Goal: Task Accomplishment & Management: Manage account settings

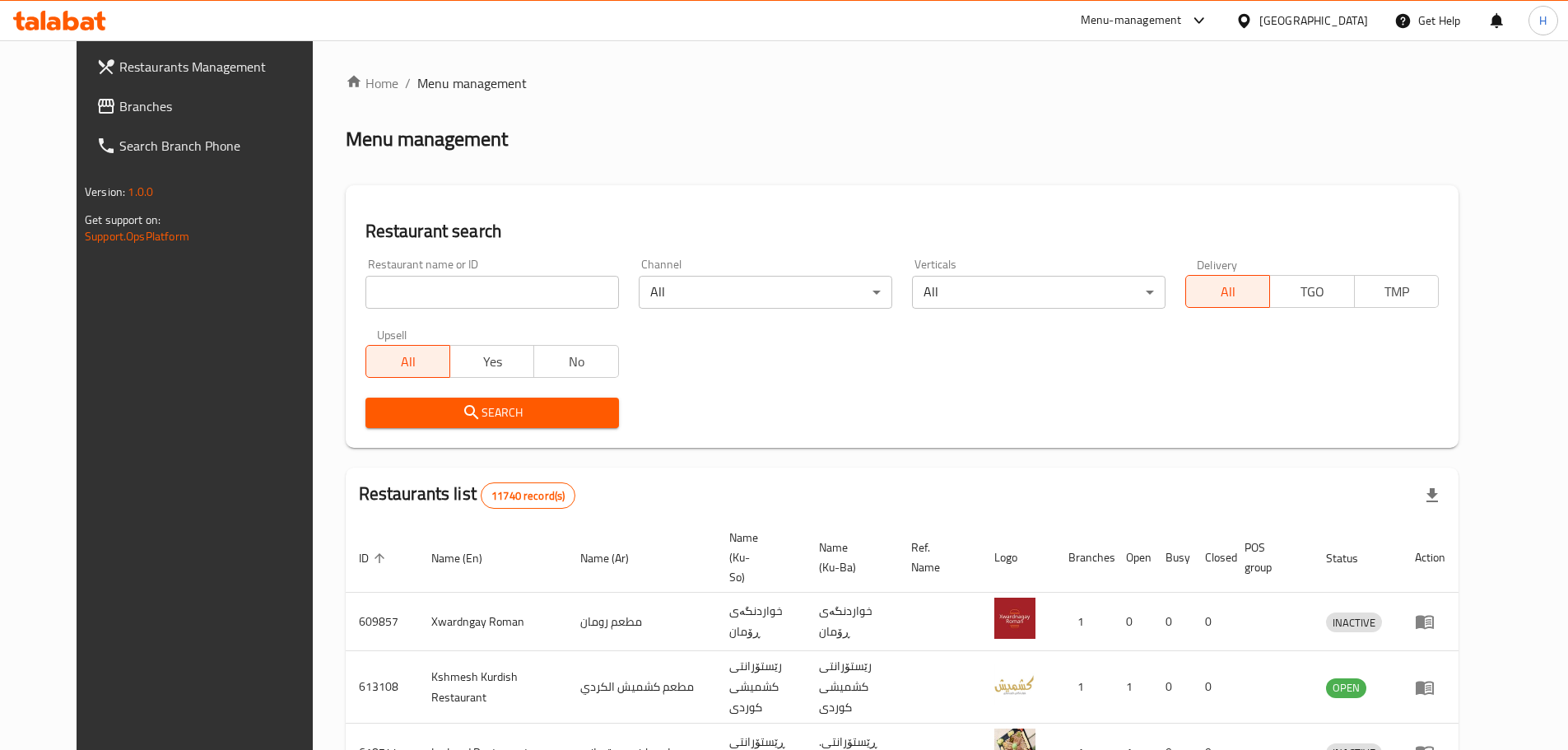
click at [430, 298] on input "search" at bounding box center [493, 291] width 254 height 33
click at [430, 294] on input "search" at bounding box center [493, 291] width 254 height 33
paste input "670124"
type input "670124"
click at [553, 417] on span "Search" at bounding box center [492, 412] width 227 height 21
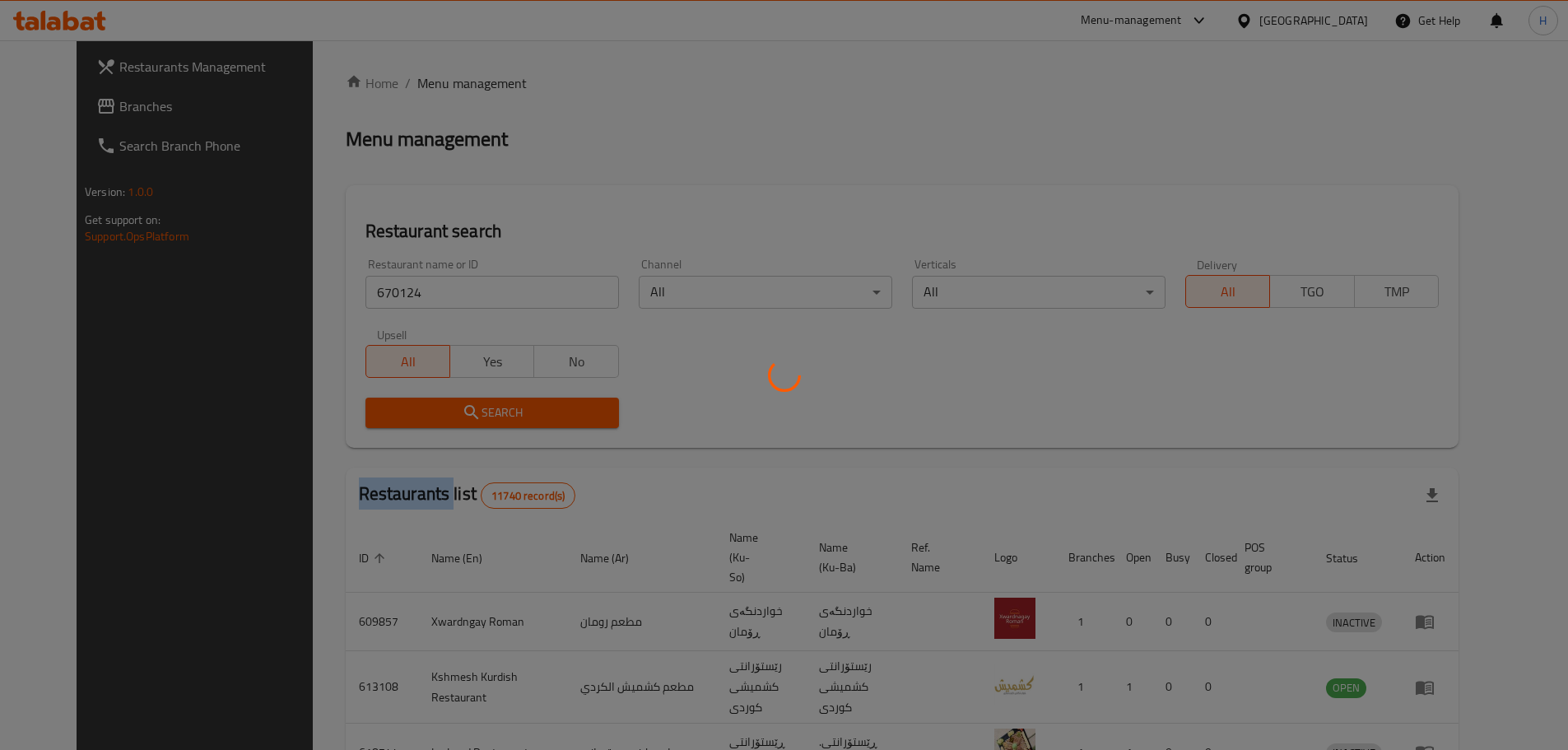
click at [553, 417] on div at bounding box center [784, 375] width 1568 height 750
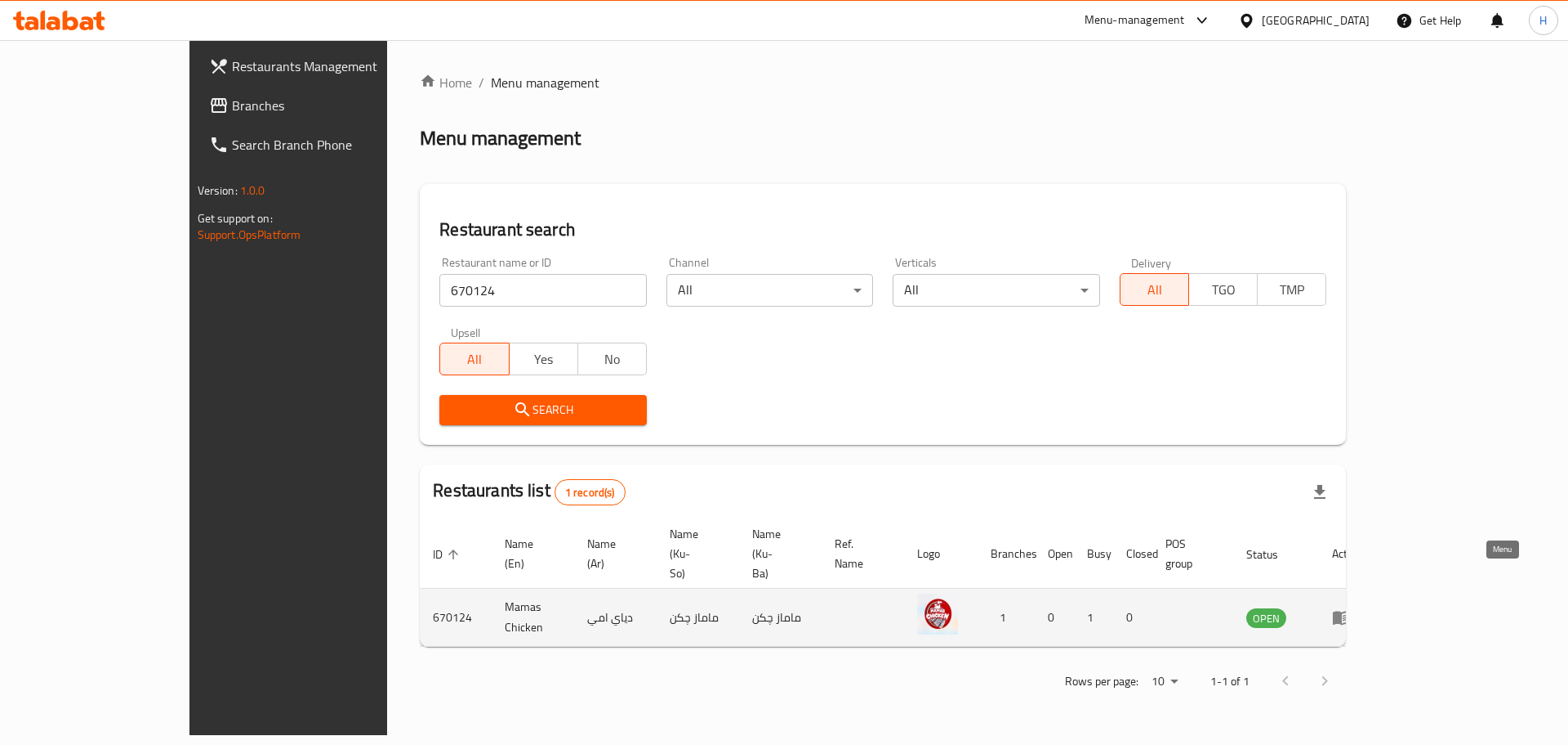
click at [1375, 589] on td "enhanced table" at bounding box center [1347, 617] width 56 height 58
click at [1352, 607] on icon "enhanced table" at bounding box center [1342, 617] width 20 height 20
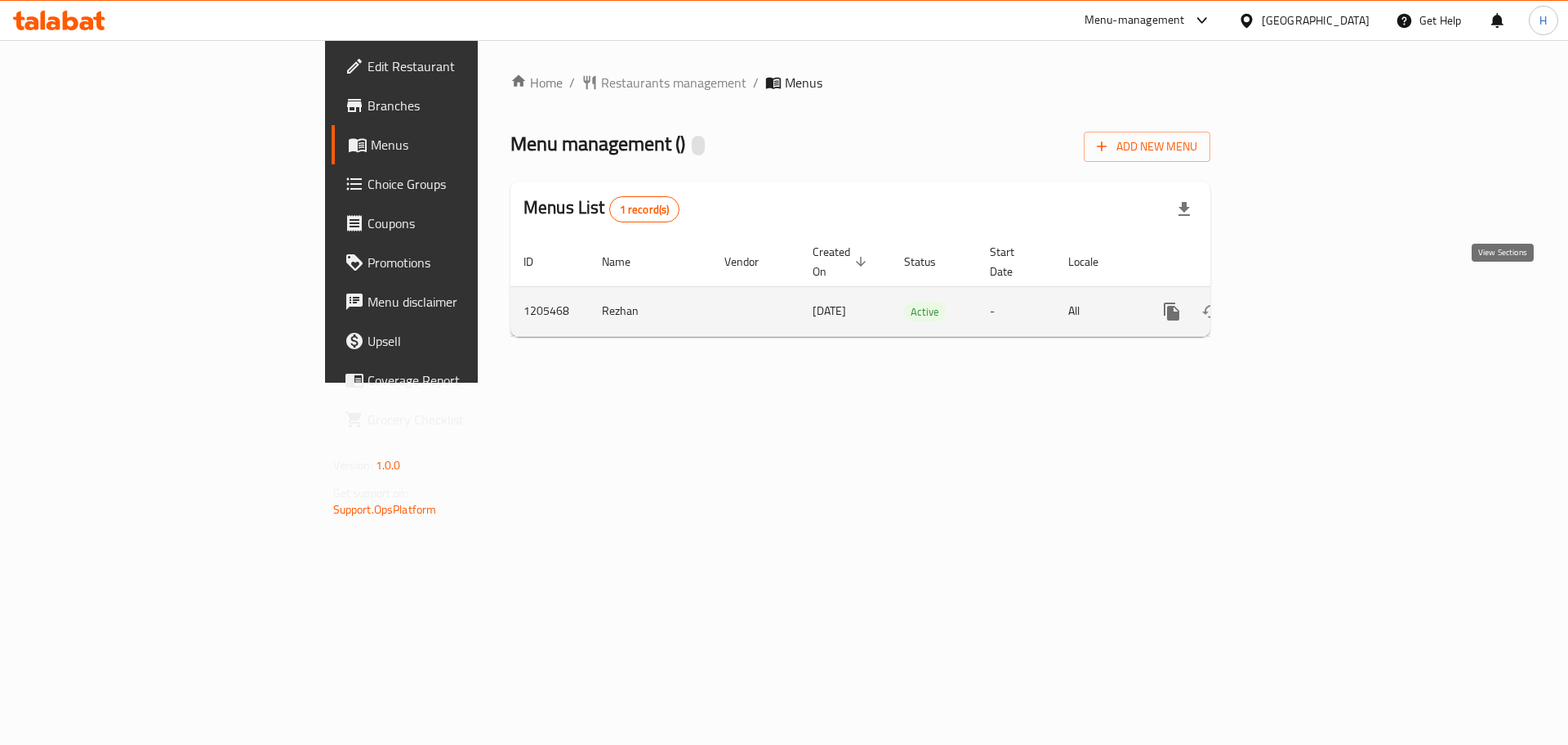
click at [1299, 301] on icon "enhanced table" at bounding box center [1290, 311] width 20 height 20
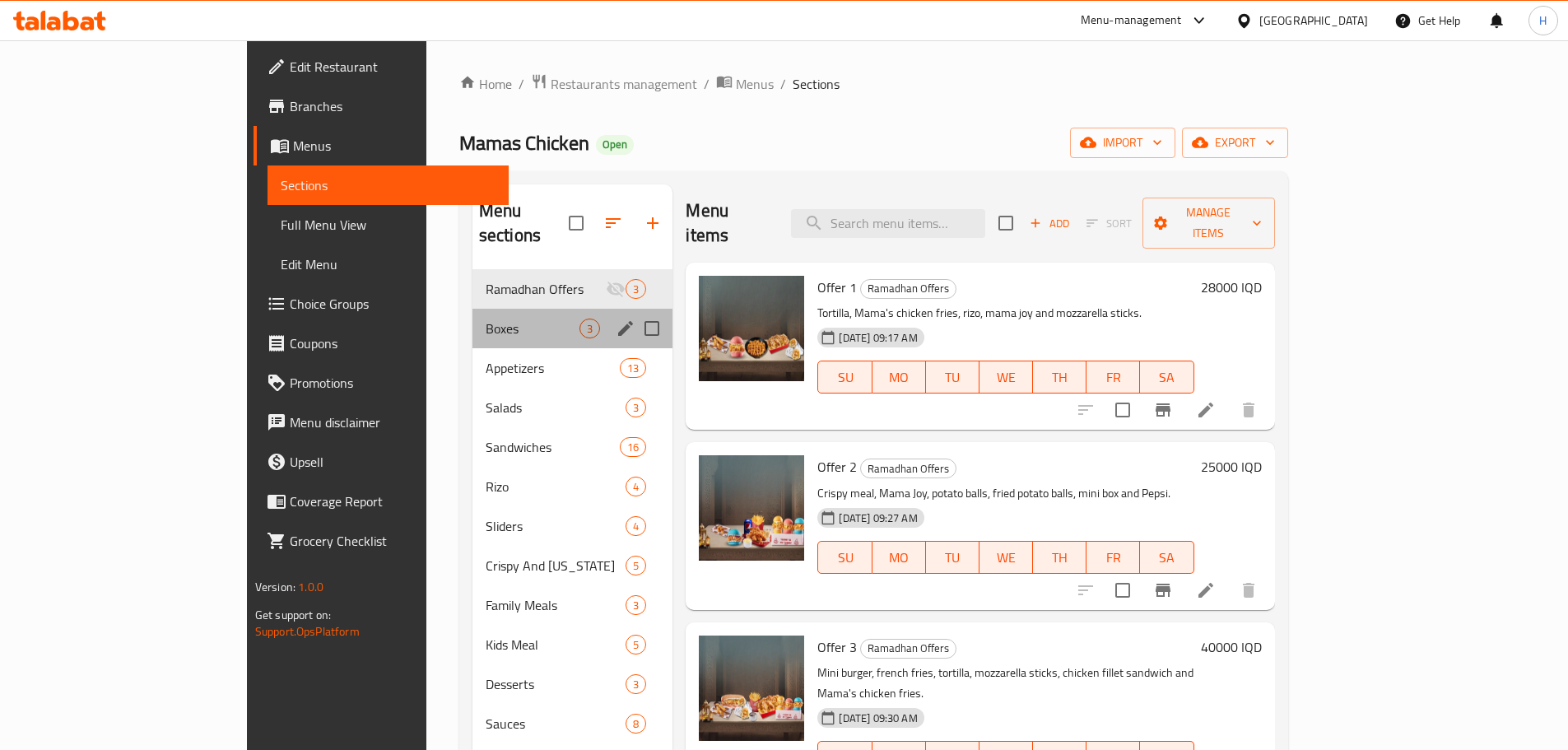
click at [473, 314] on div "Boxes 3" at bounding box center [573, 328] width 201 height 40
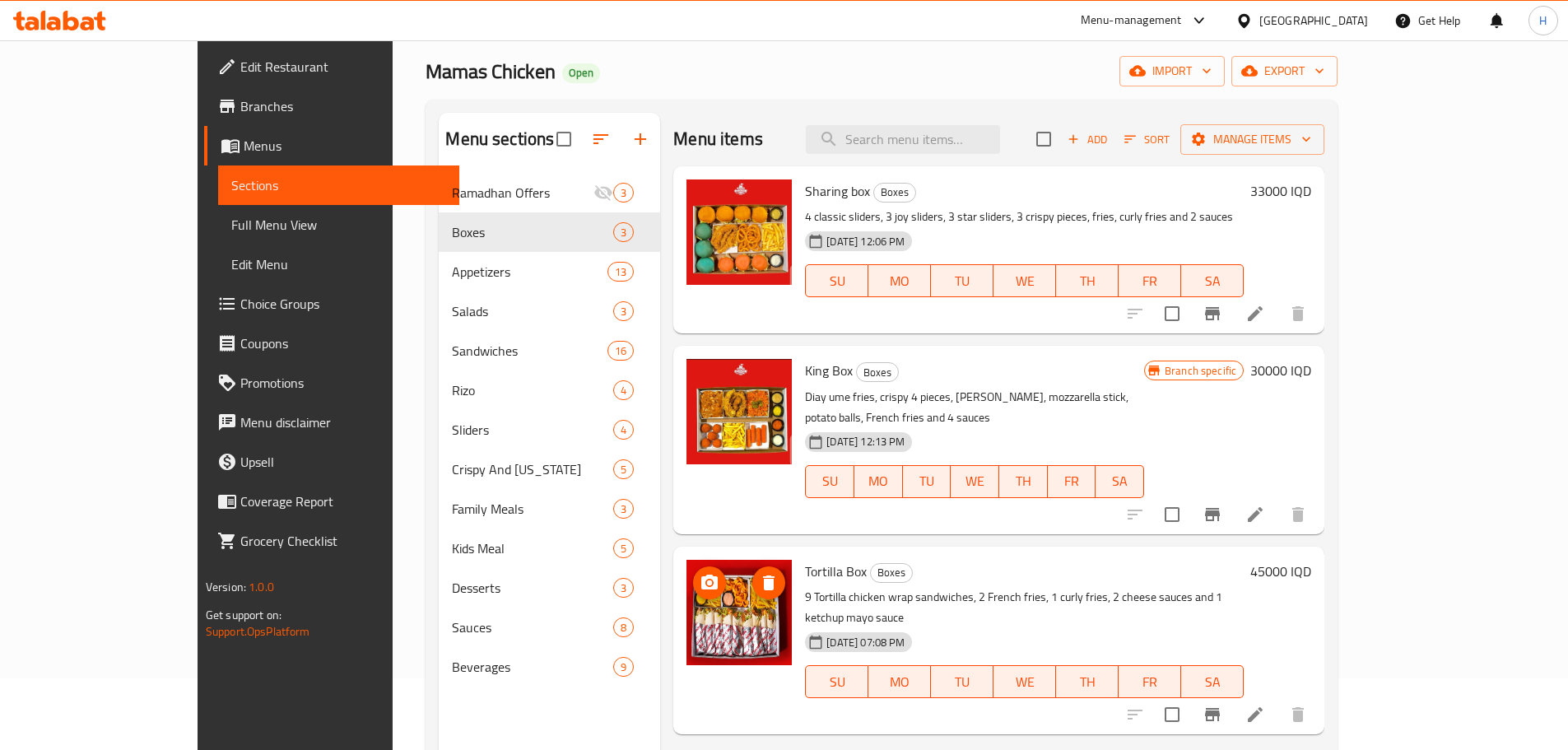
scroll to position [231, 0]
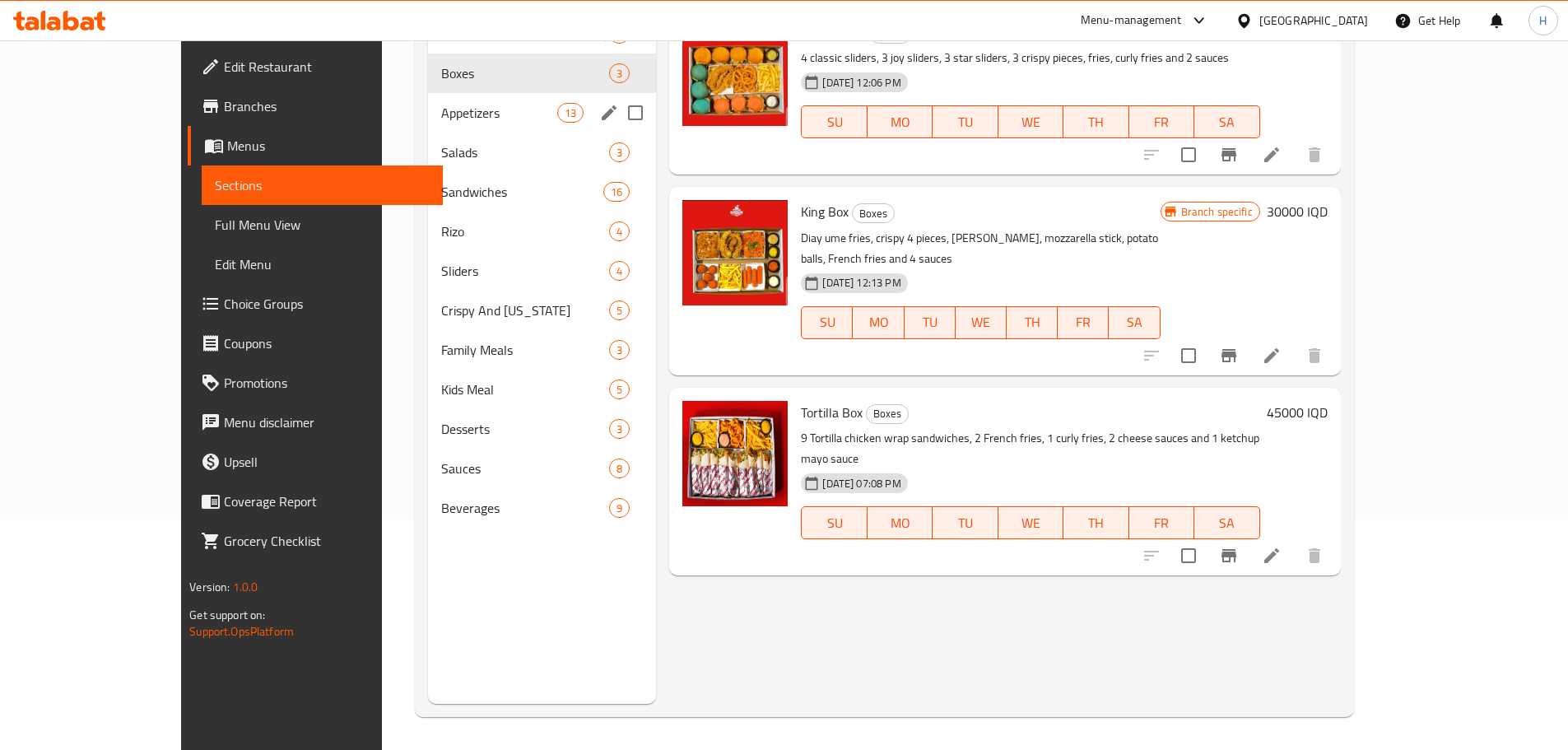
click at [441, 115] on span "Appetizers" at bounding box center [499, 113] width 116 height 20
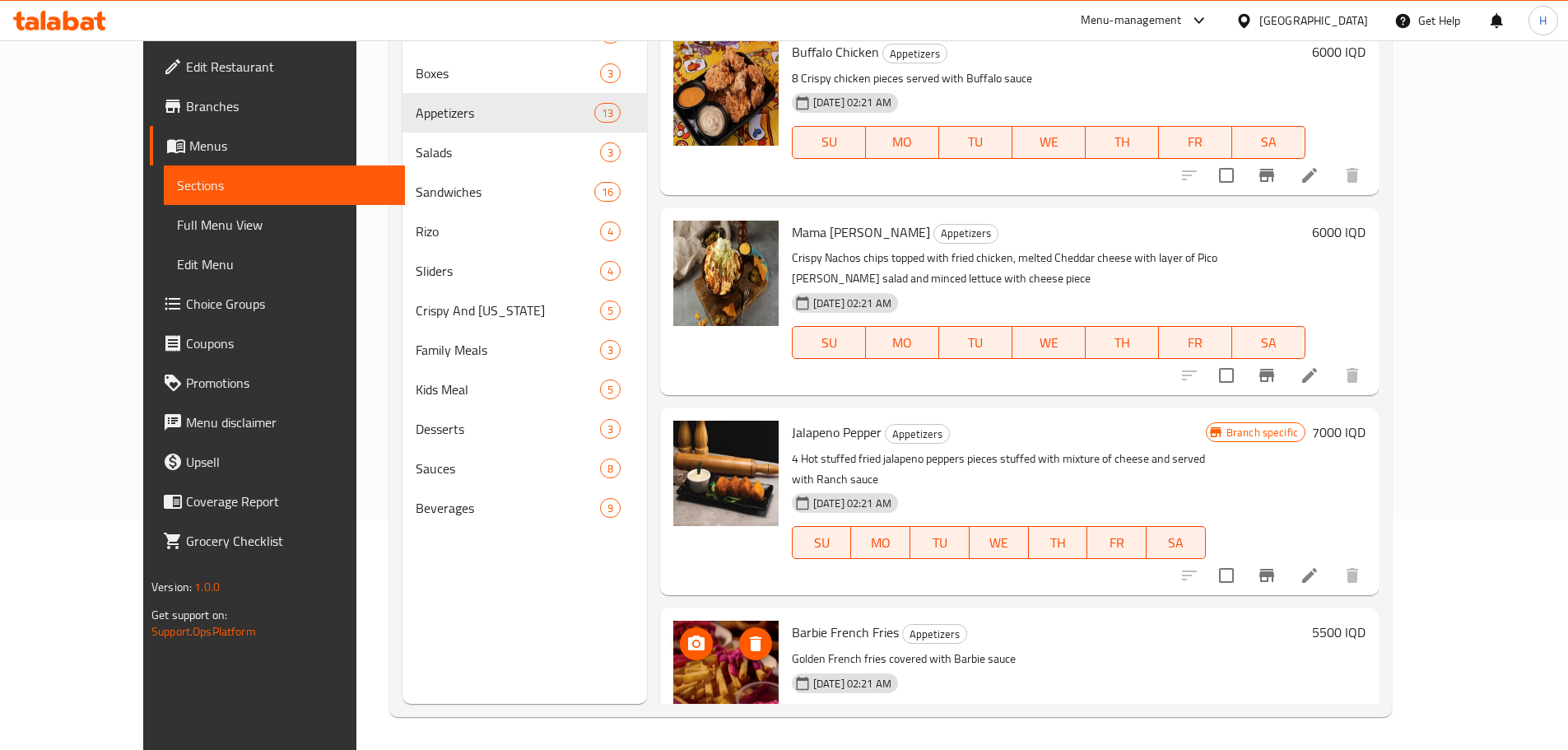
scroll to position [1628, 0]
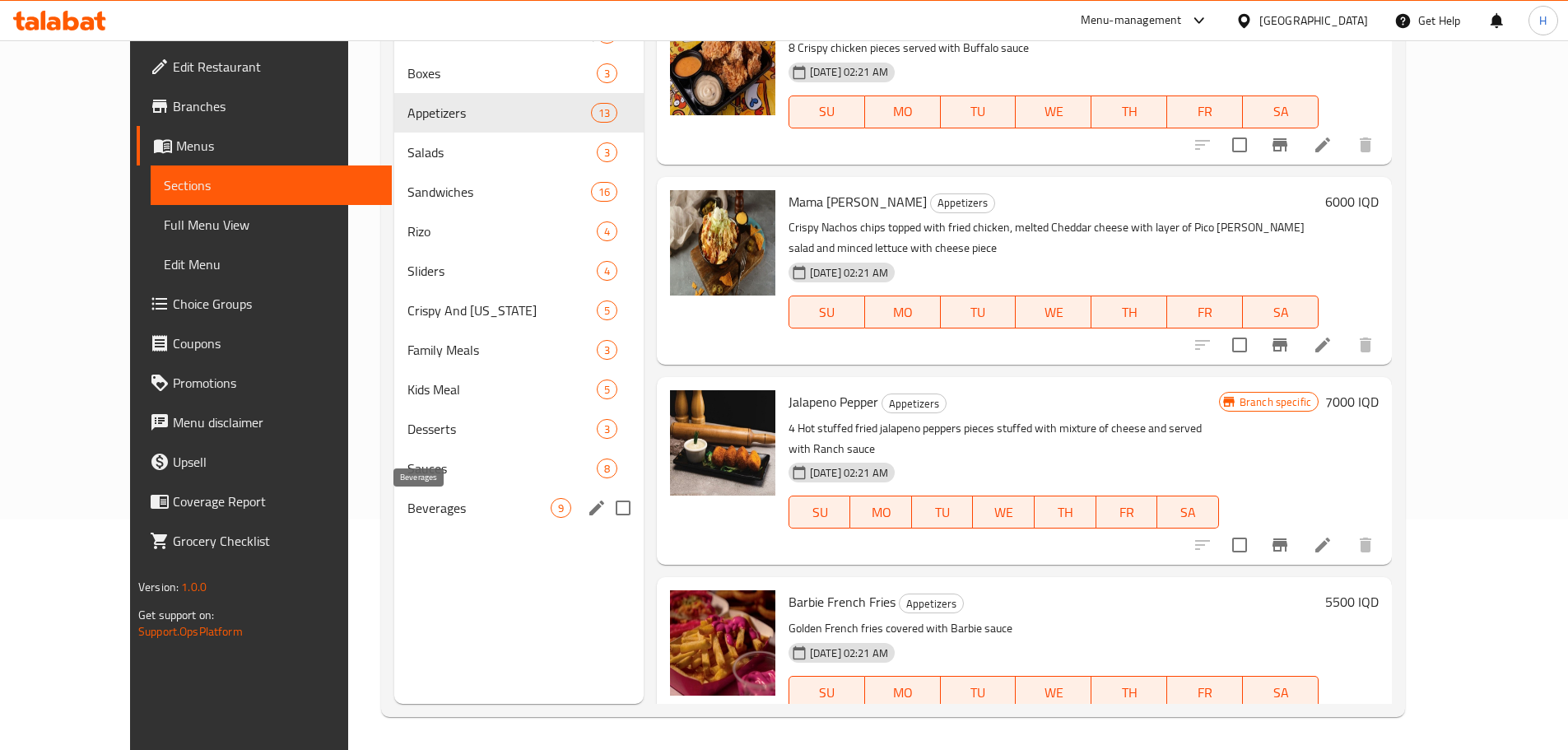
click at [412, 513] on span "Beverages" at bounding box center [479, 507] width 143 height 20
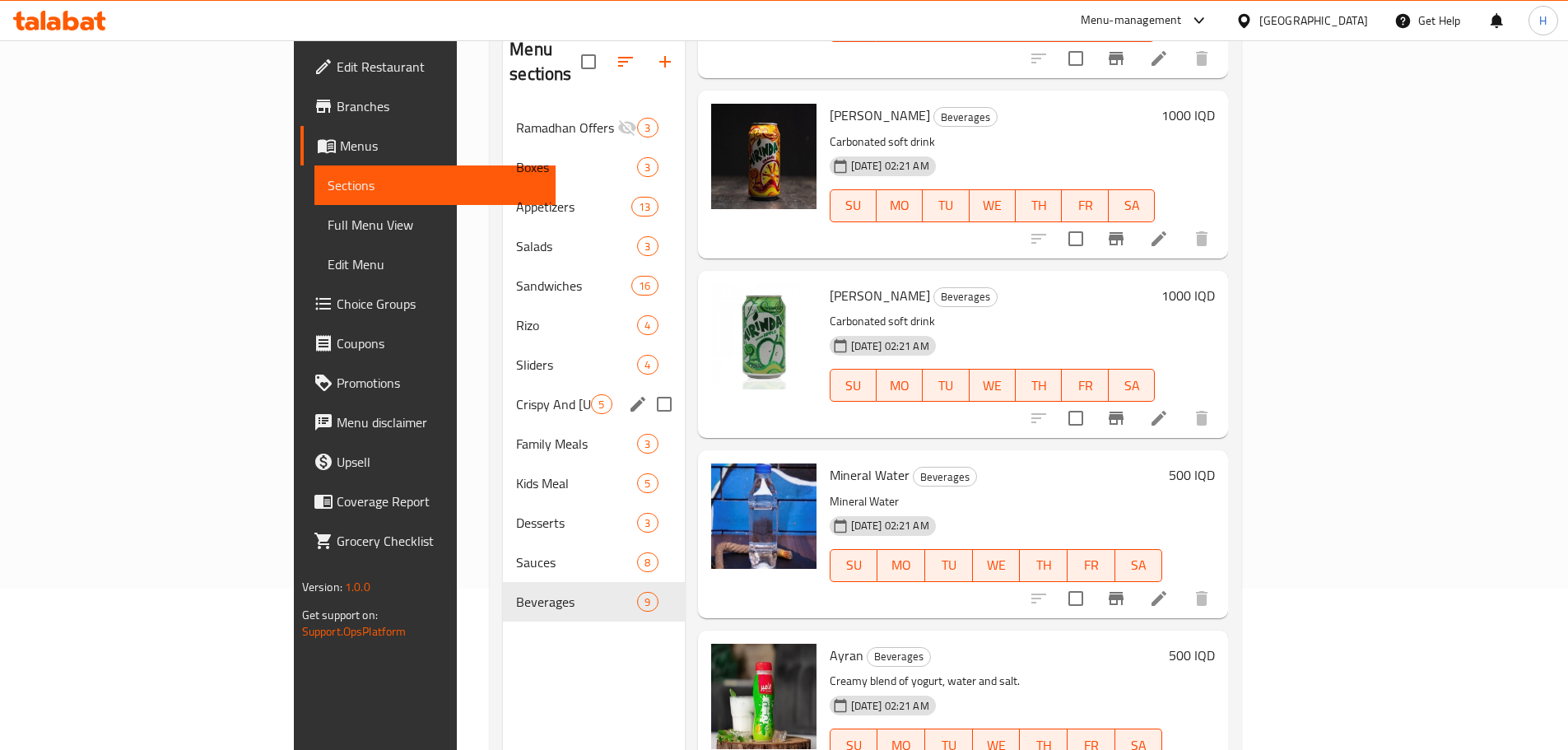
scroll to position [65, 0]
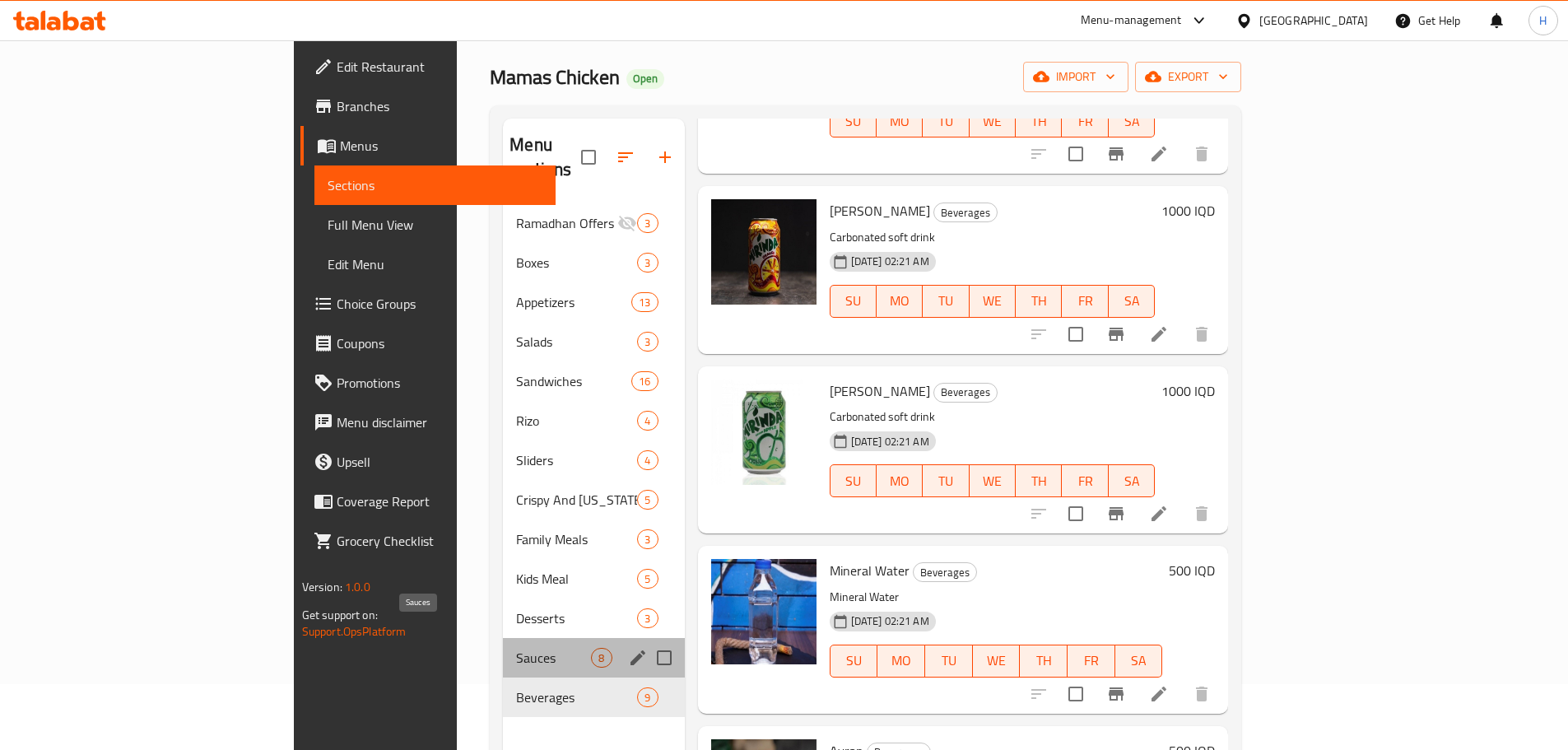
click at [516, 648] on span "Sauces" at bounding box center [554, 658] width 75 height 20
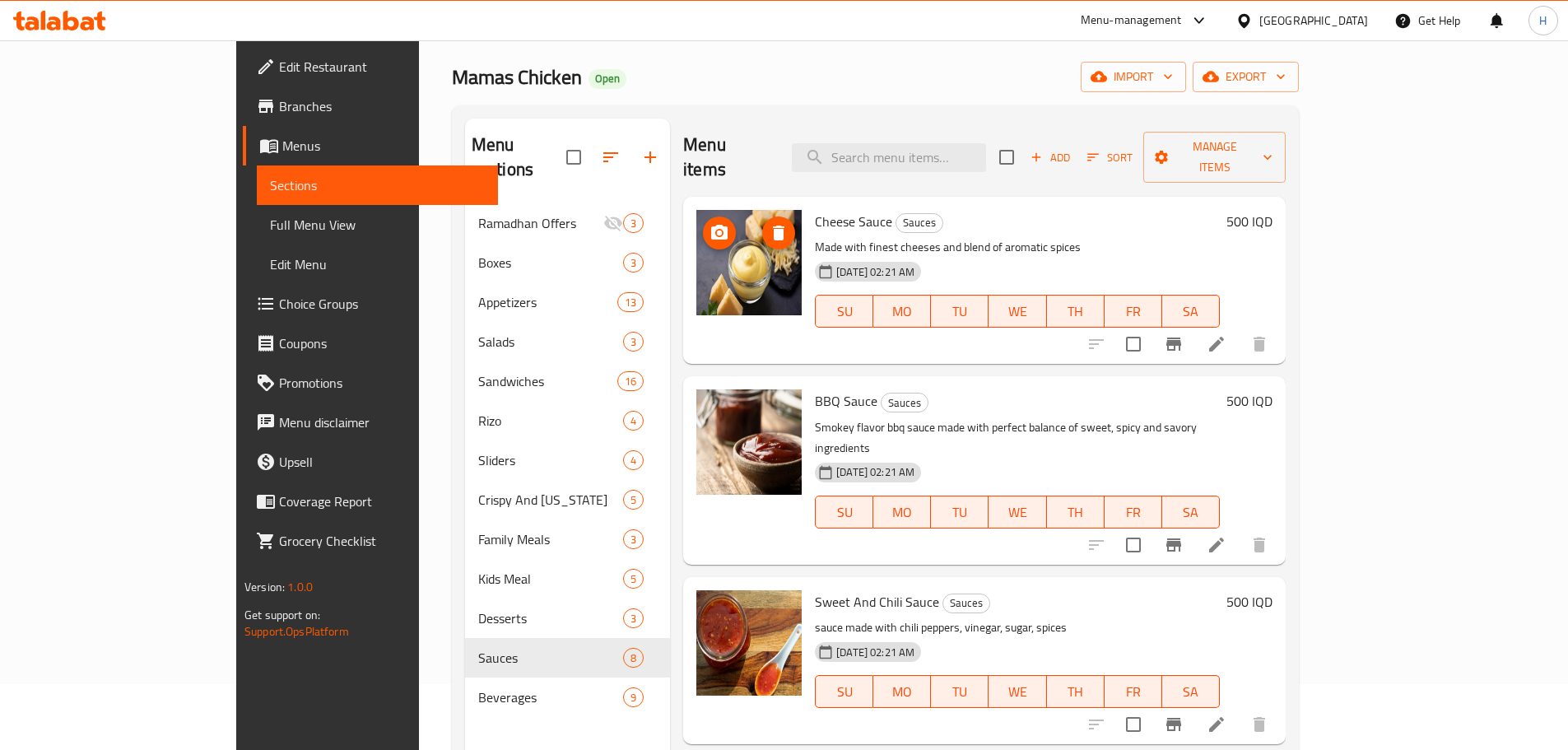
click at [717, 231] on circle "upload picture" at bounding box center [719, 233] width 5 height 5
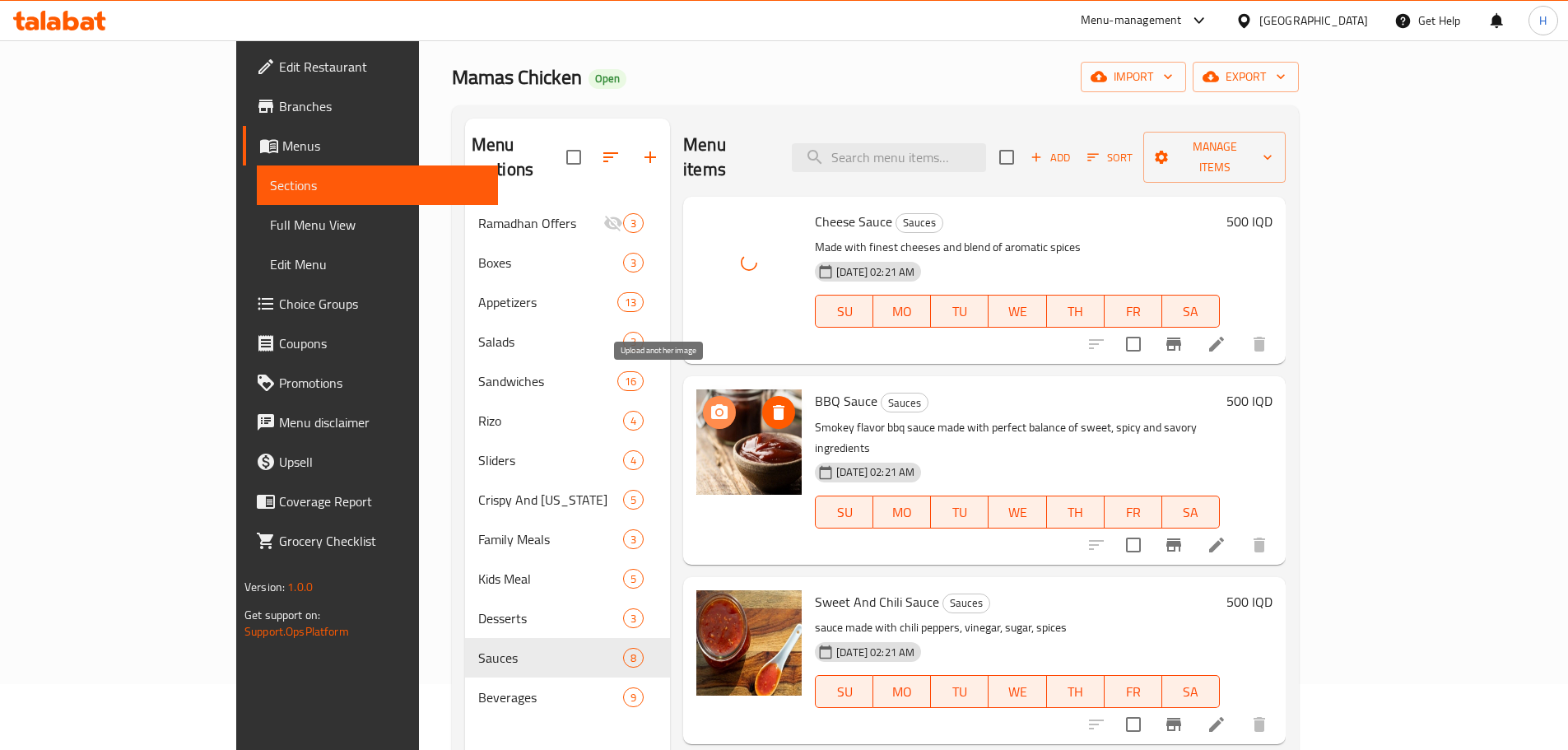
click at [712, 404] on icon "upload picture" at bounding box center [720, 411] width 17 height 15
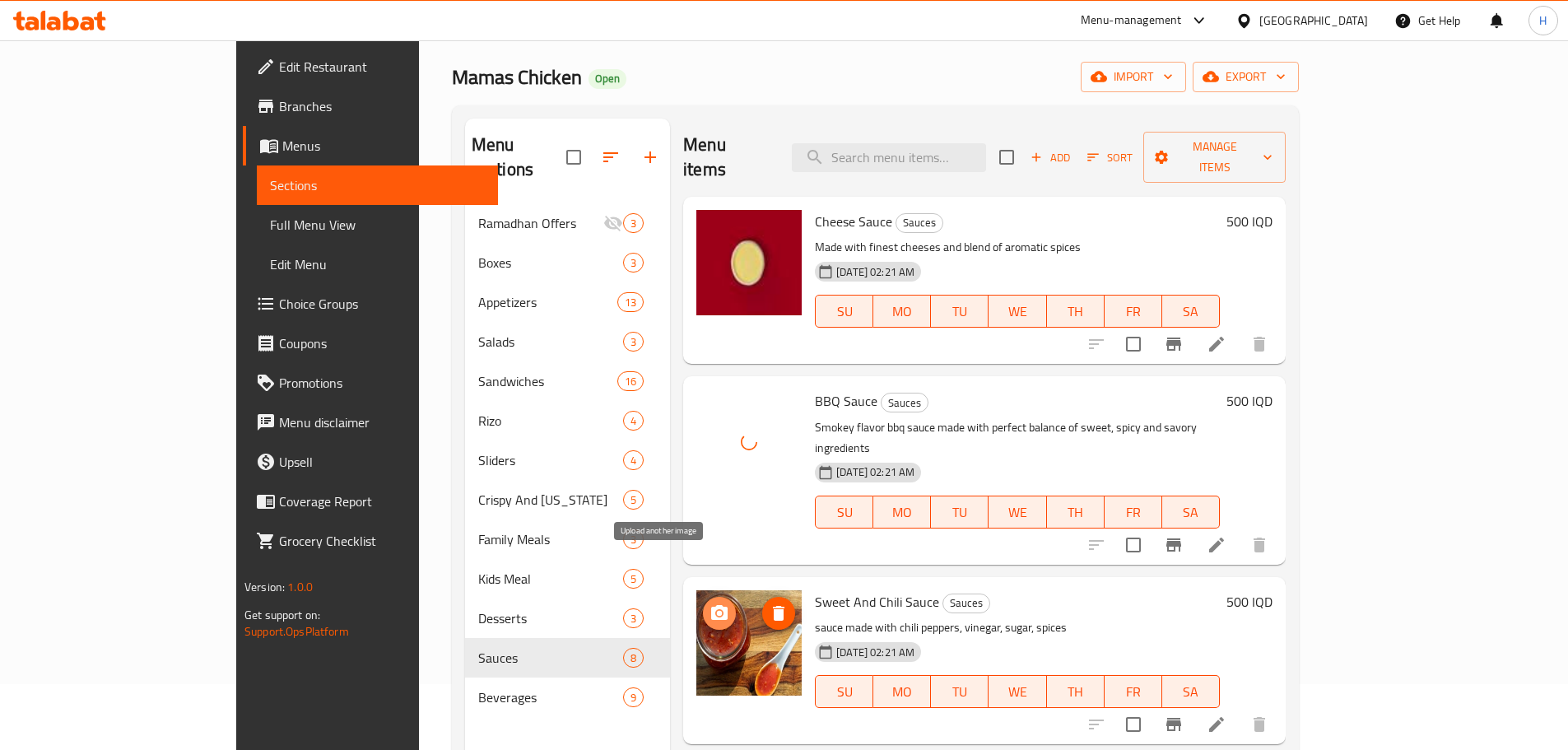
click at [712, 604] on icon "upload picture" at bounding box center [720, 611] width 17 height 15
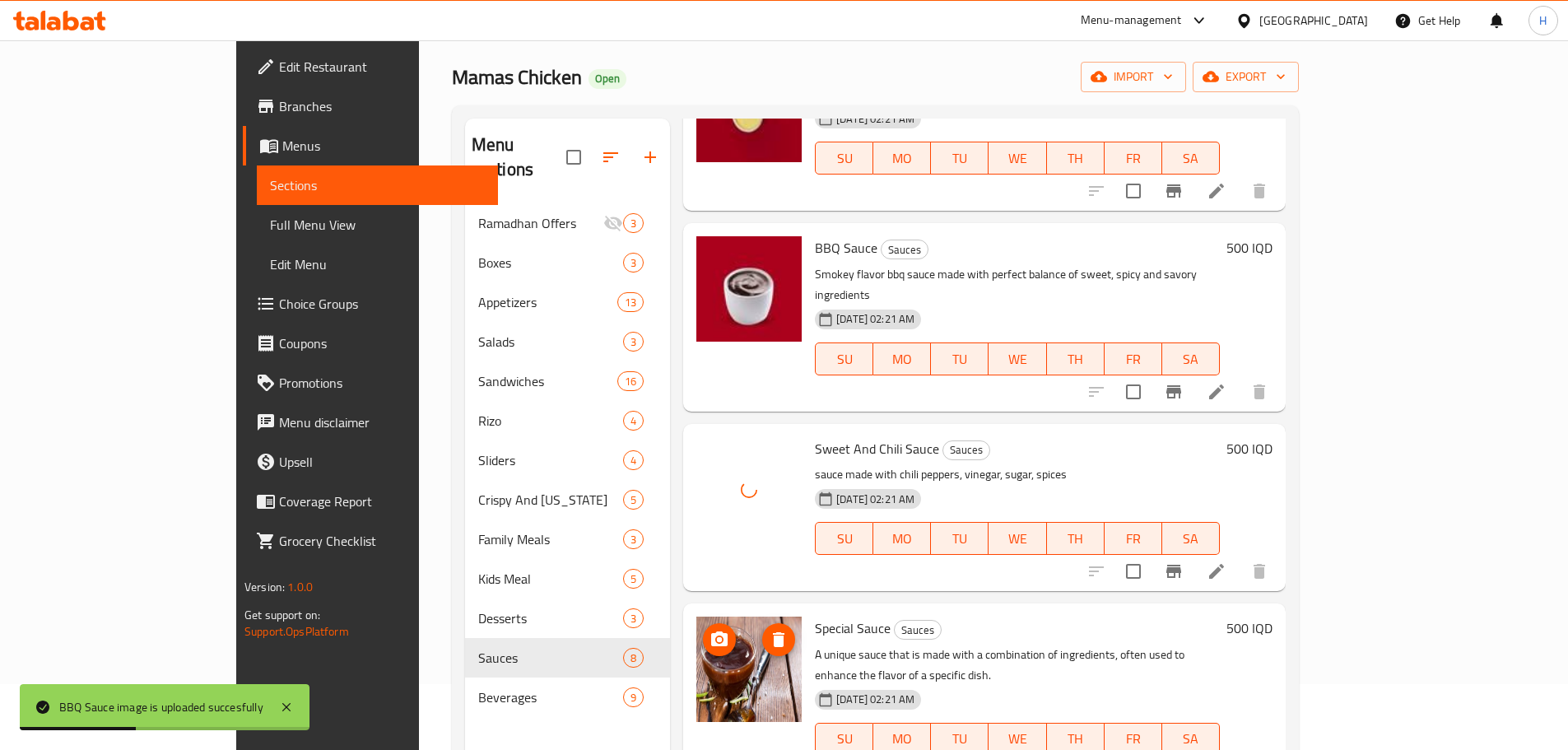
scroll to position [164, 0]
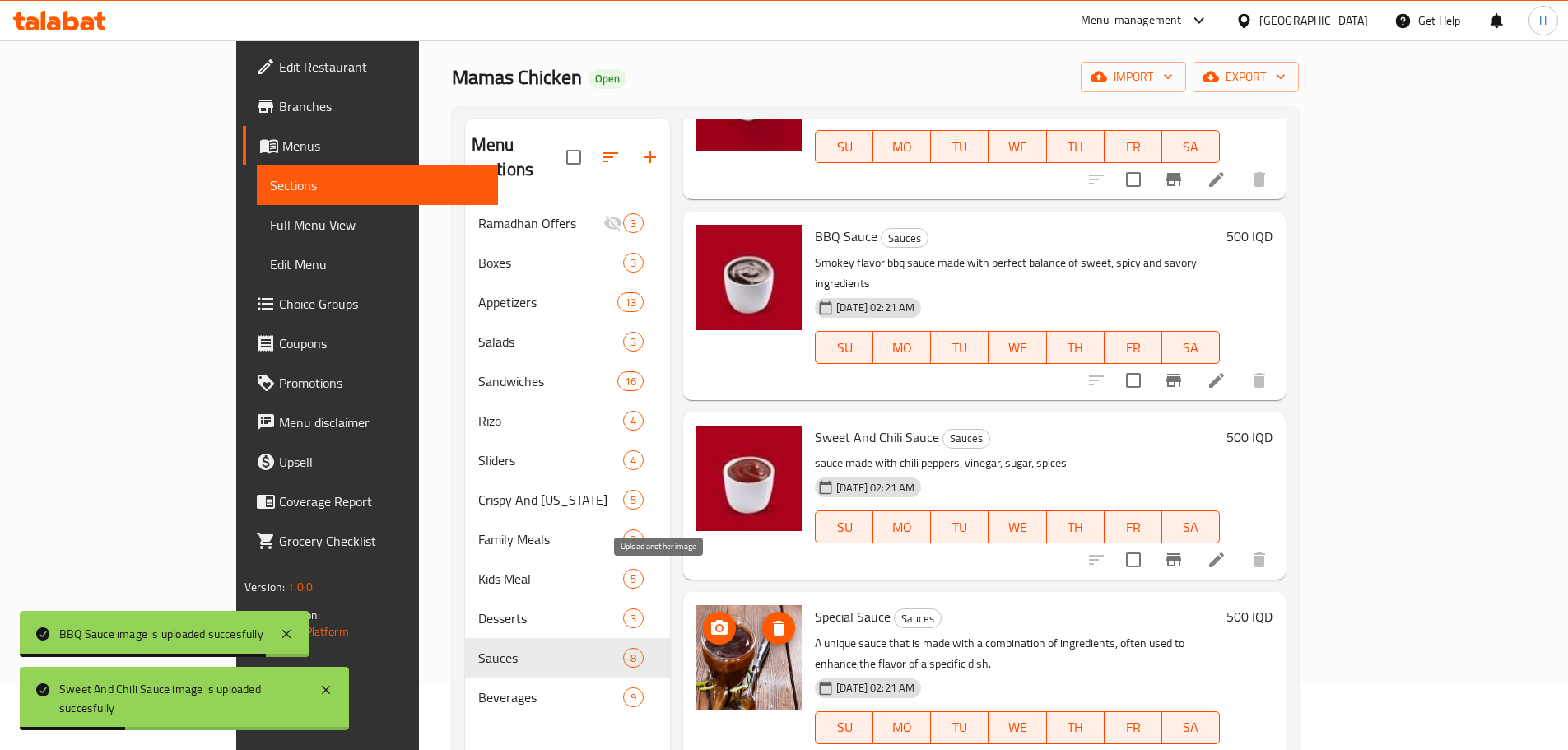
click at [712, 619] on icon "upload picture" at bounding box center [720, 626] width 17 height 15
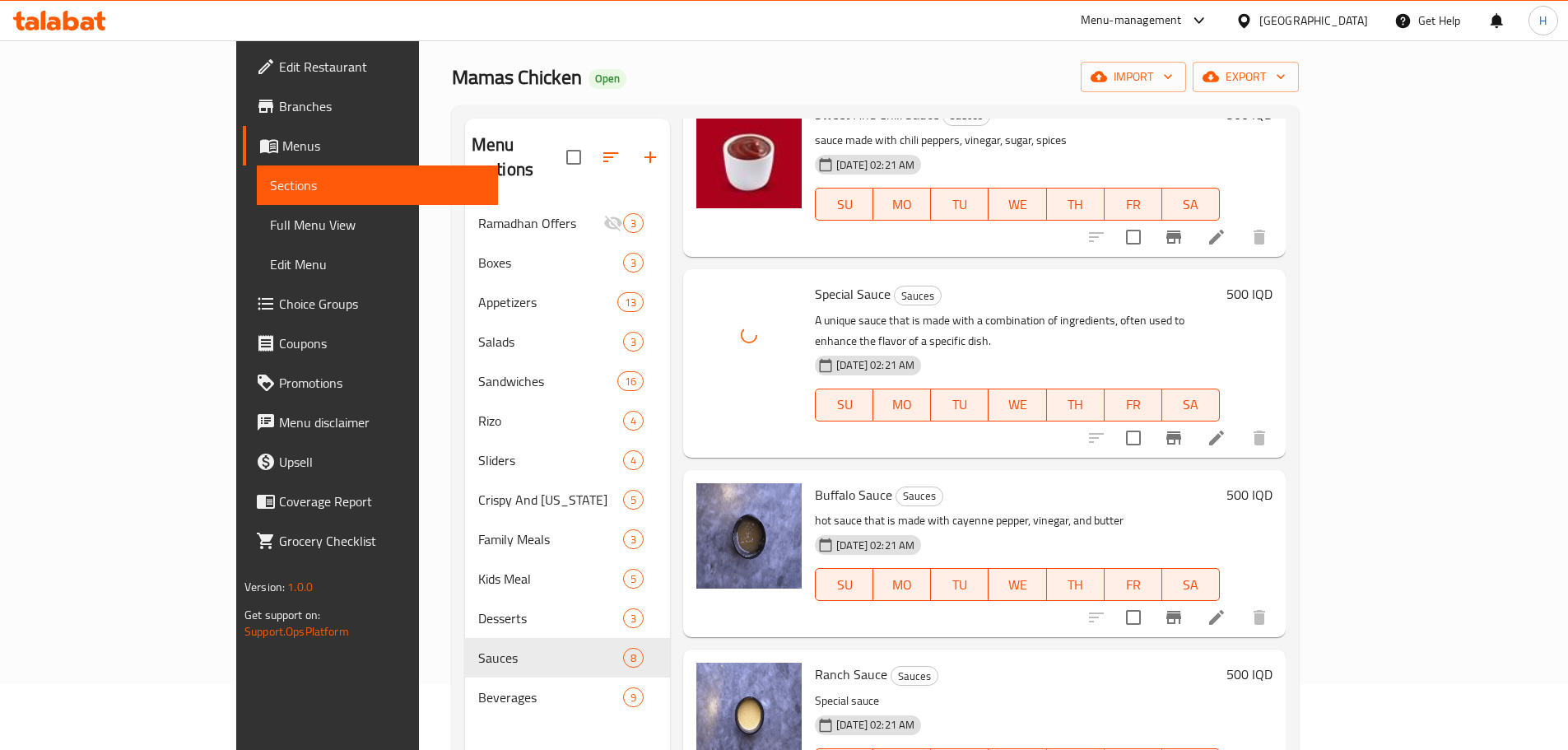
scroll to position [493, 0]
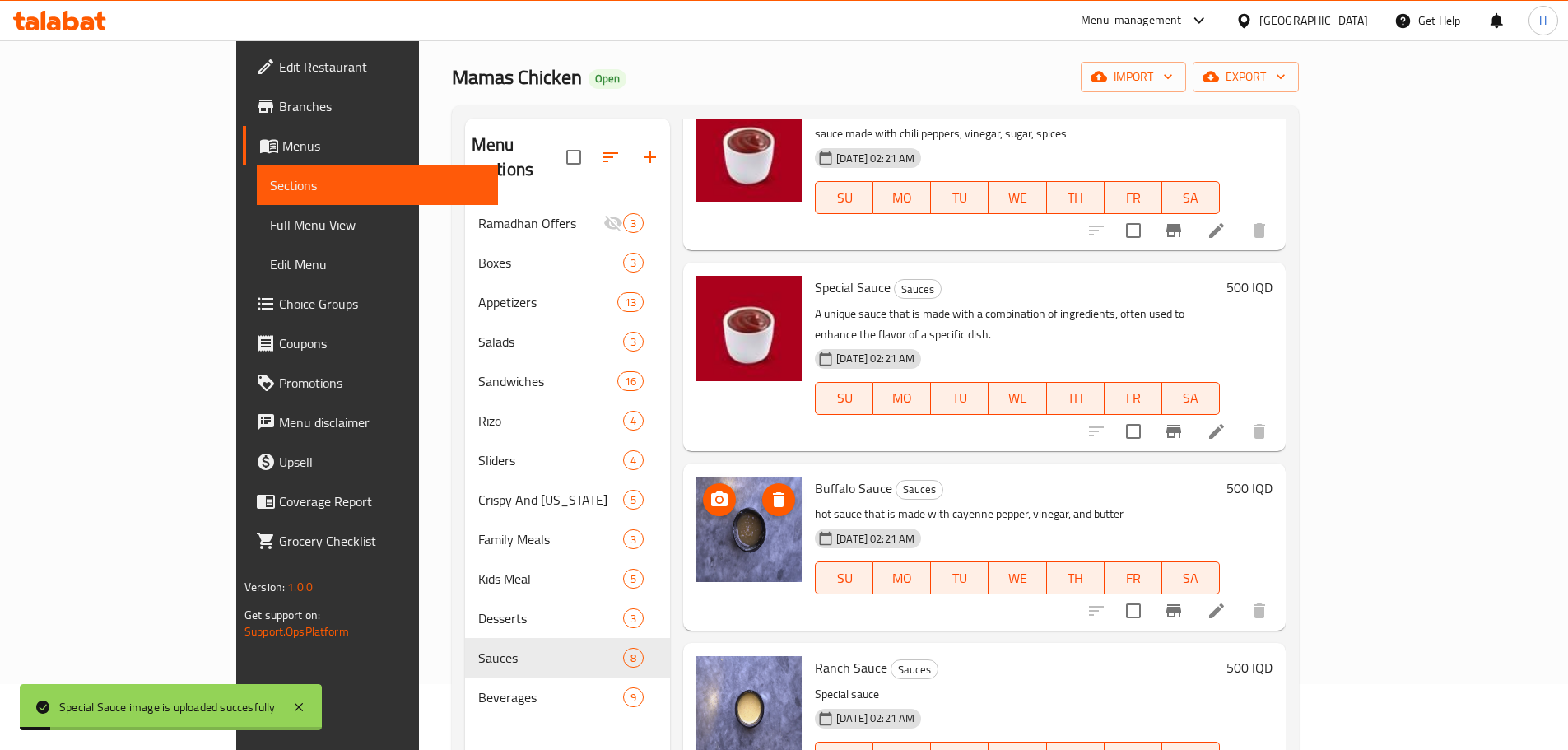
click at [703, 489] on span "upload picture" at bounding box center [719, 499] width 33 height 20
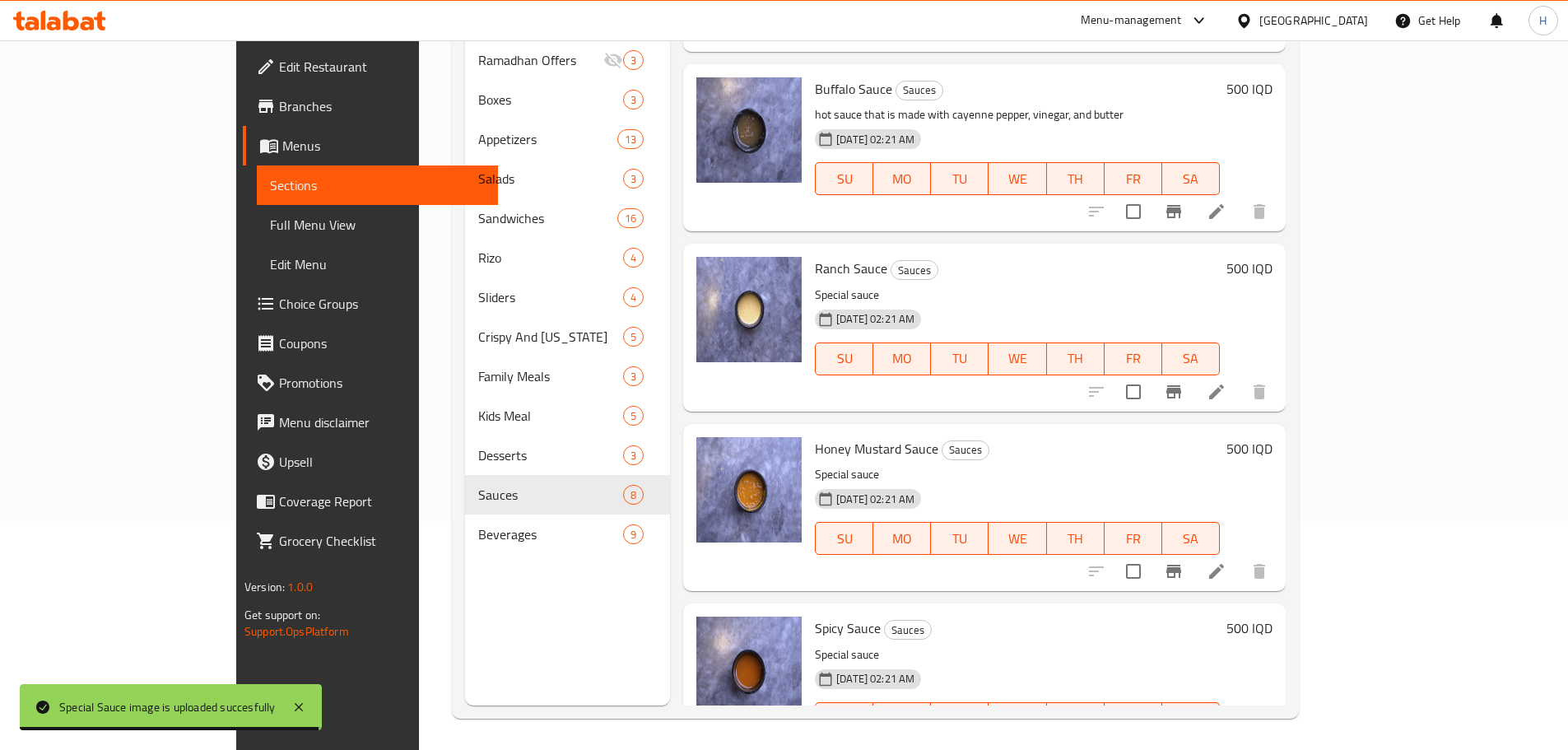
scroll to position [231, 0]
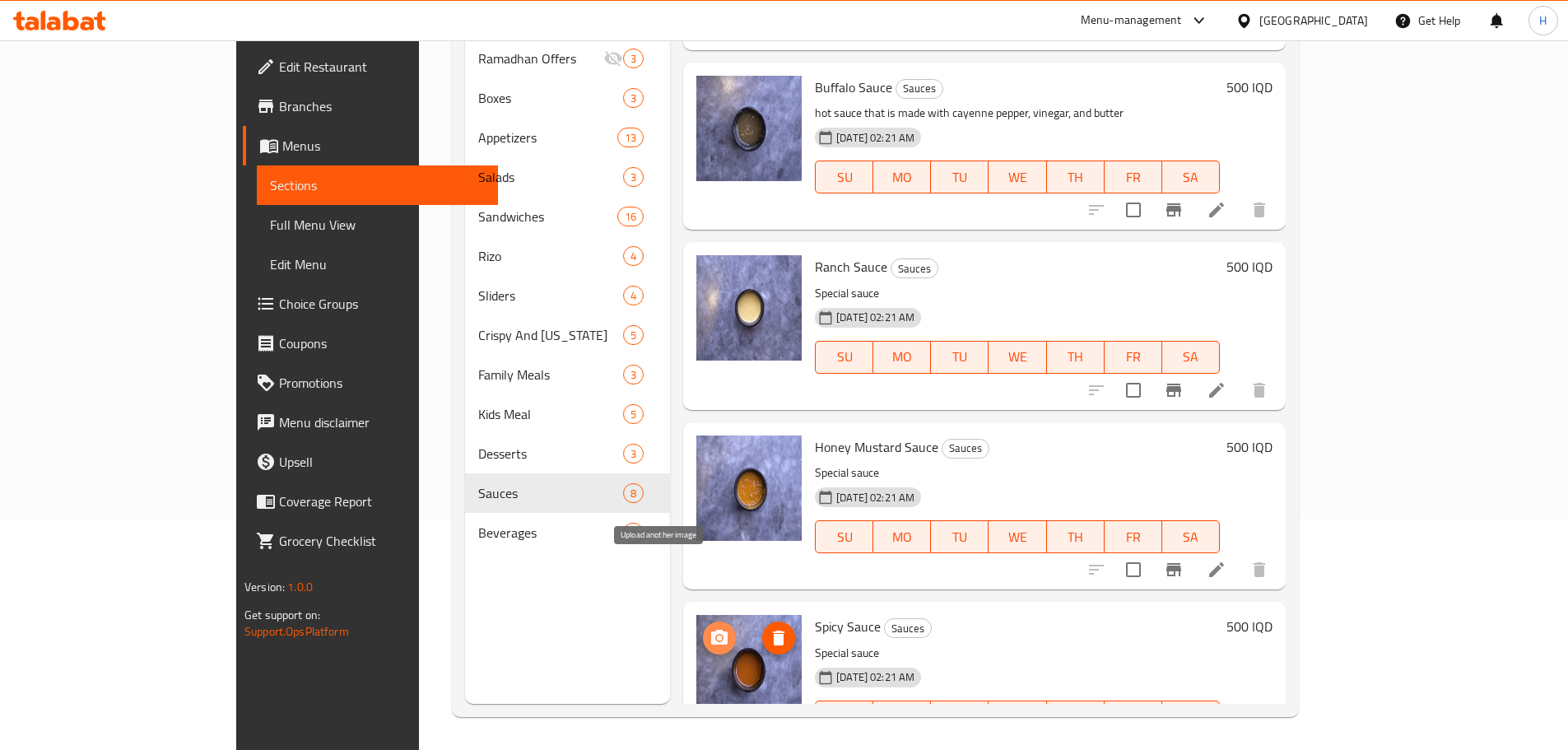
click at [712, 629] on icon "upload picture" at bounding box center [720, 636] width 17 height 15
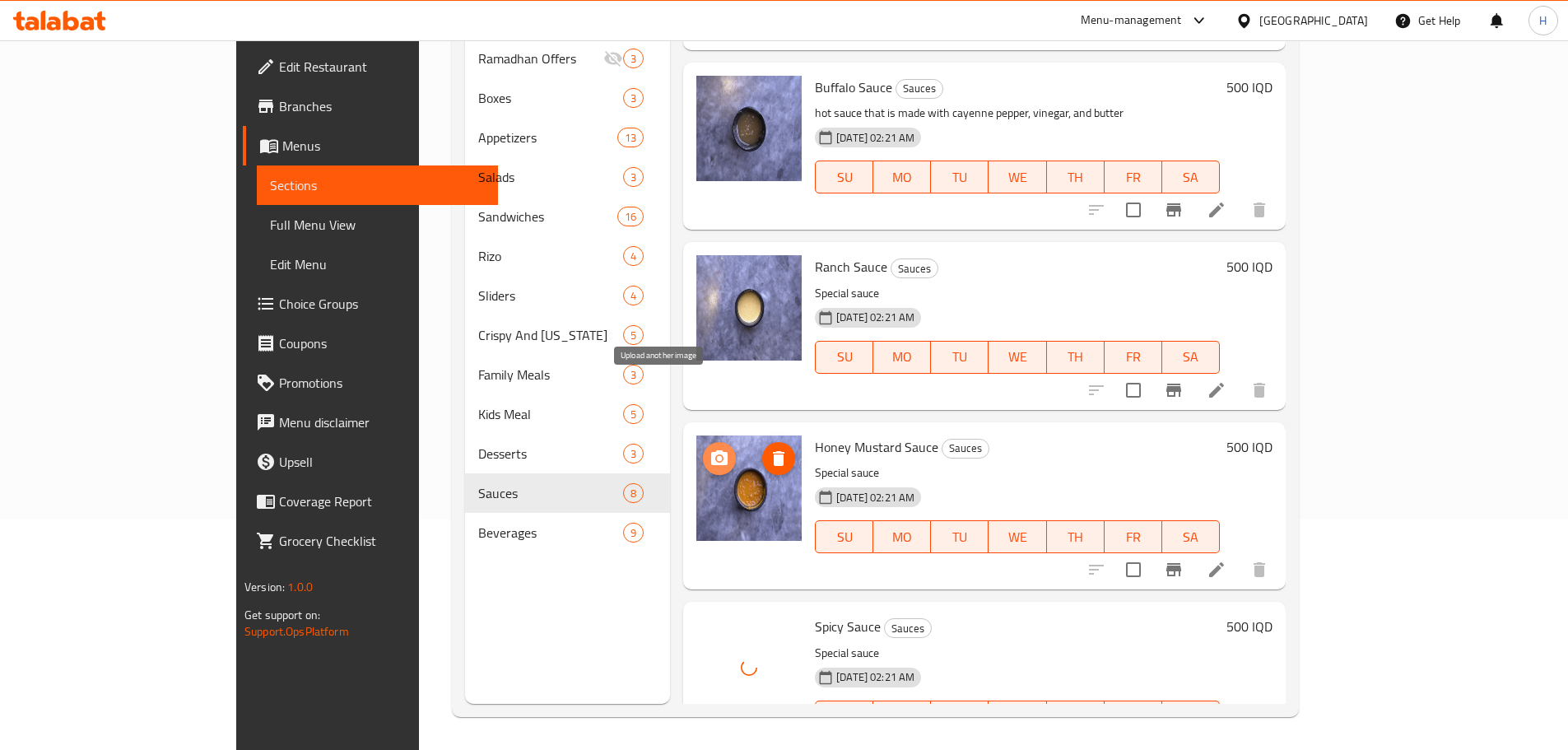
click at [712, 450] on icon "upload picture" at bounding box center [720, 457] width 17 height 15
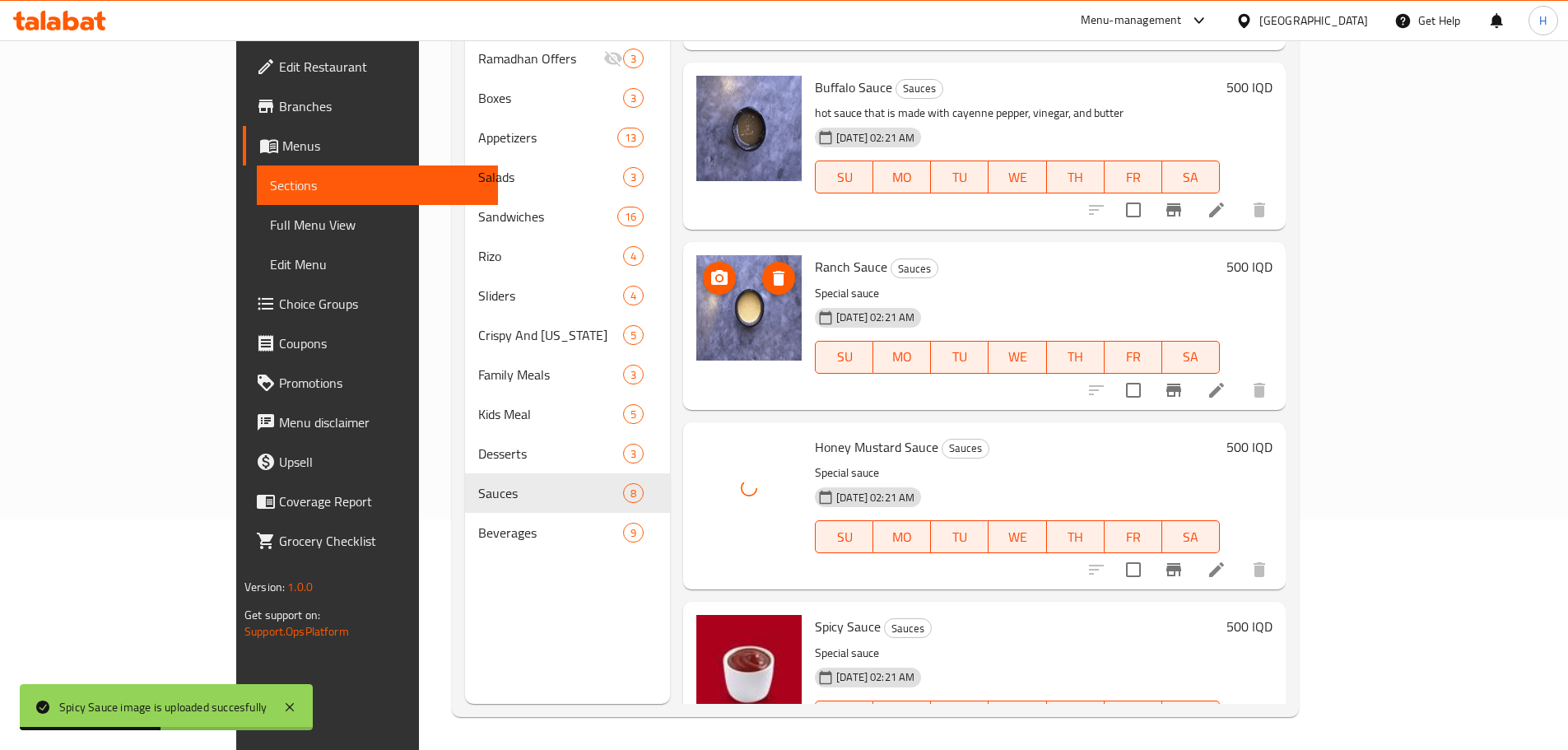
click at [712, 269] on icon "upload picture" at bounding box center [720, 276] width 17 height 15
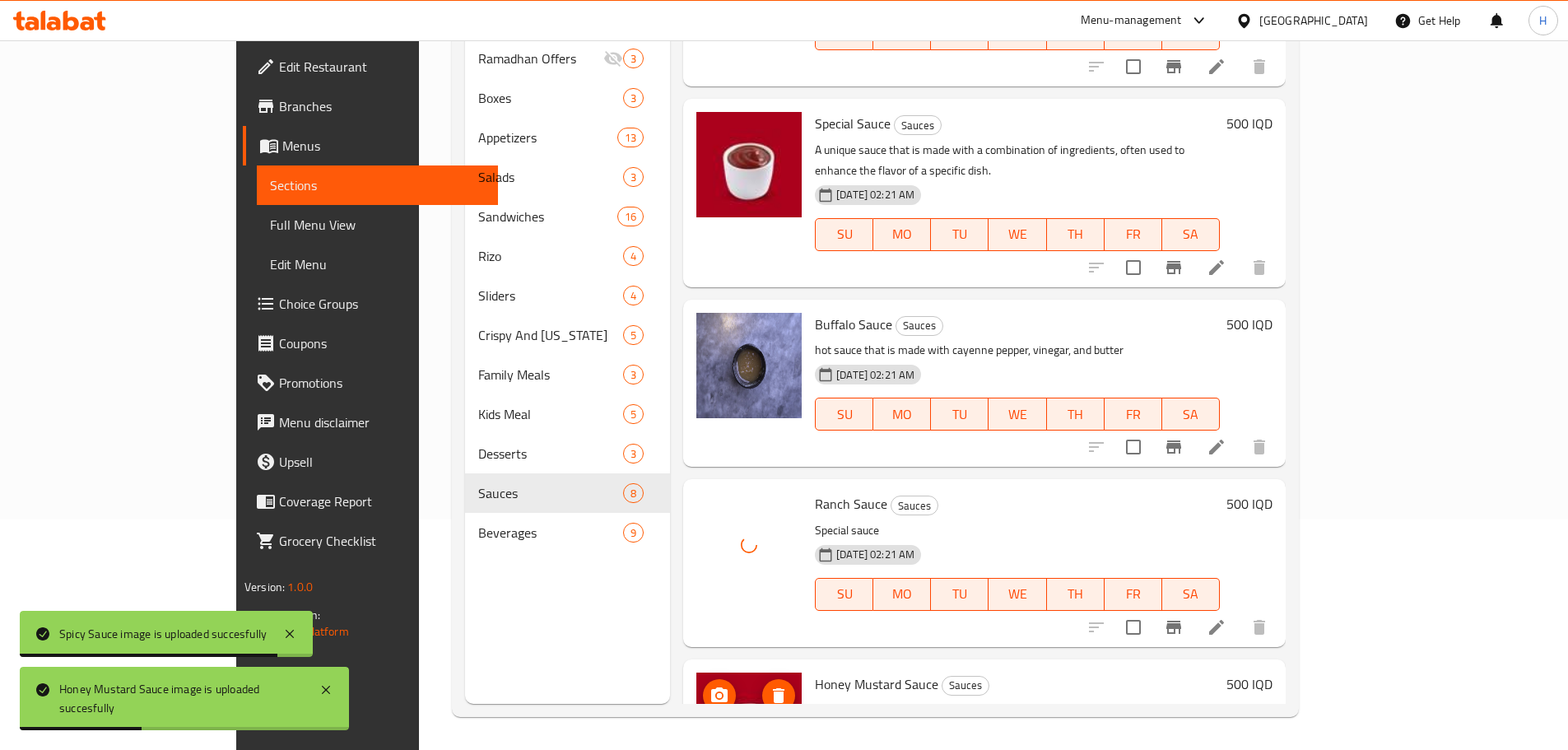
scroll to position [482, 0]
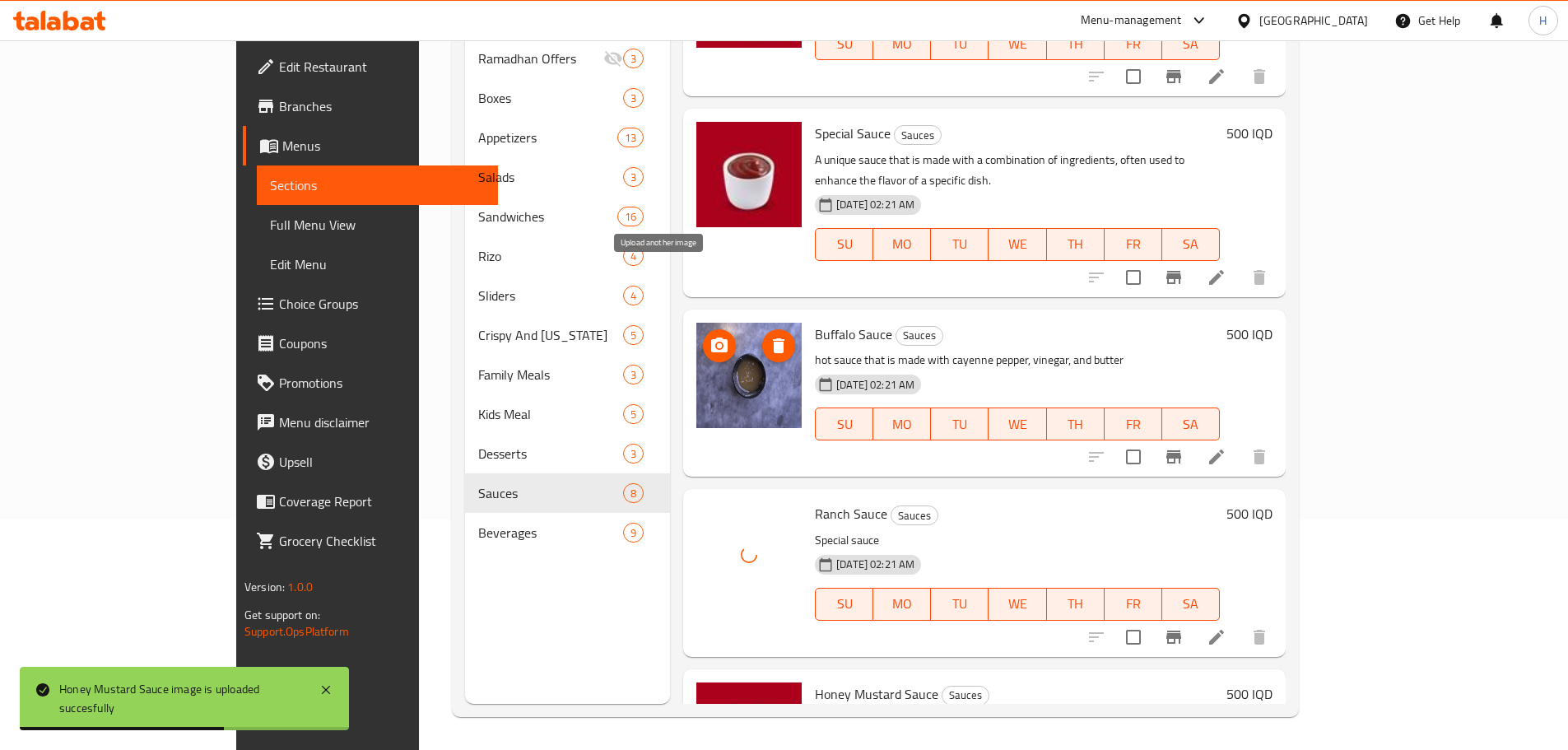
click at [712, 337] on icon "upload picture" at bounding box center [720, 344] width 17 height 15
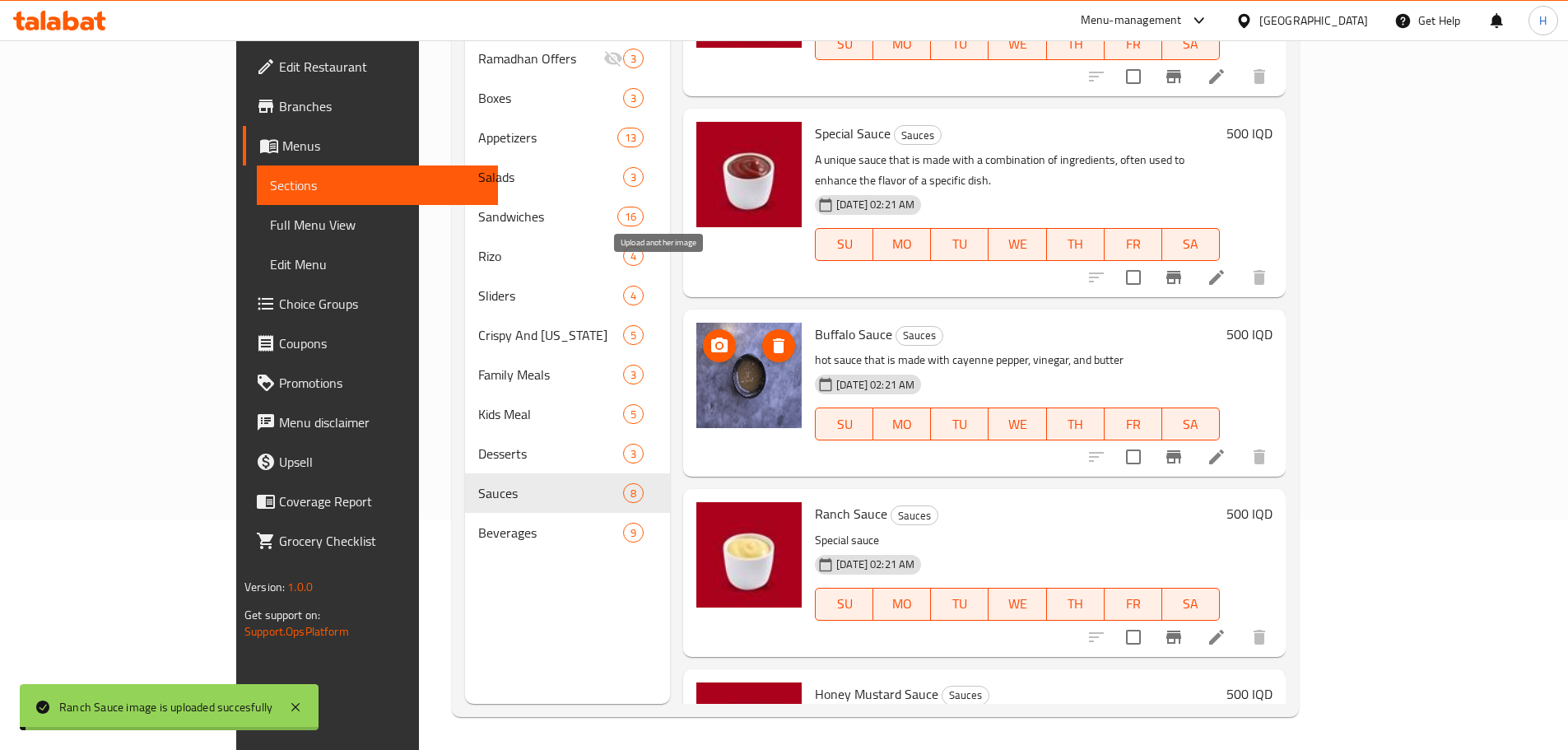
click at [710, 336] on icon "upload picture" at bounding box center [720, 346] width 20 height 20
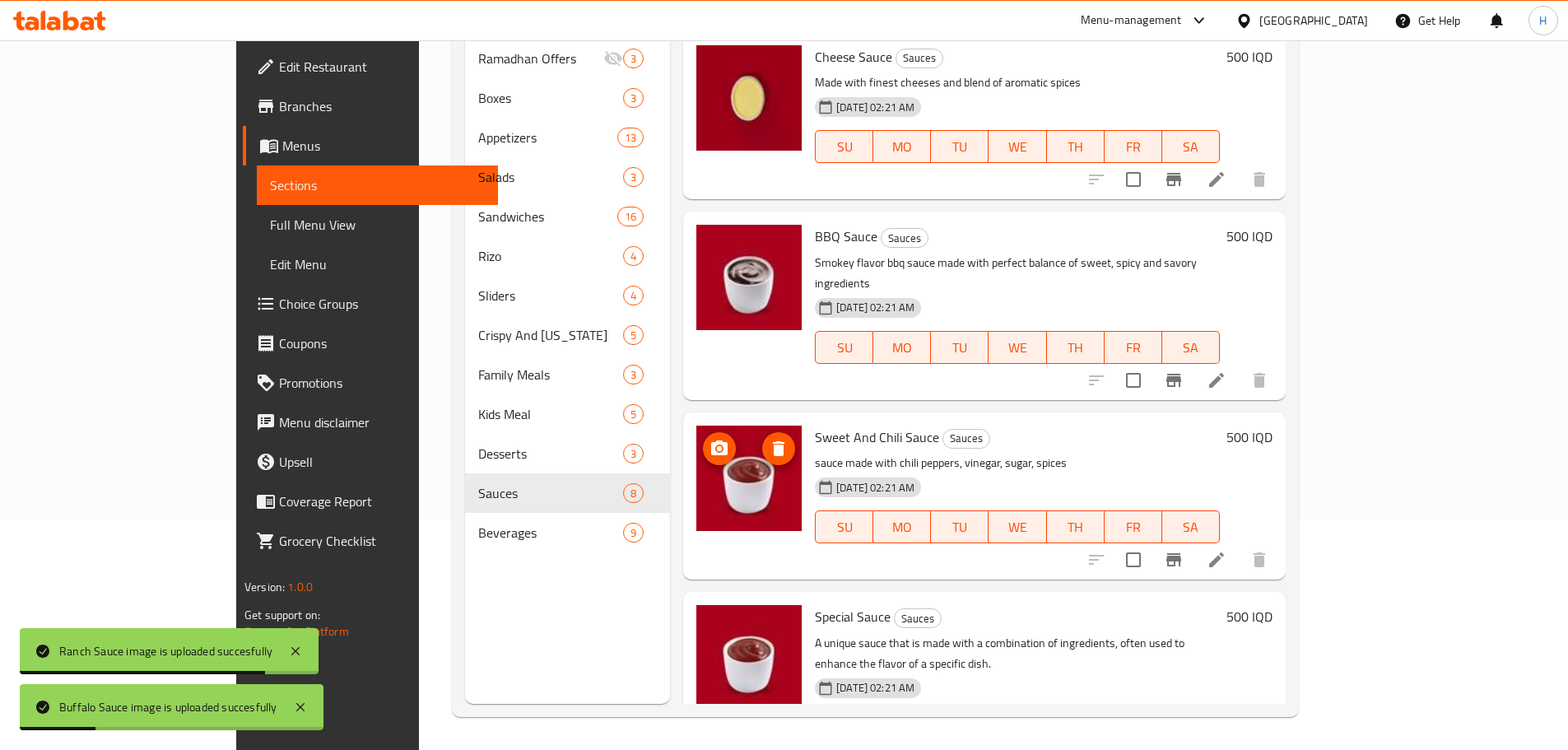
scroll to position [329, 0]
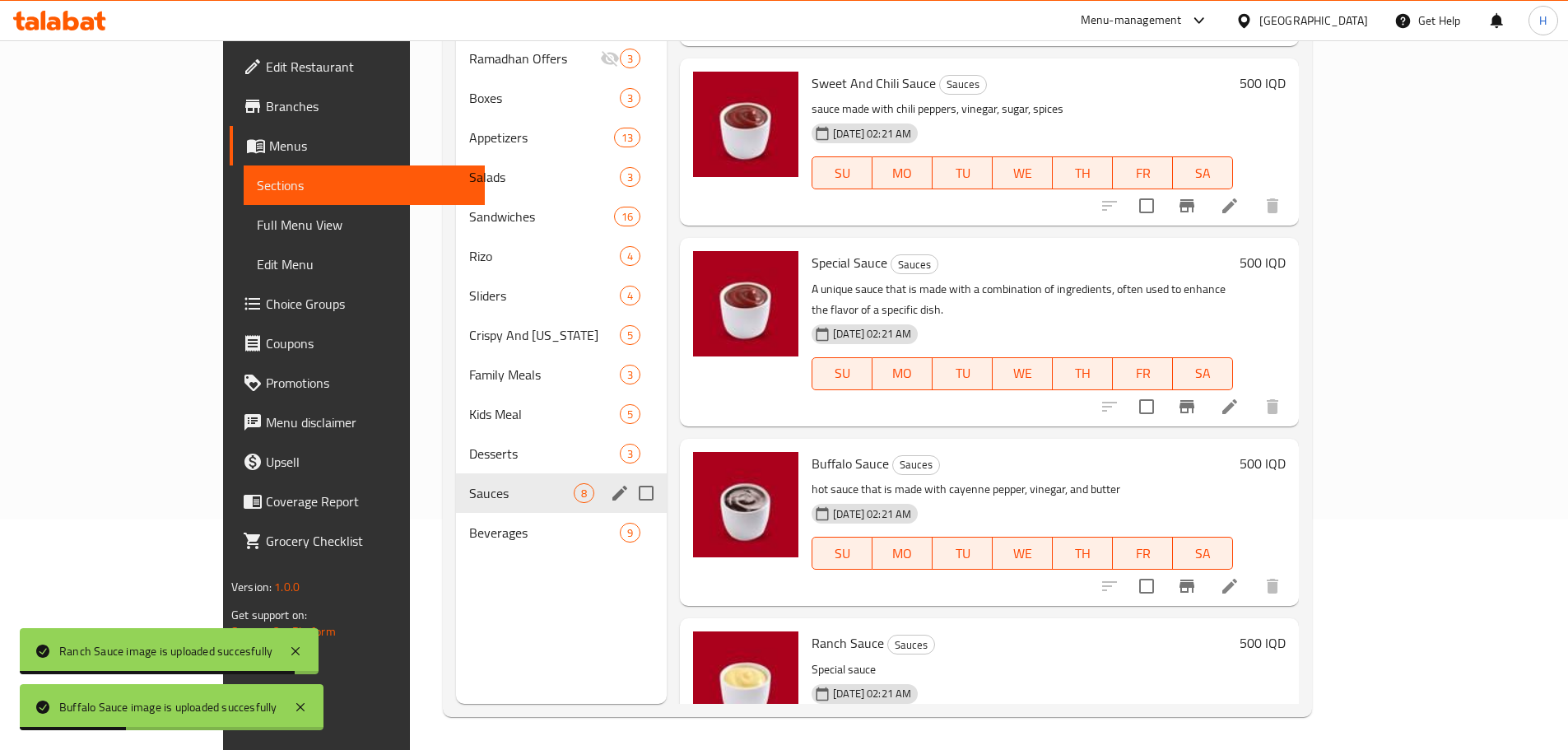
click at [456, 440] on div "Desserts 3" at bounding box center [561, 454] width 211 height 40
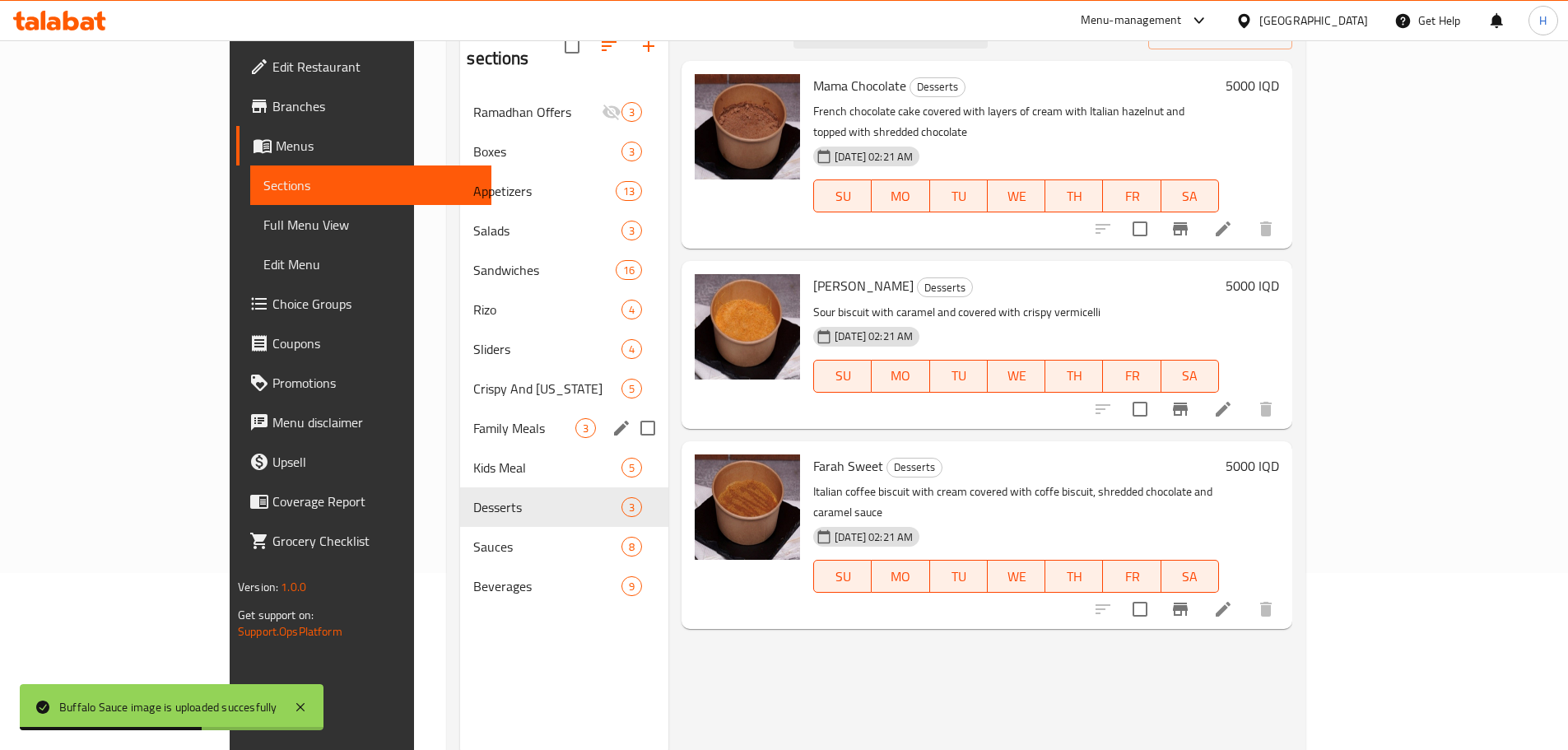
scroll to position [148, 0]
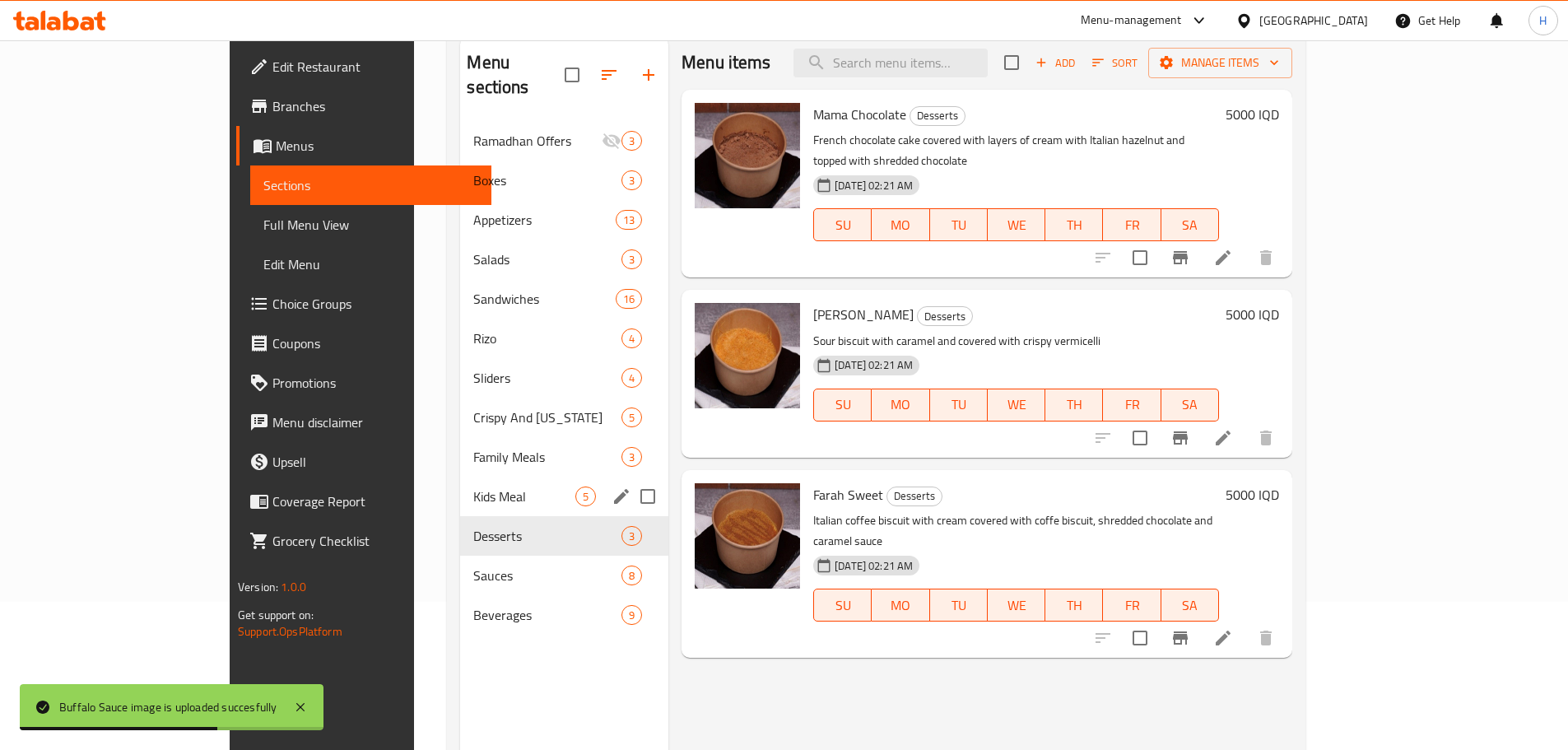
click at [474, 486] on span "Kids Meal" at bounding box center [524, 496] width 102 height 20
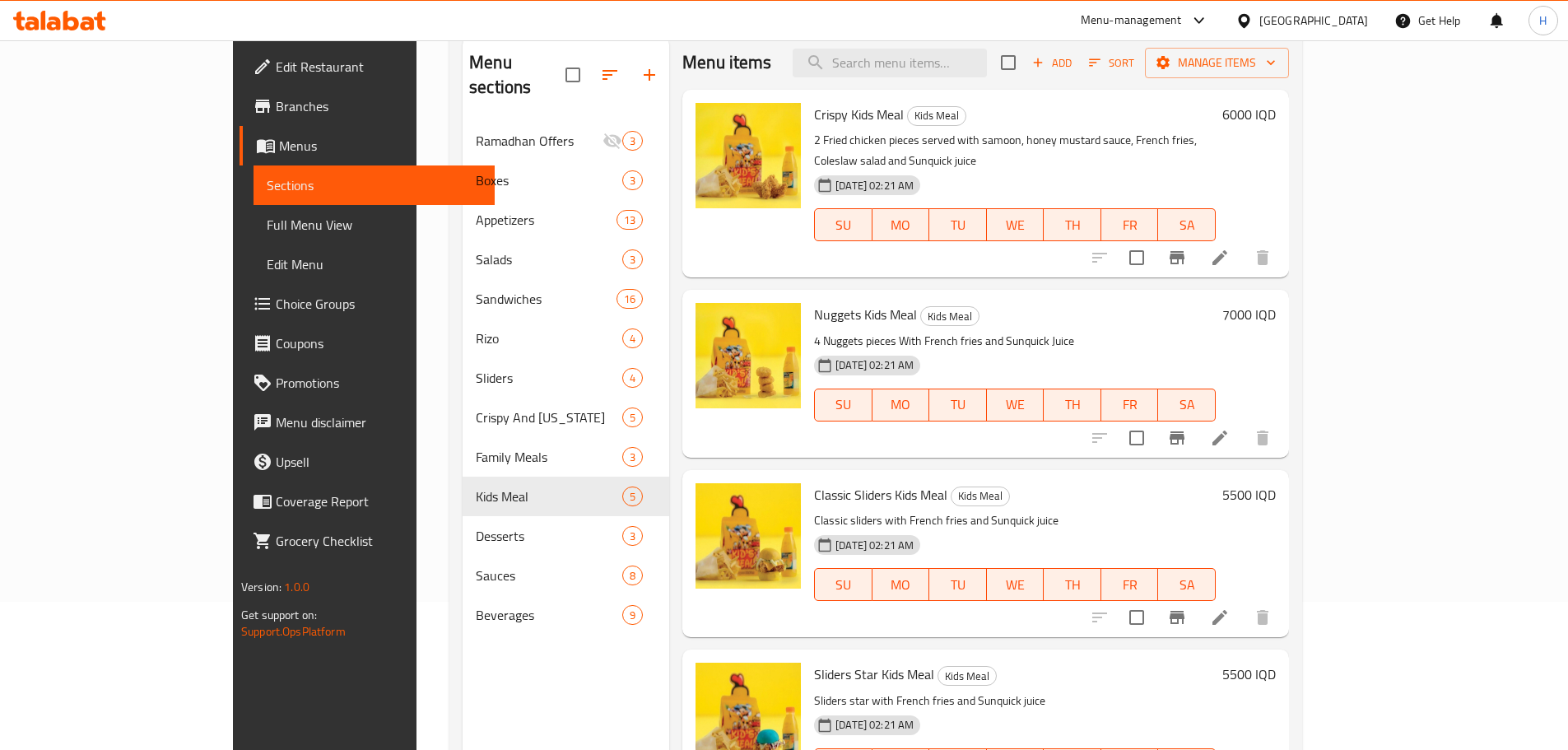
scroll to position [65, 0]
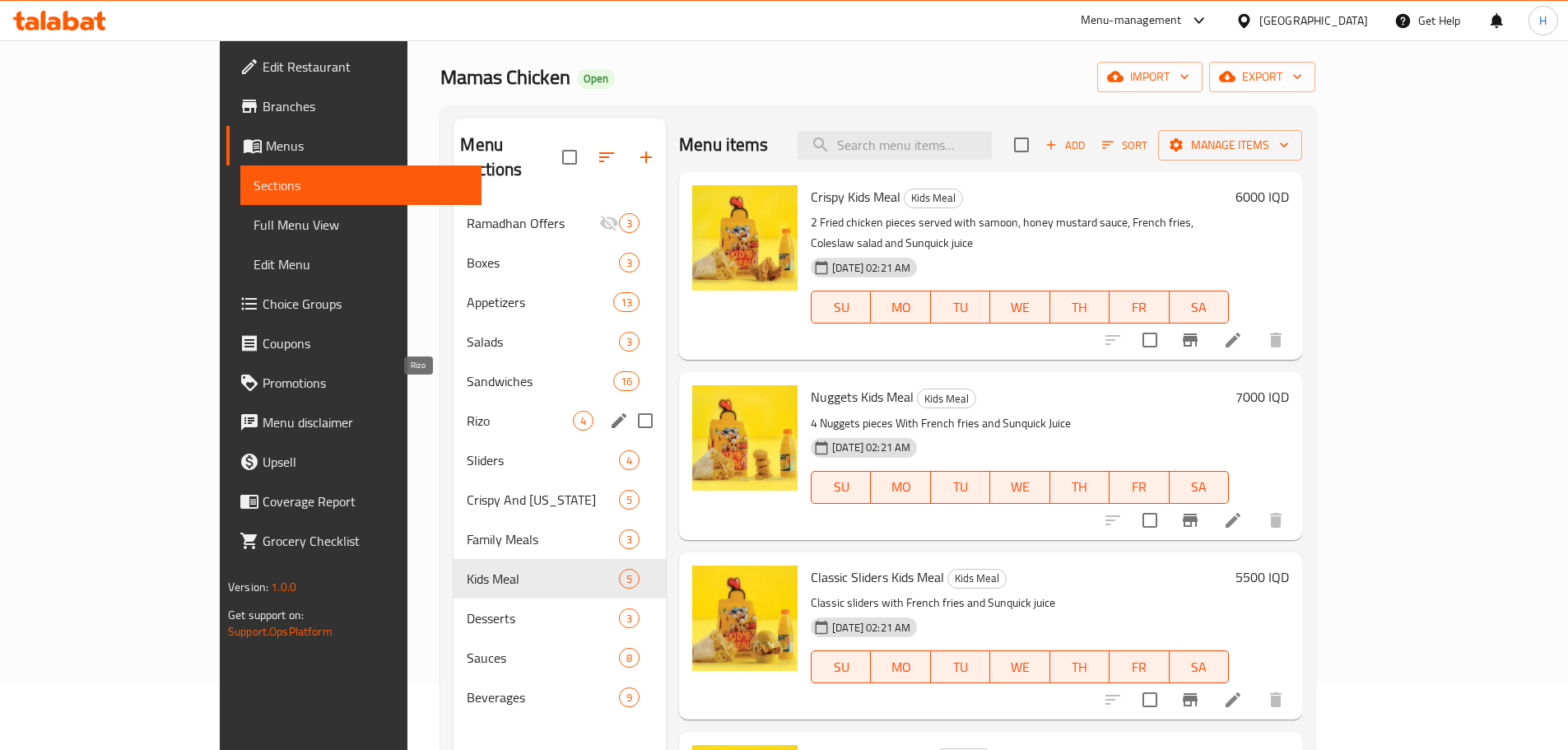
click at [467, 410] on span "Rizo" at bounding box center [519, 420] width 106 height 20
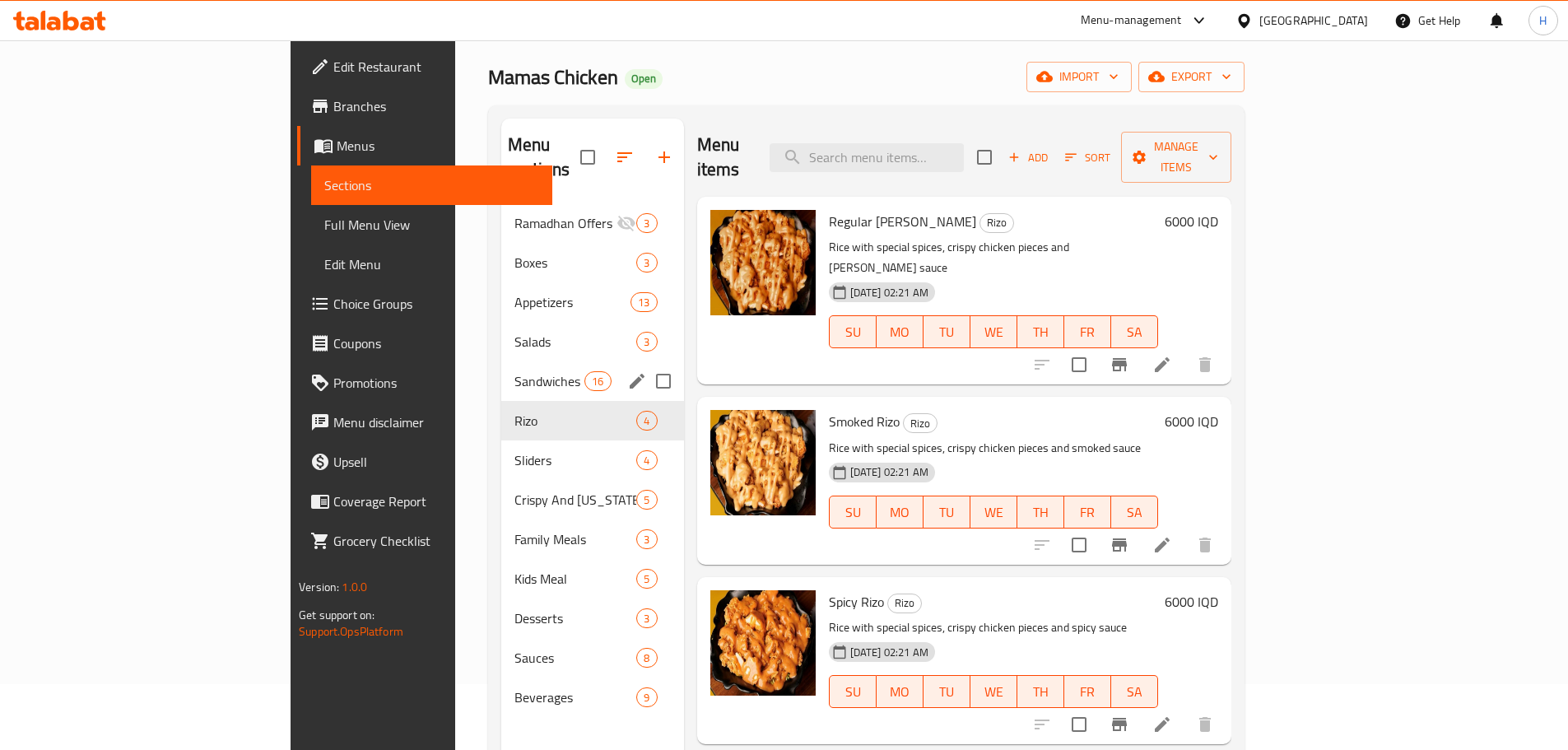
click at [514, 372] on span "Sandwiches" at bounding box center [549, 381] width 70 height 20
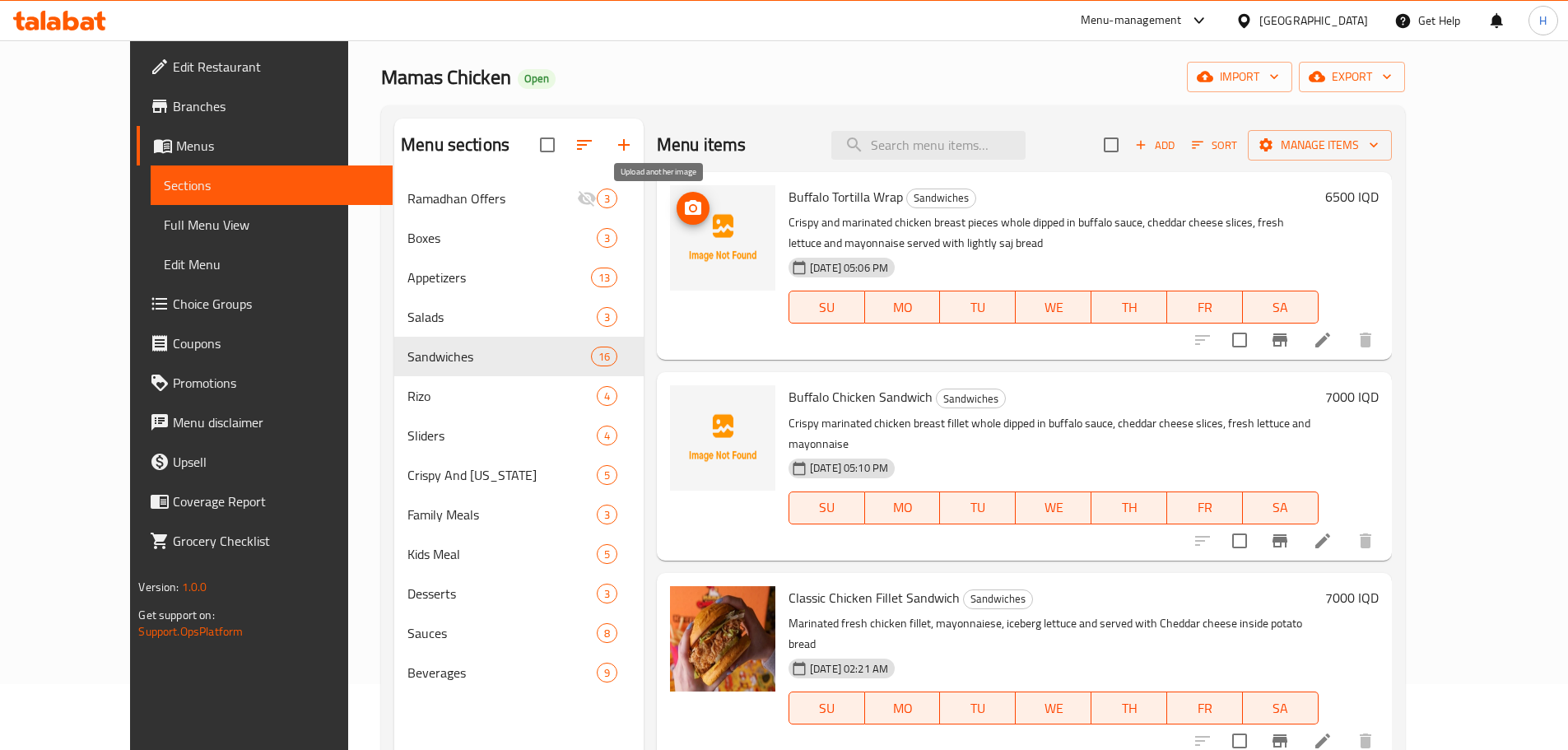
click at [691, 206] on circle "upload picture" at bounding box center [693, 208] width 5 height 5
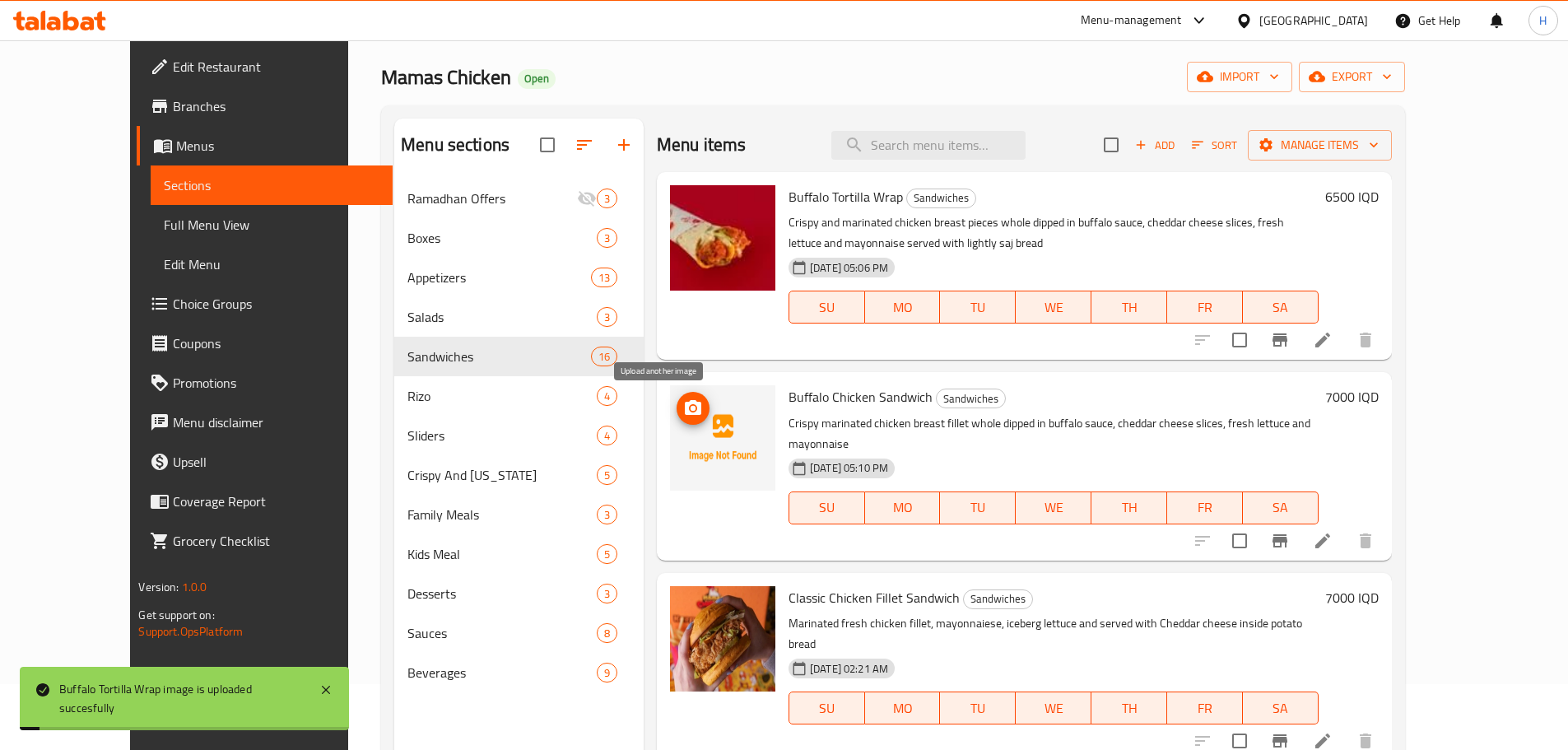
click at [685, 400] on icon "upload picture" at bounding box center [693, 407] width 17 height 15
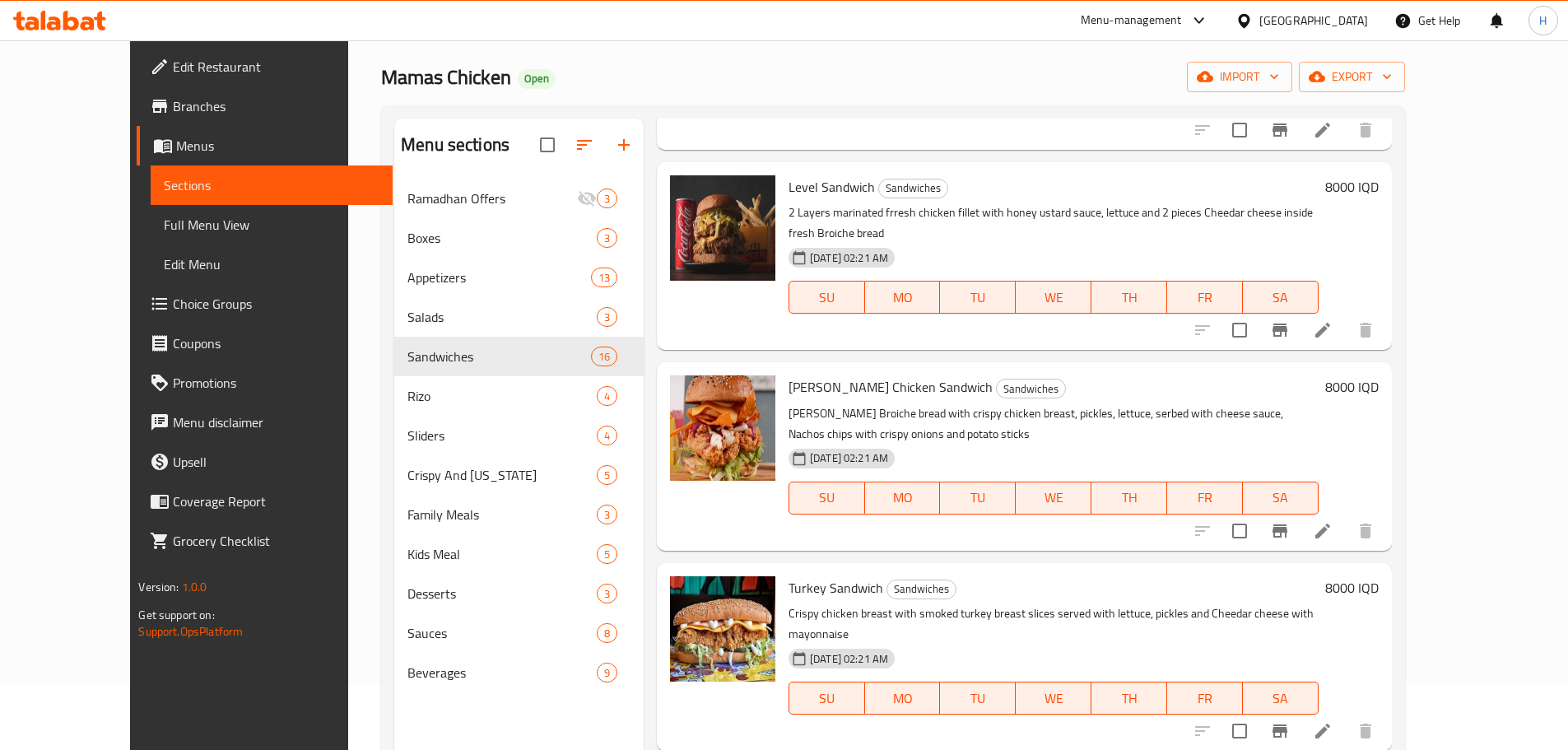
scroll to position [2188, 0]
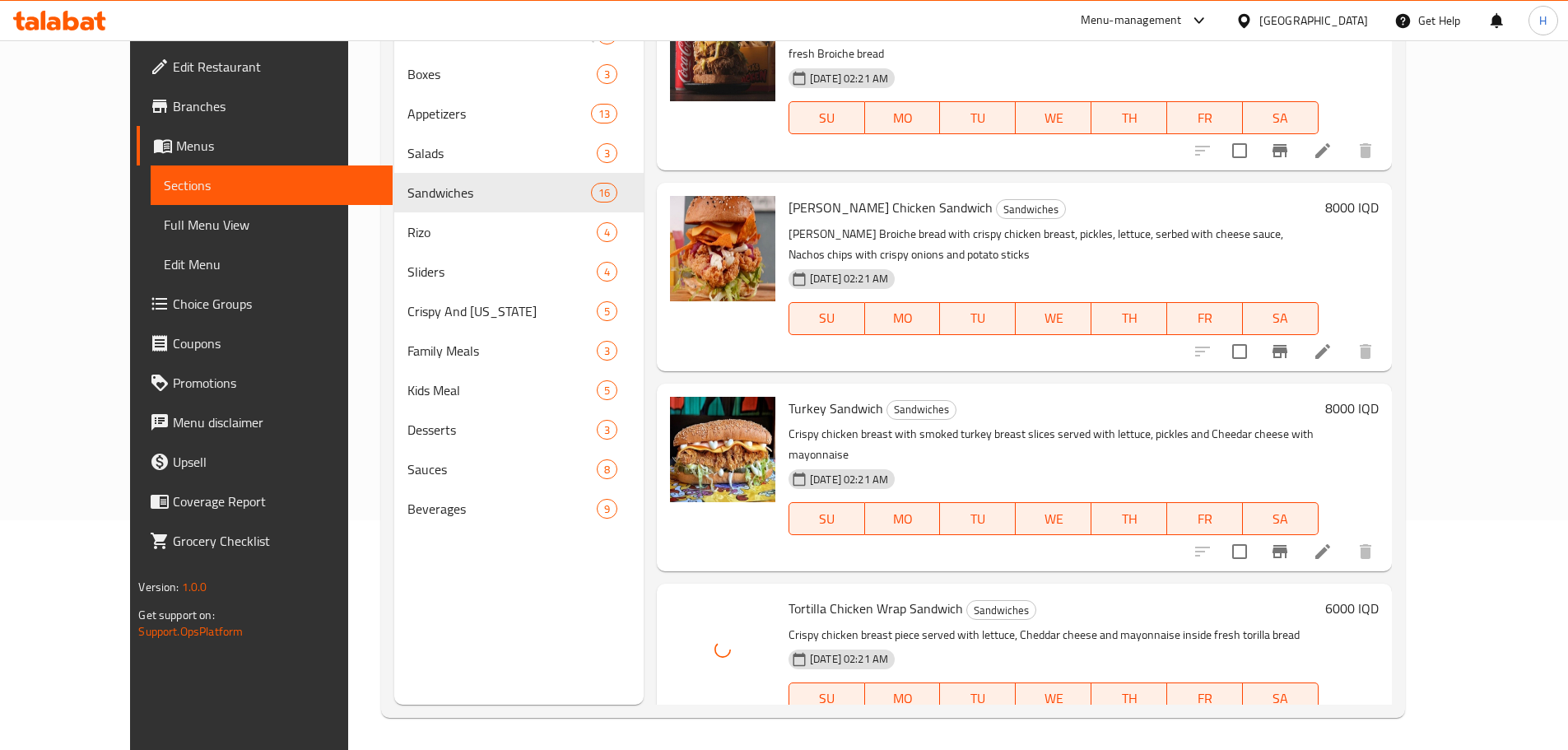
scroll to position [231, 0]
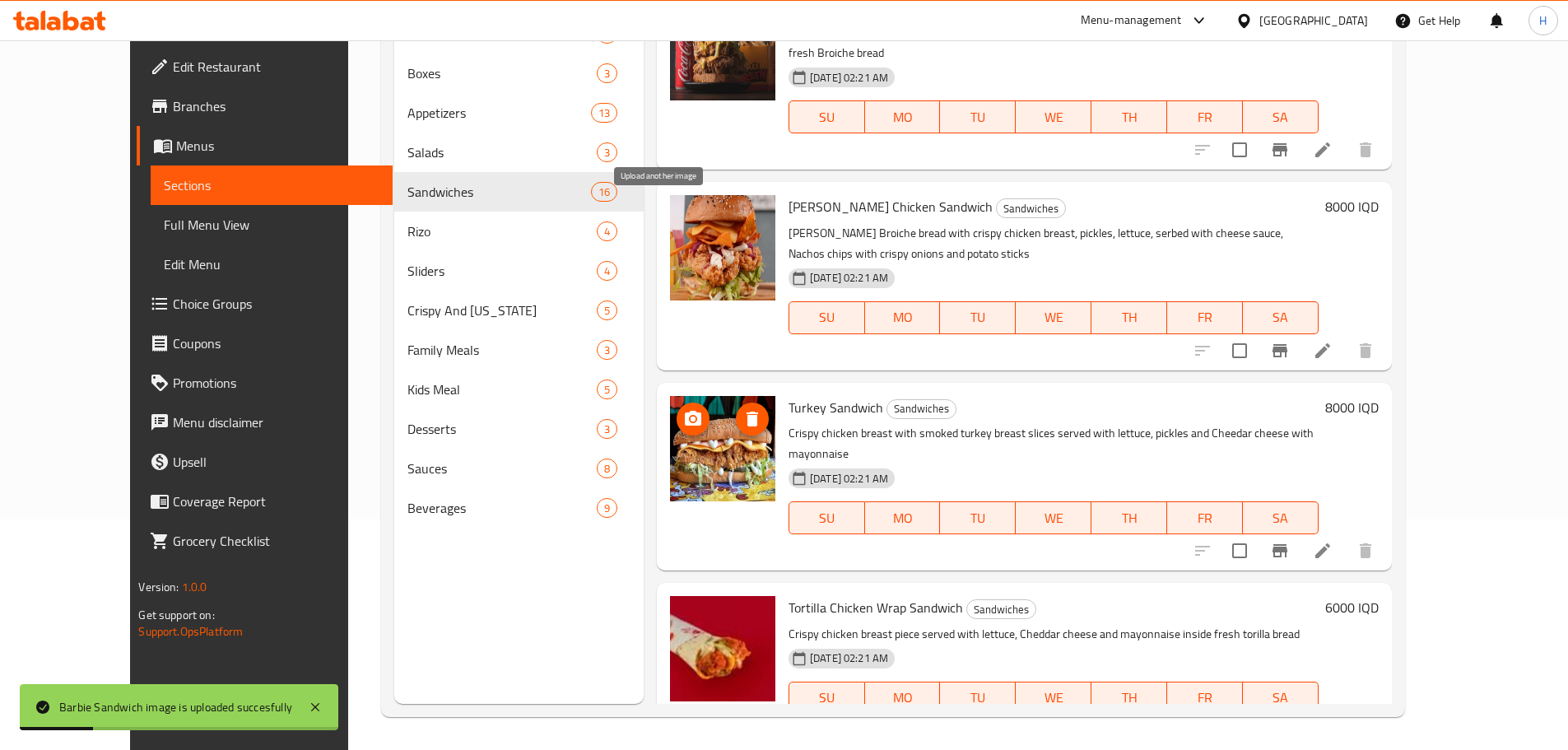
click at [685, 410] on icon "upload picture" at bounding box center [693, 417] width 17 height 15
click at [683, 409] on icon "upload picture" at bounding box center [693, 419] width 20 height 20
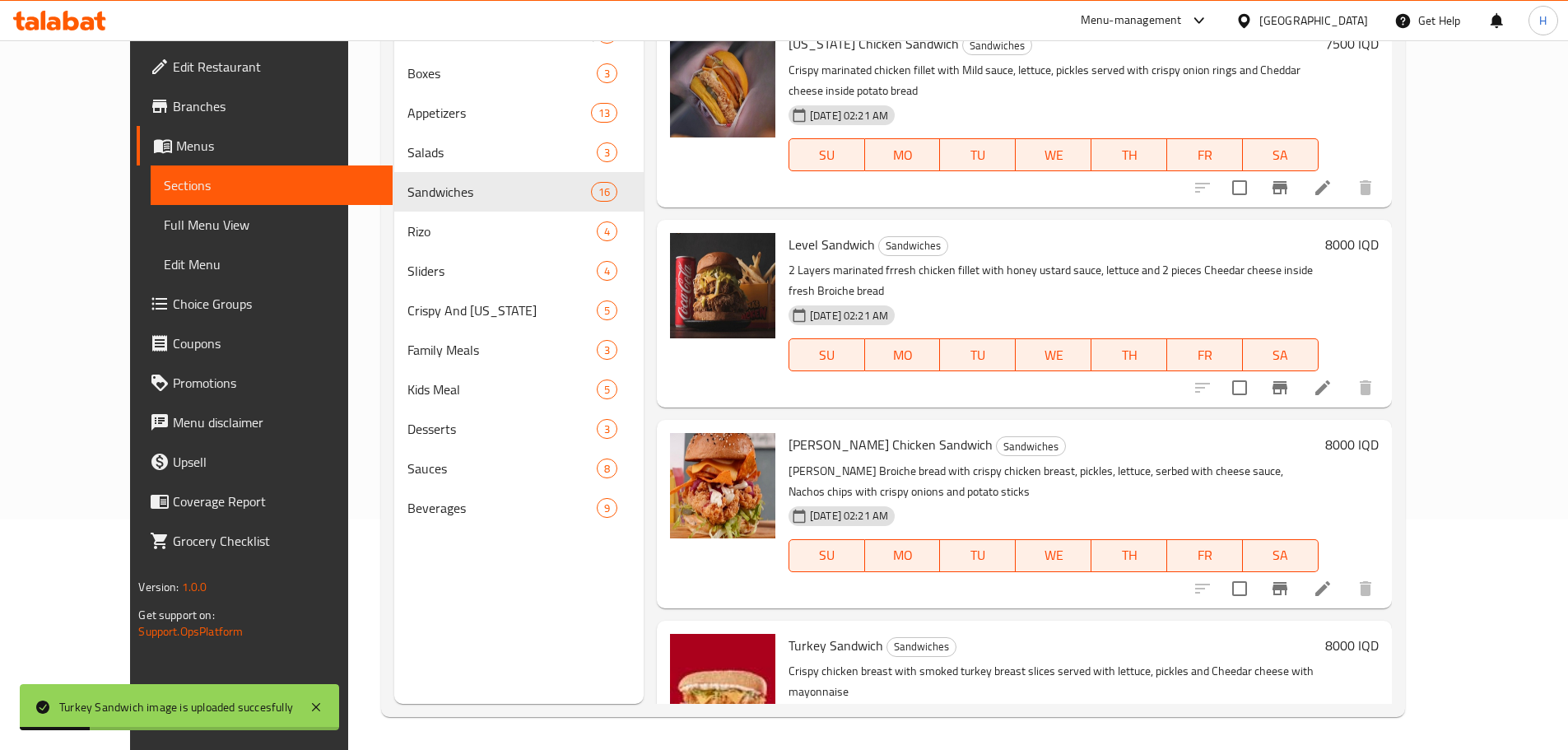
scroll to position [1941, 0]
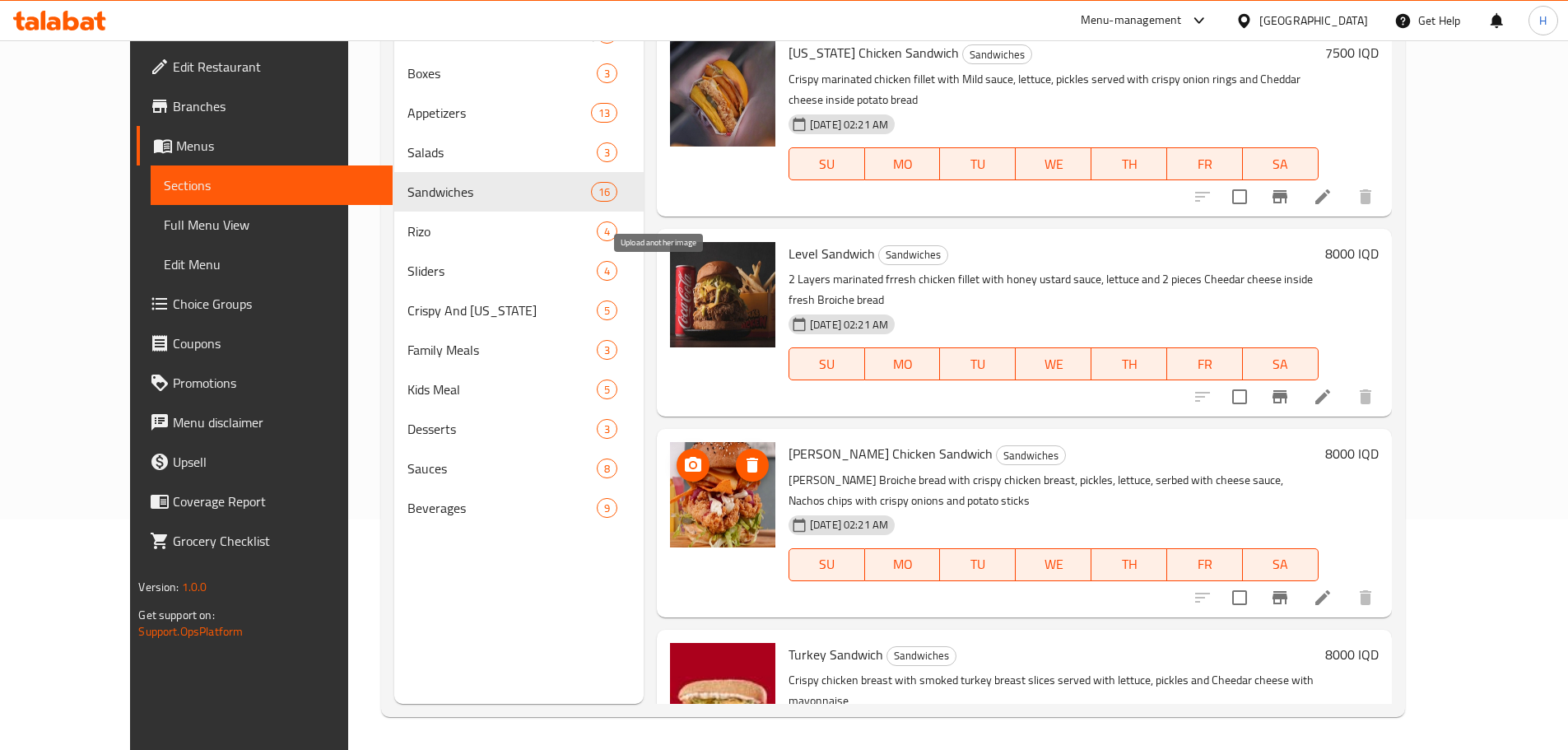
click at [685, 457] on icon "upload picture" at bounding box center [693, 464] width 17 height 15
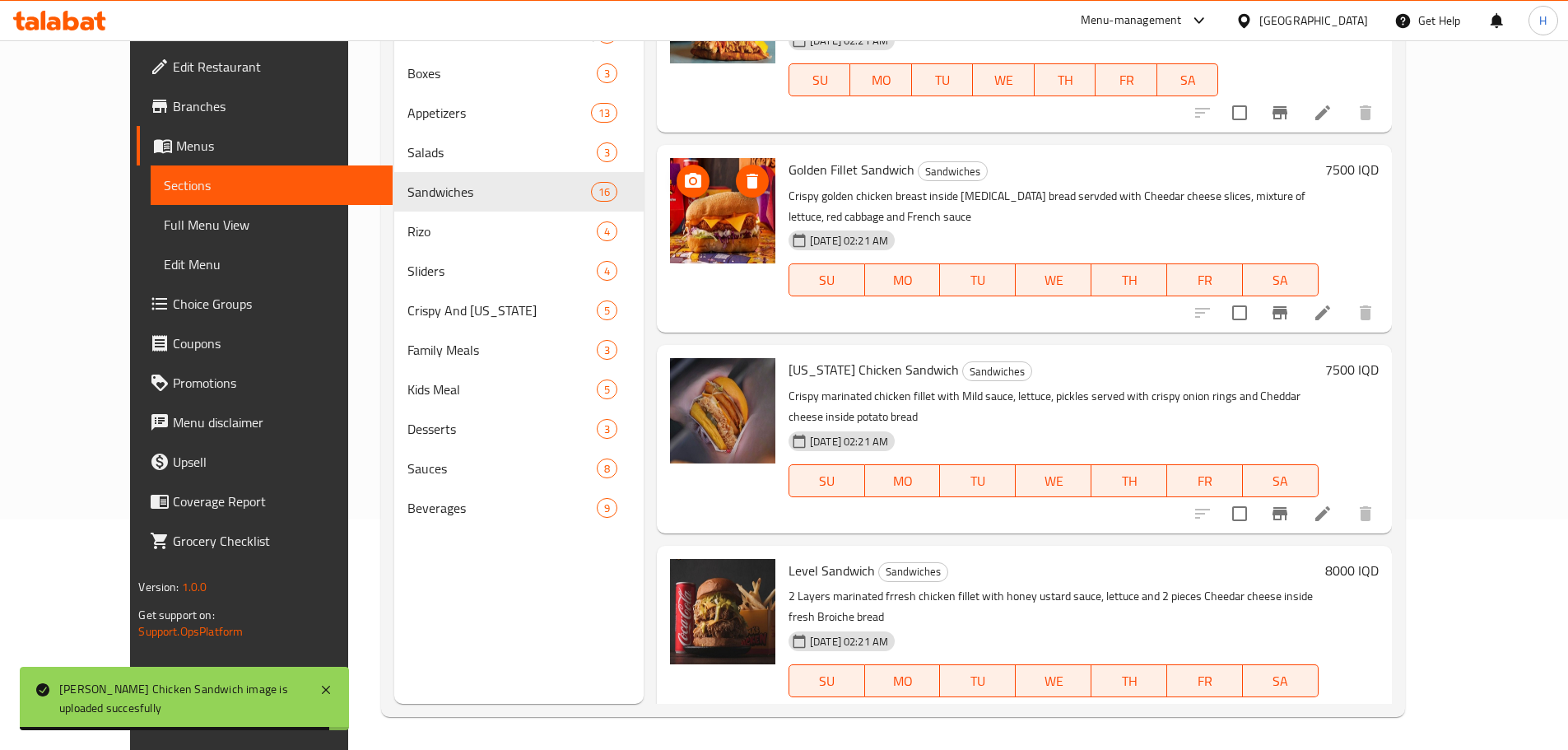
scroll to position [1530, 0]
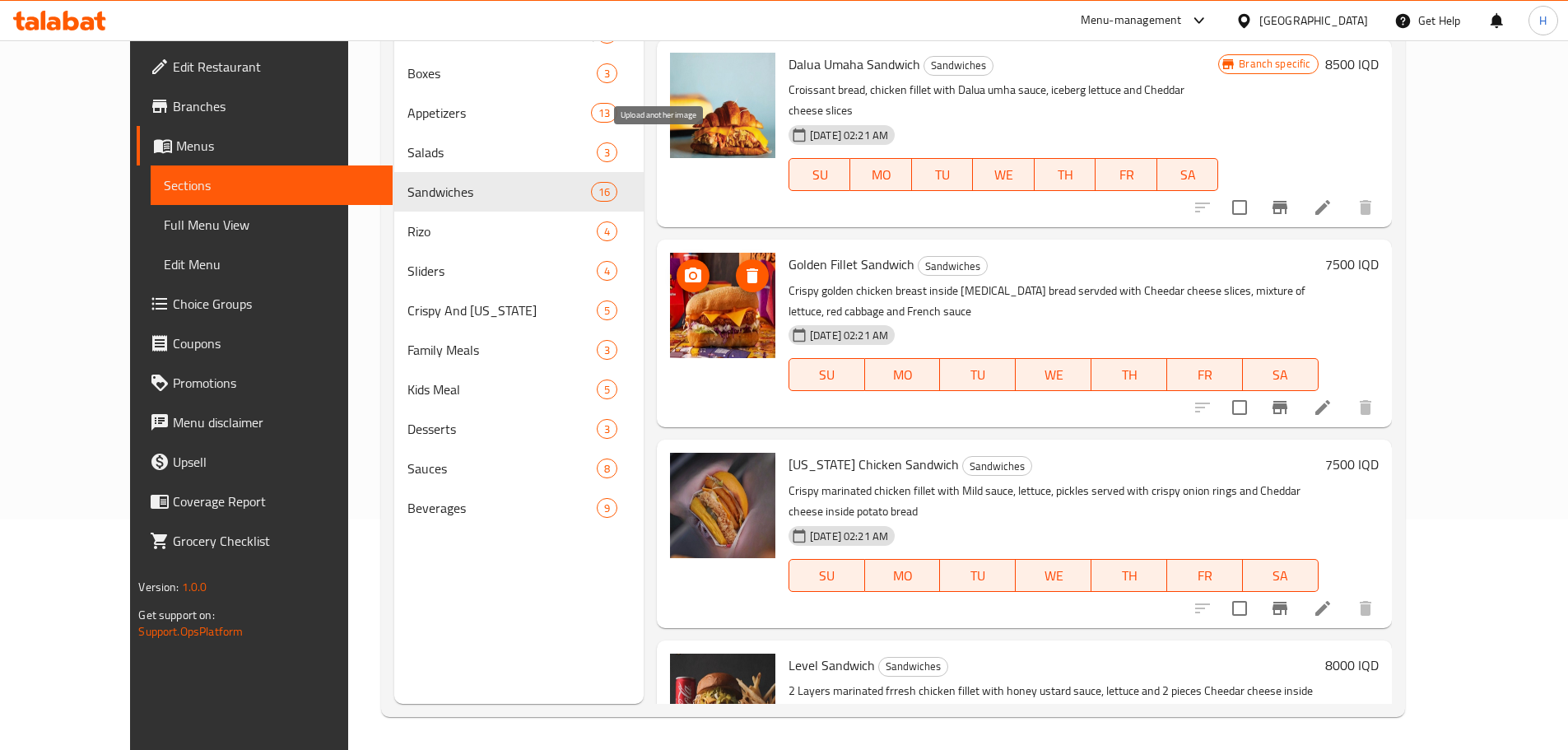
click at [685, 268] on icon "upload picture" at bounding box center [693, 274] width 17 height 15
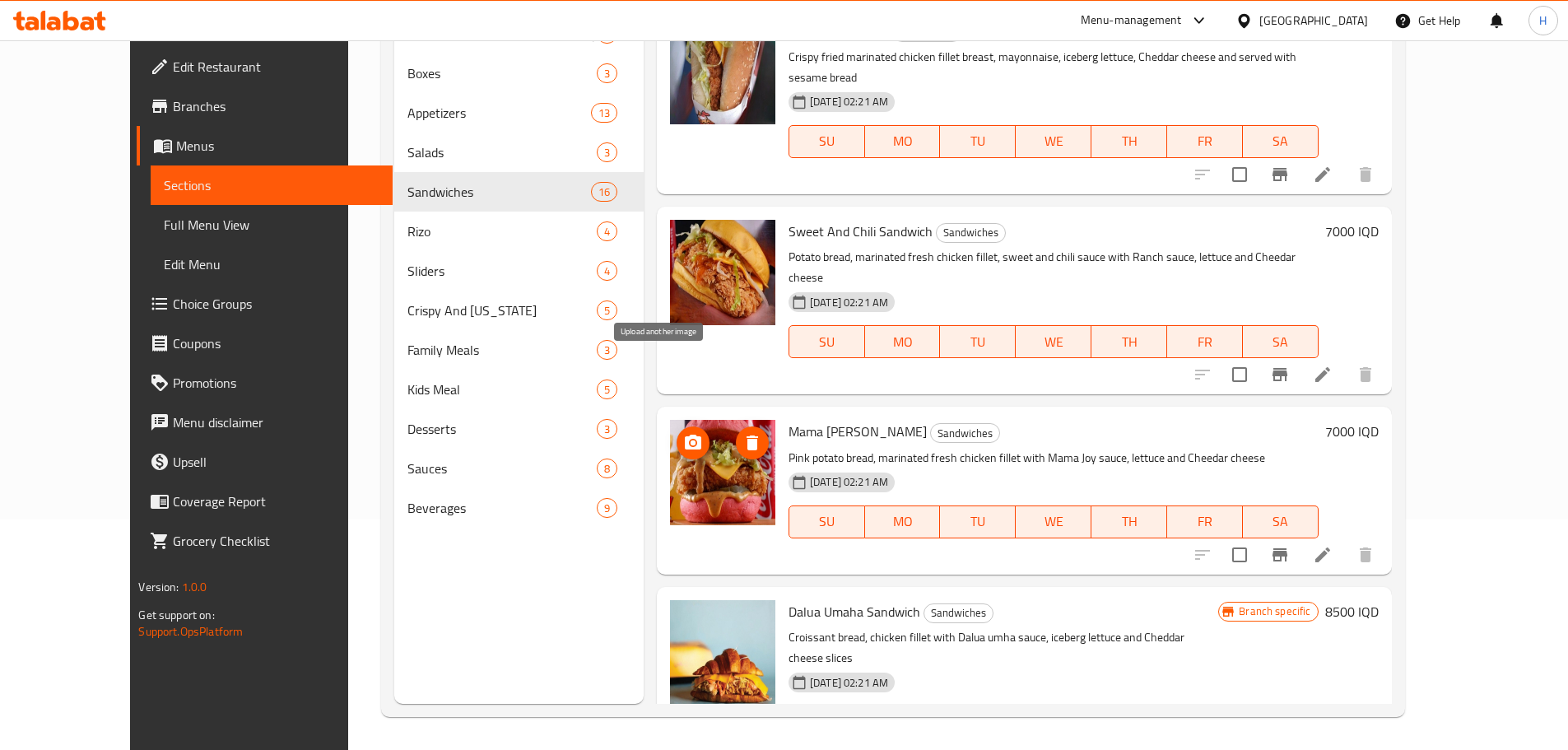
scroll to position [953, 0]
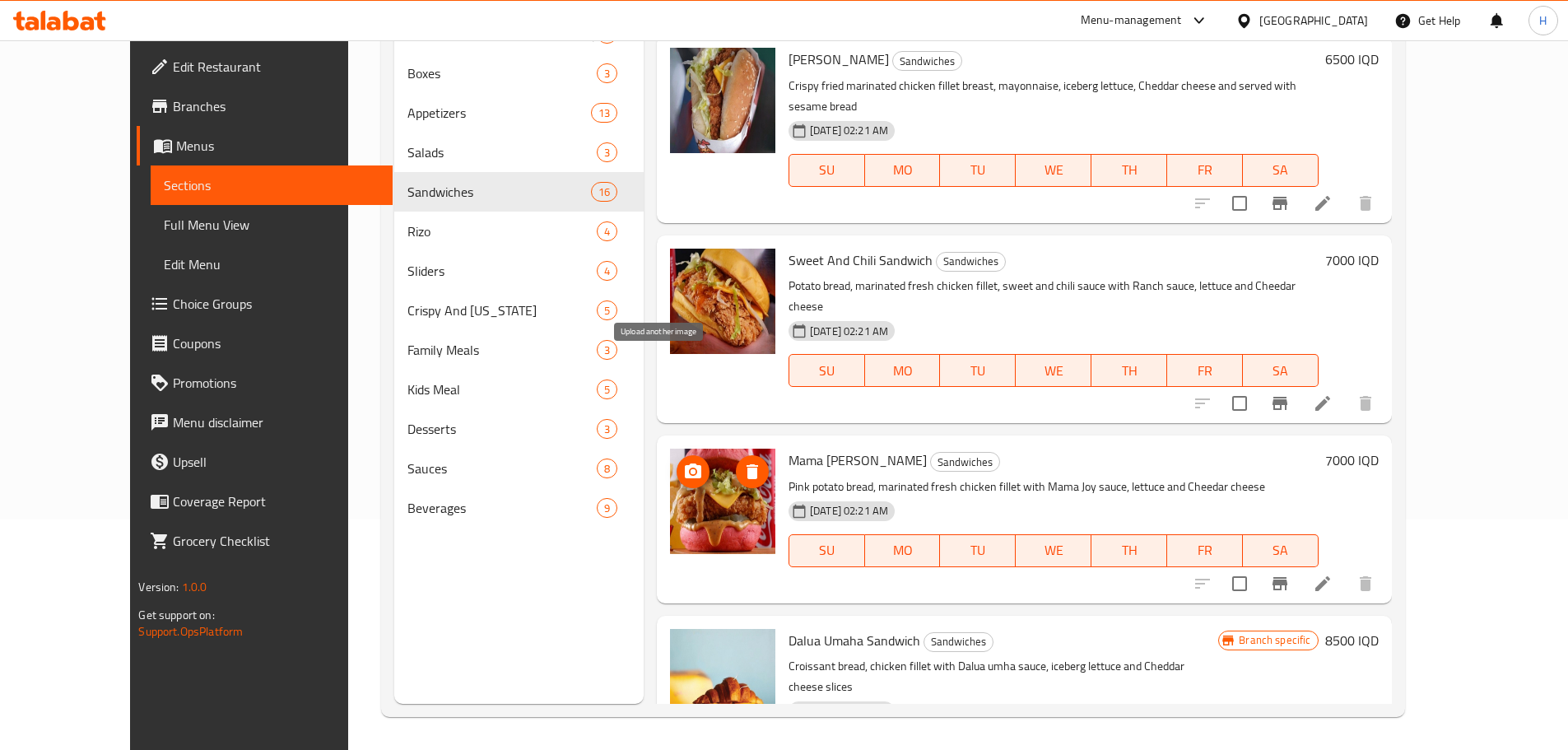
click at [685, 464] on icon "upload picture" at bounding box center [693, 471] width 17 height 15
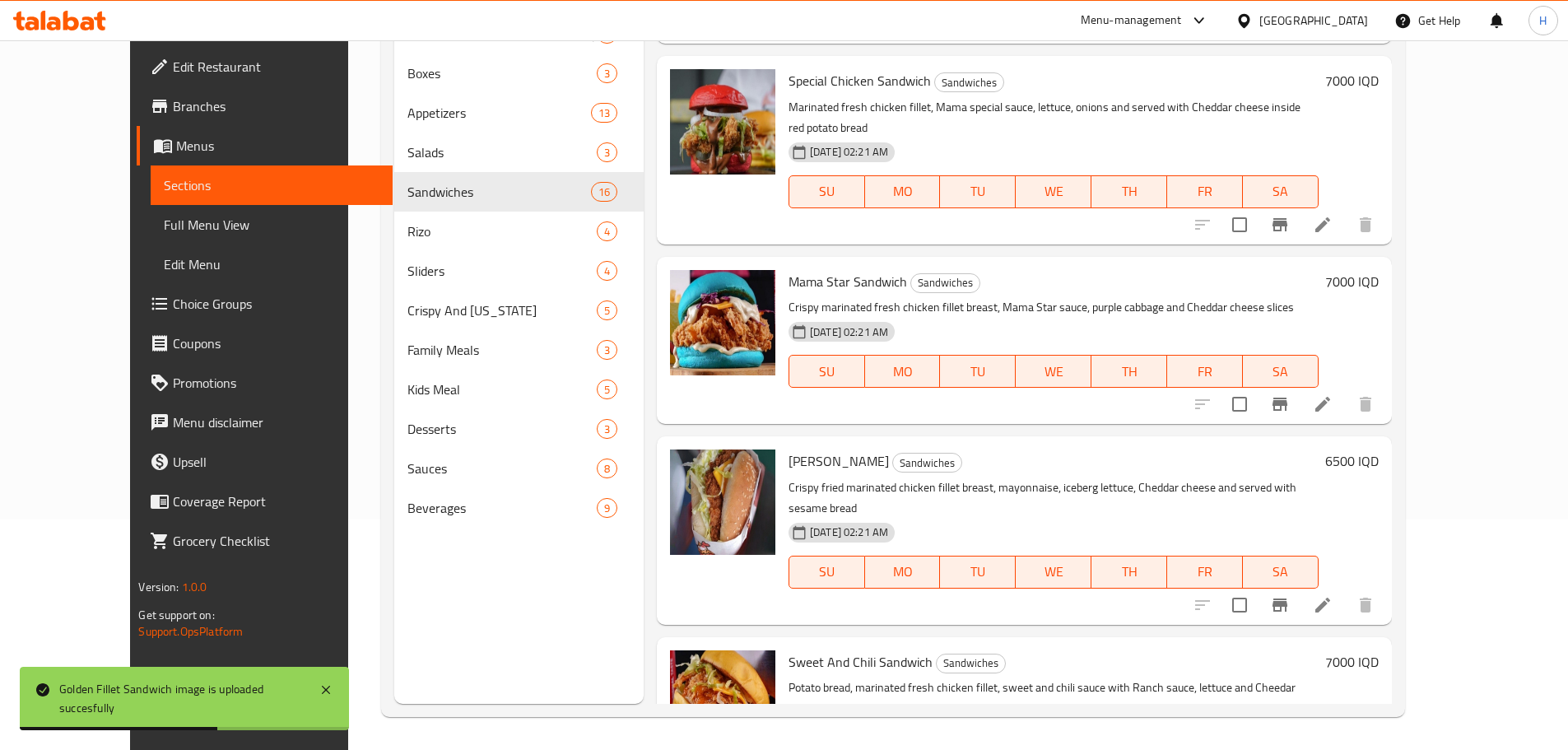
scroll to position [460, 0]
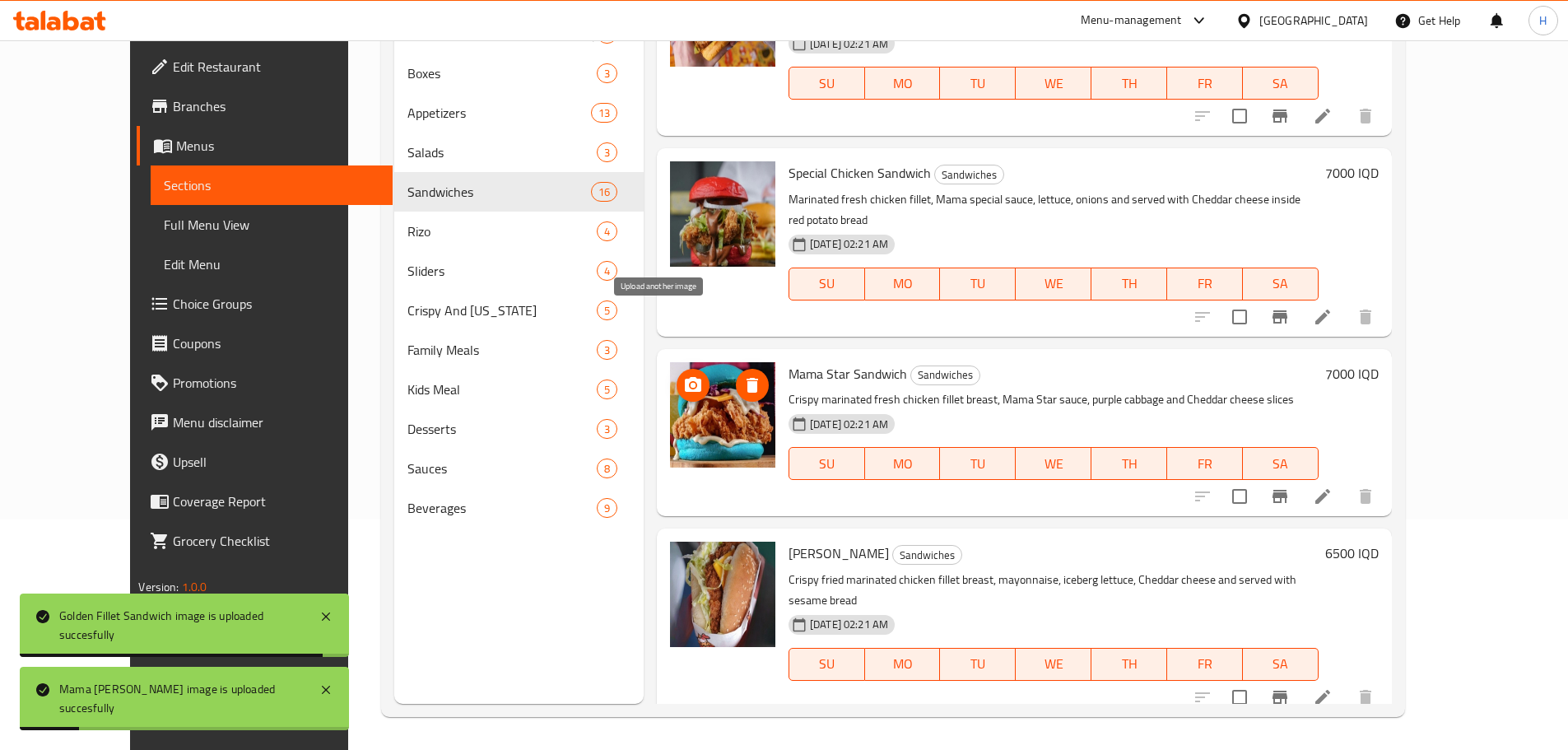
click at [683, 375] on icon "upload picture" at bounding box center [693, 385] width 20 height 20
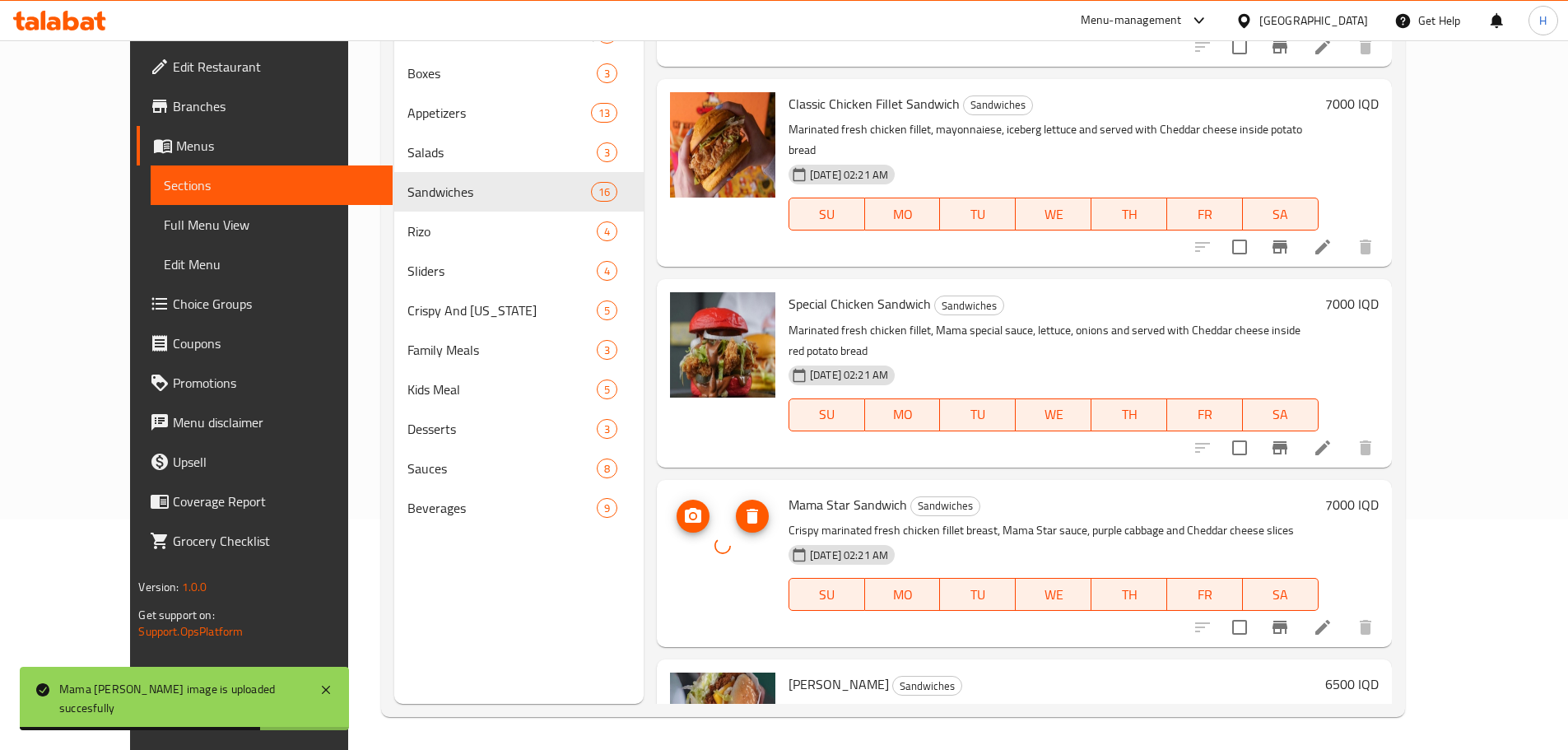
scroll to position [295, 0]
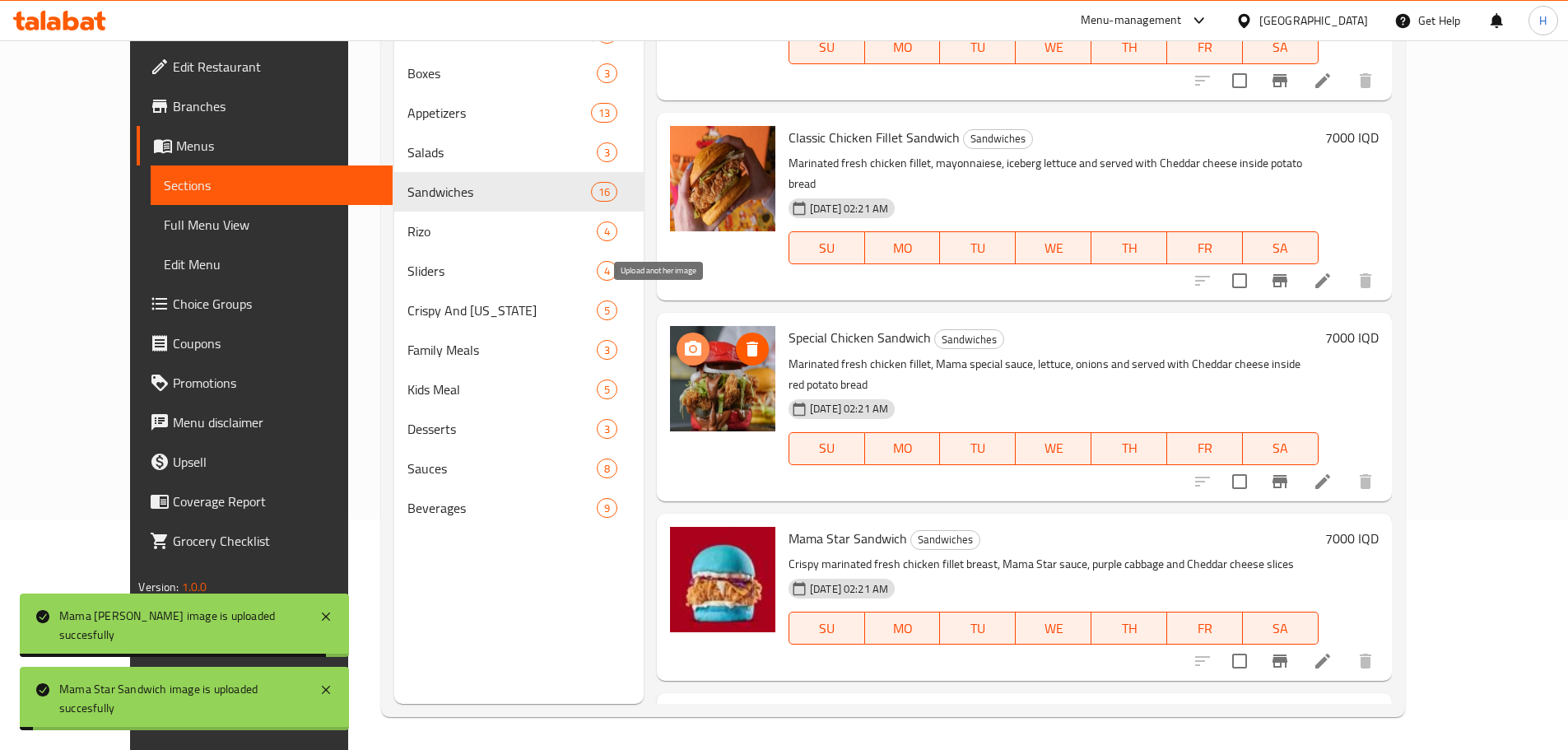
click at [677, 333] on button "upload picture" at bounding box center [693, 349] width 33 height 33
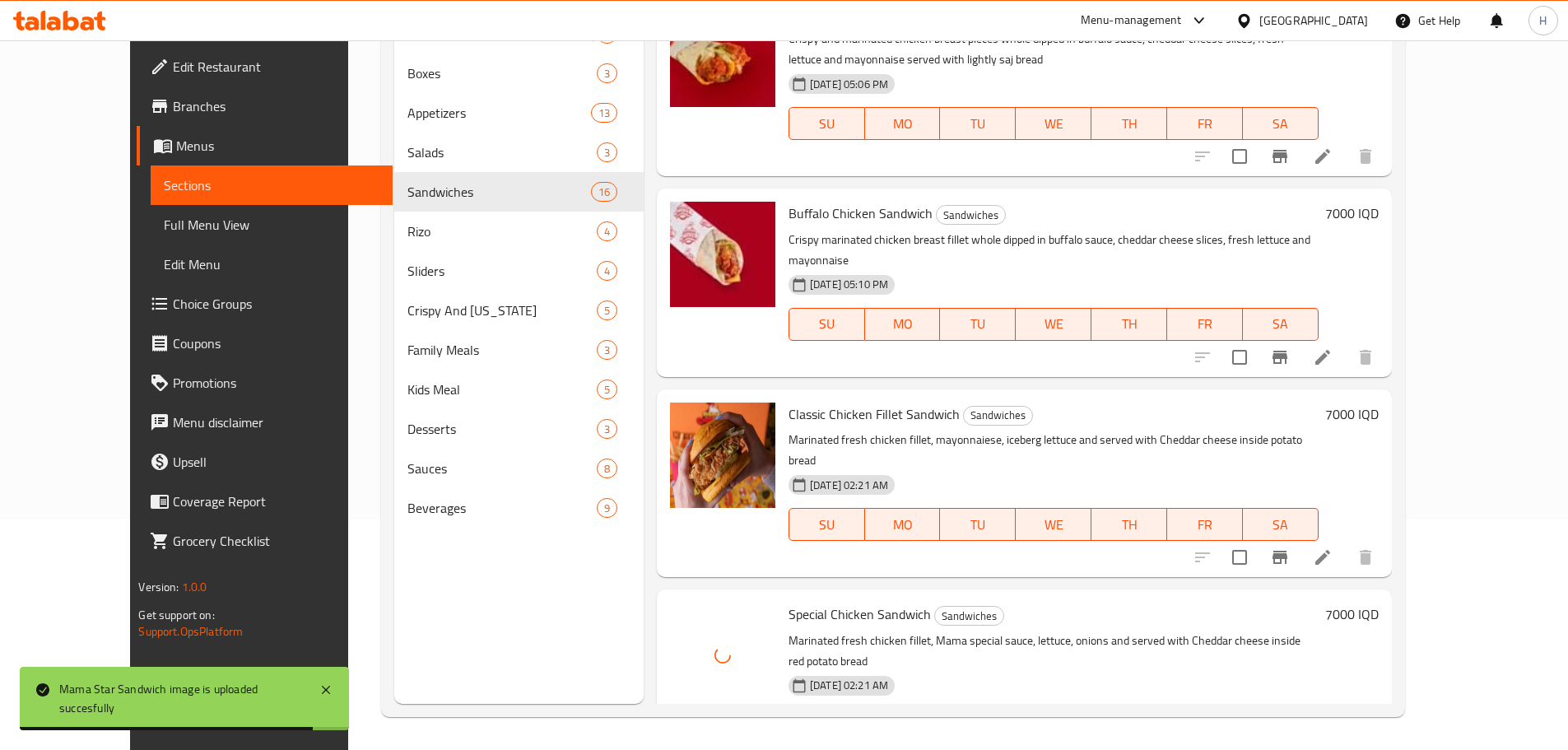
scroll to position [0, 0]
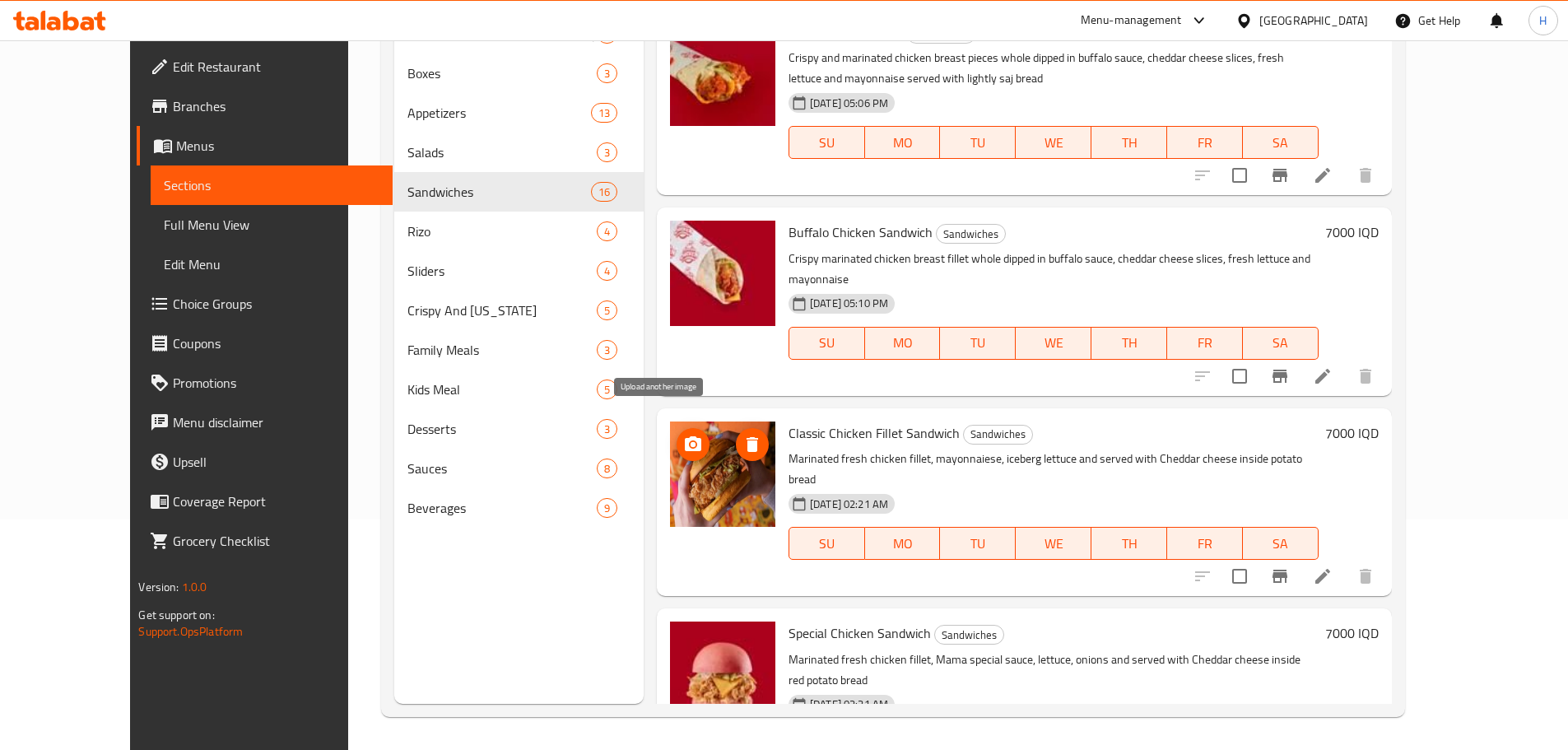
click at [685, 436] on icon "upload picture" at bounding box center [693, 443] width 17 height 15
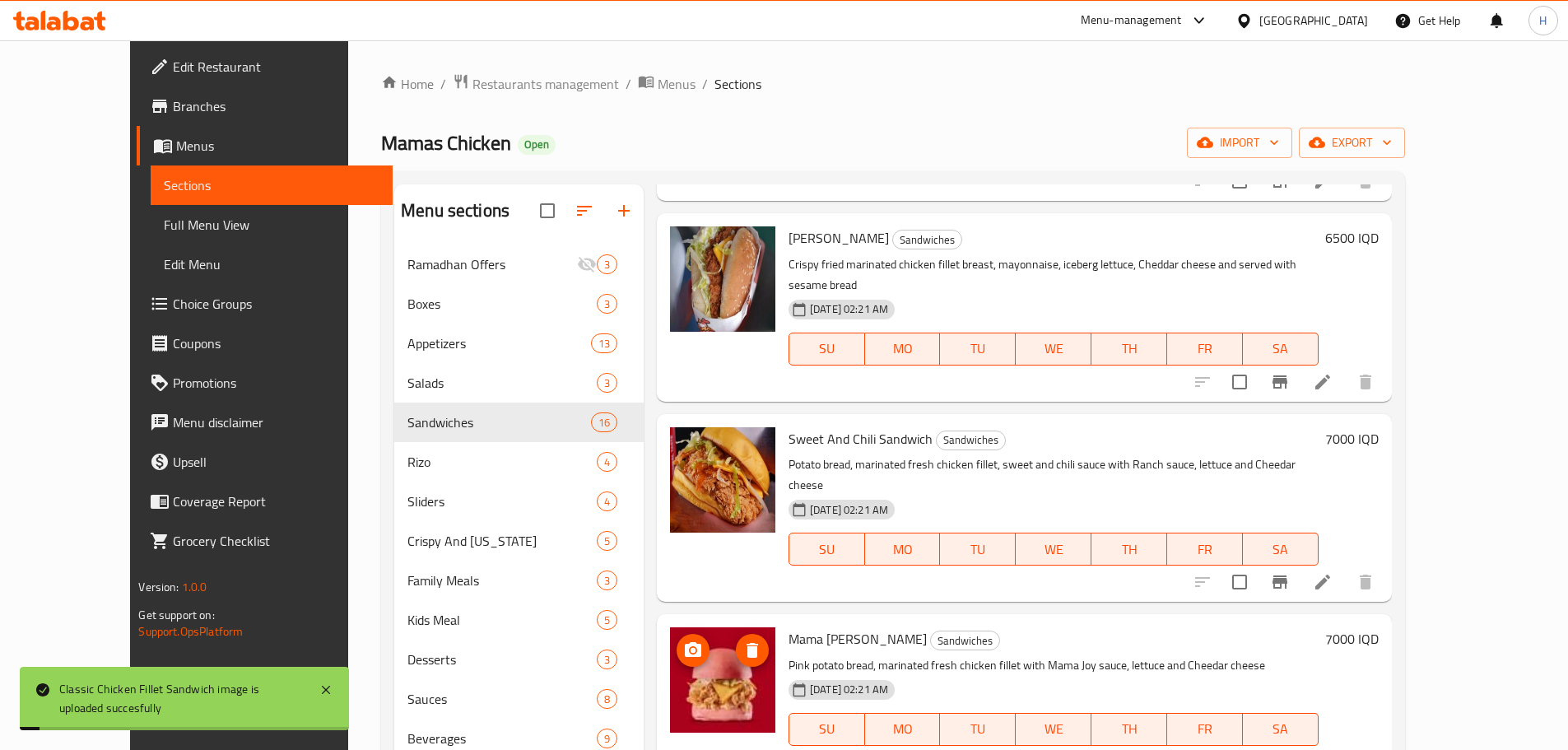
scroll to position [988, 0]
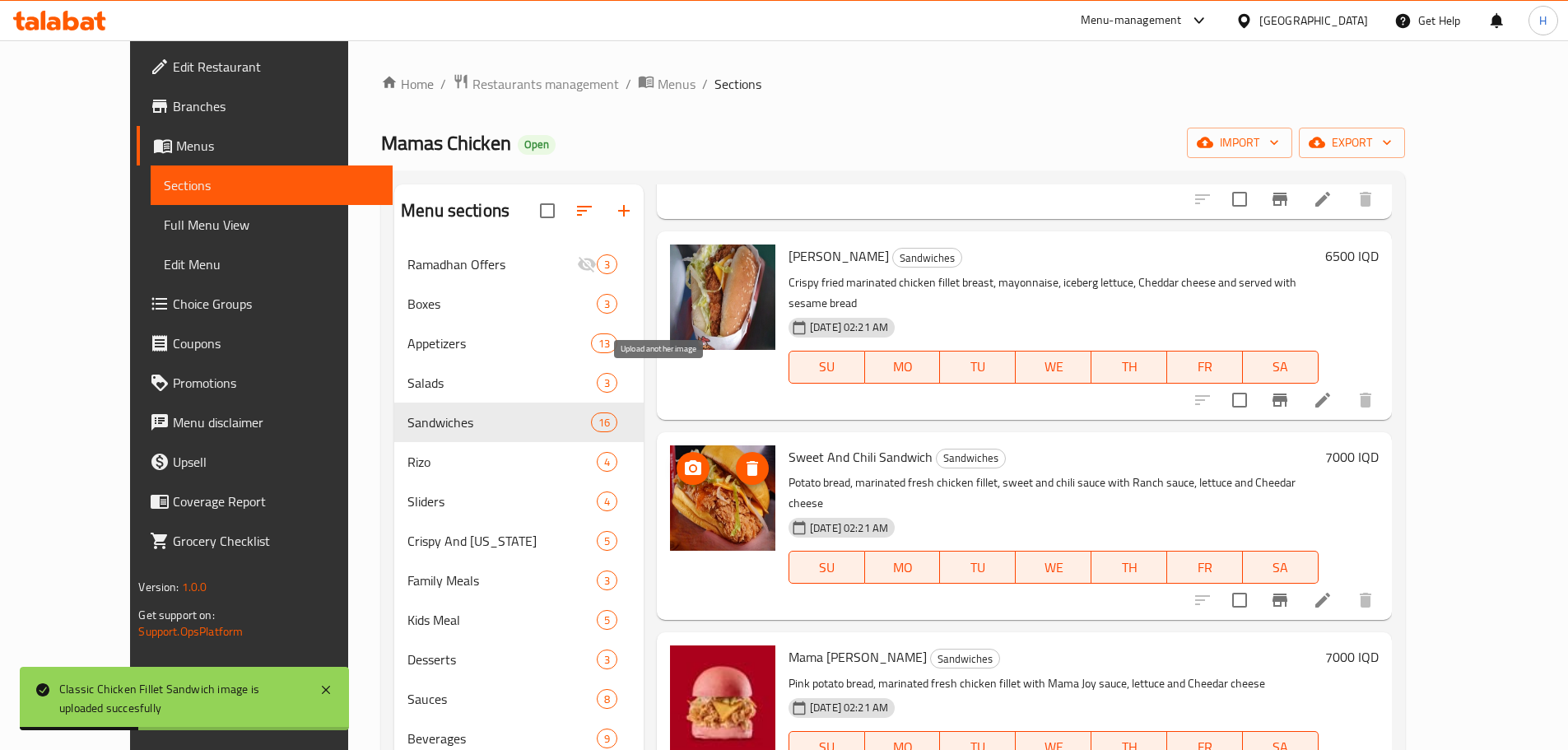
click at [685, 460] on icon "upload picture" at bounding box center [693, 467] width 17 height 15
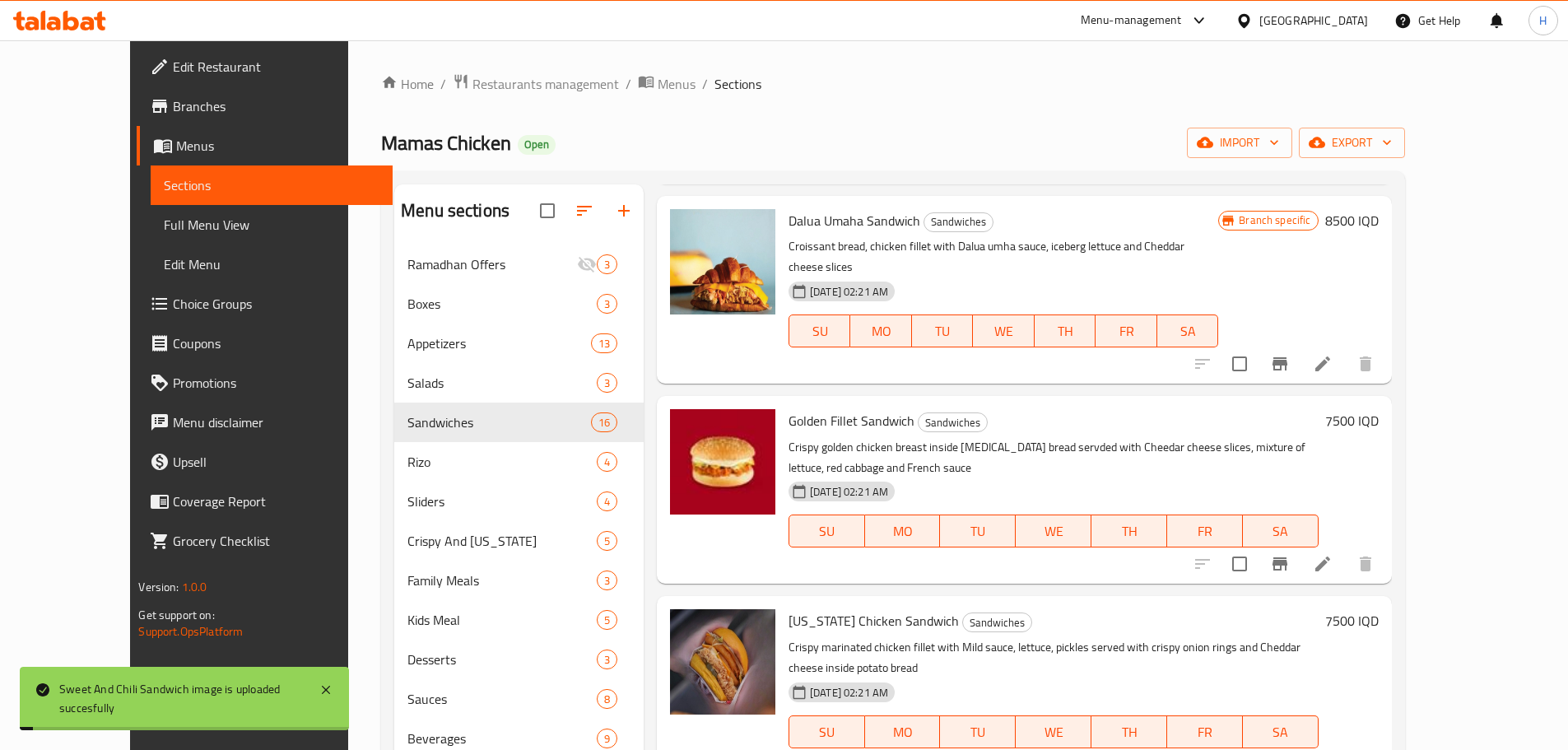
scroll to position [1810, 0]
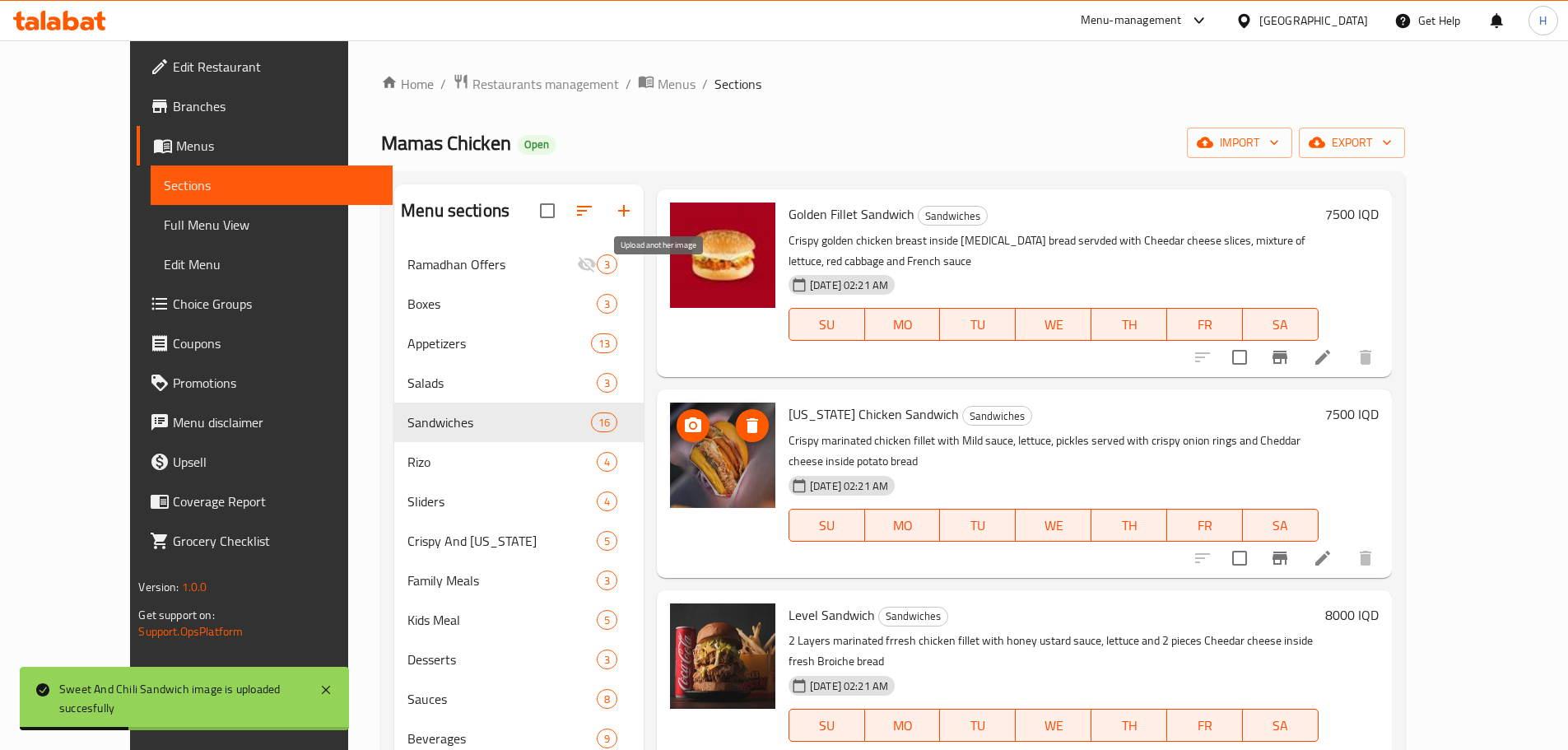
click at [683, 415] on icon "upload picture" at bounding box center [693, 425] width 20 height 20
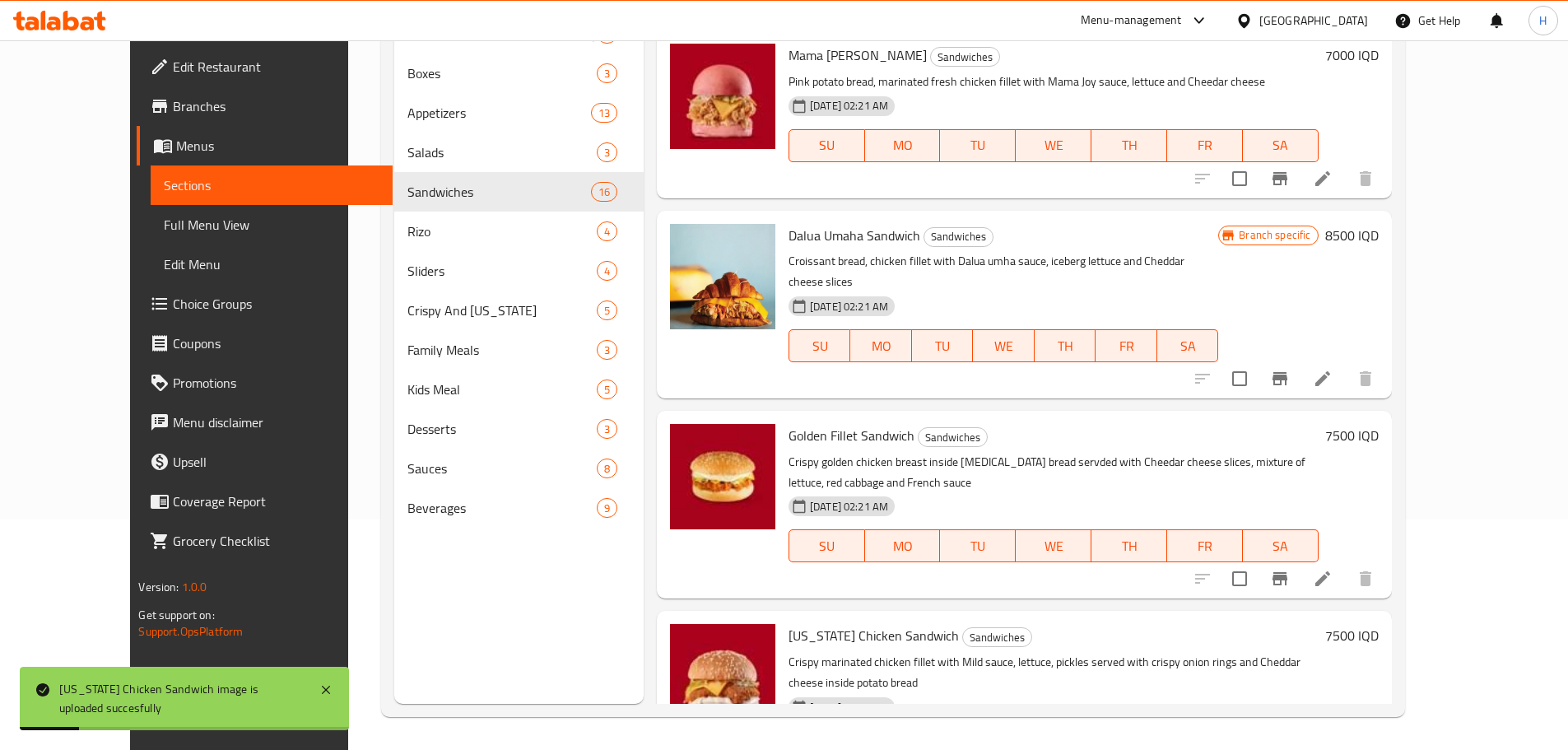
scroll to position [1530, 0]
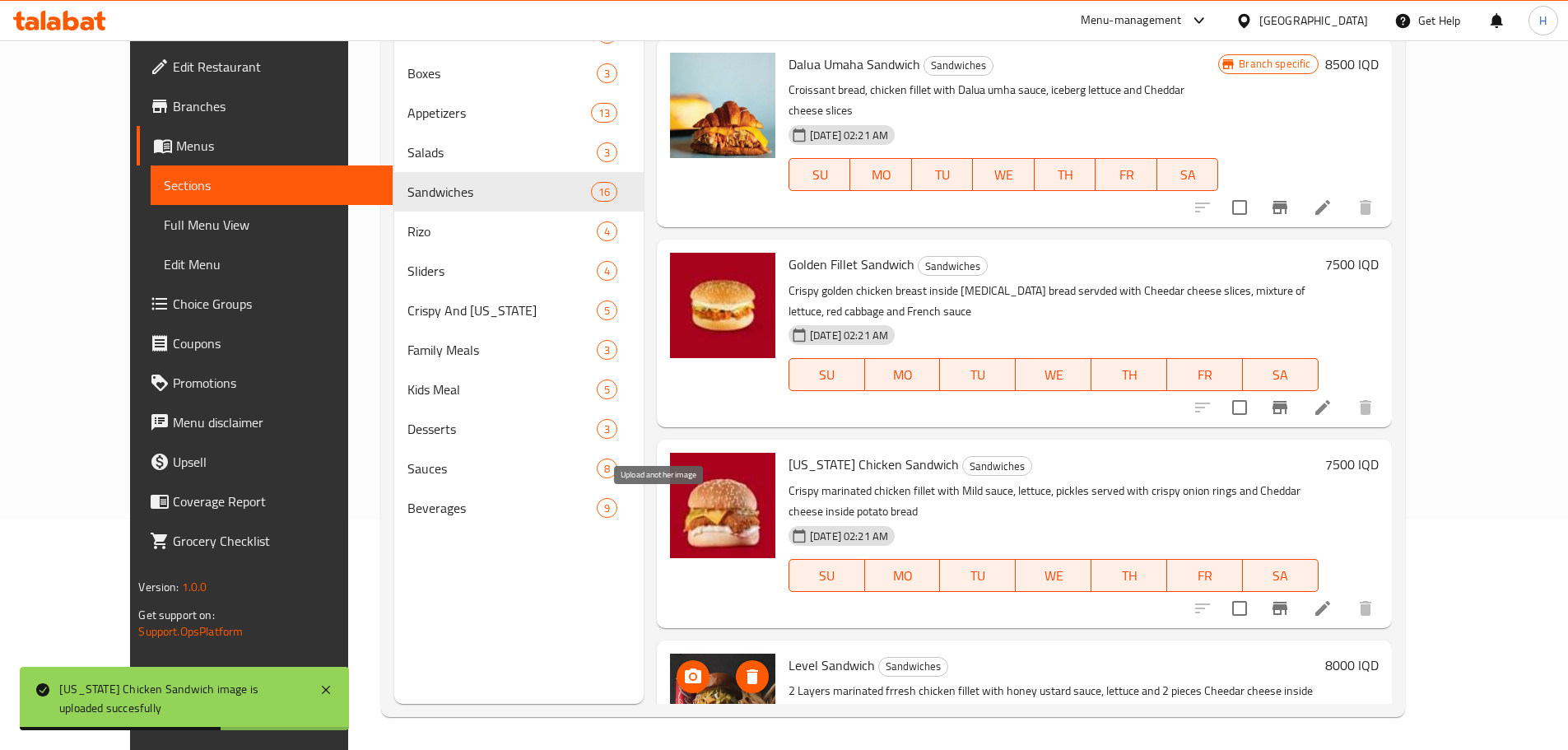
click at [685, 668] on icon "upload picture" at bounding box center [693, 675] width 17 height 15
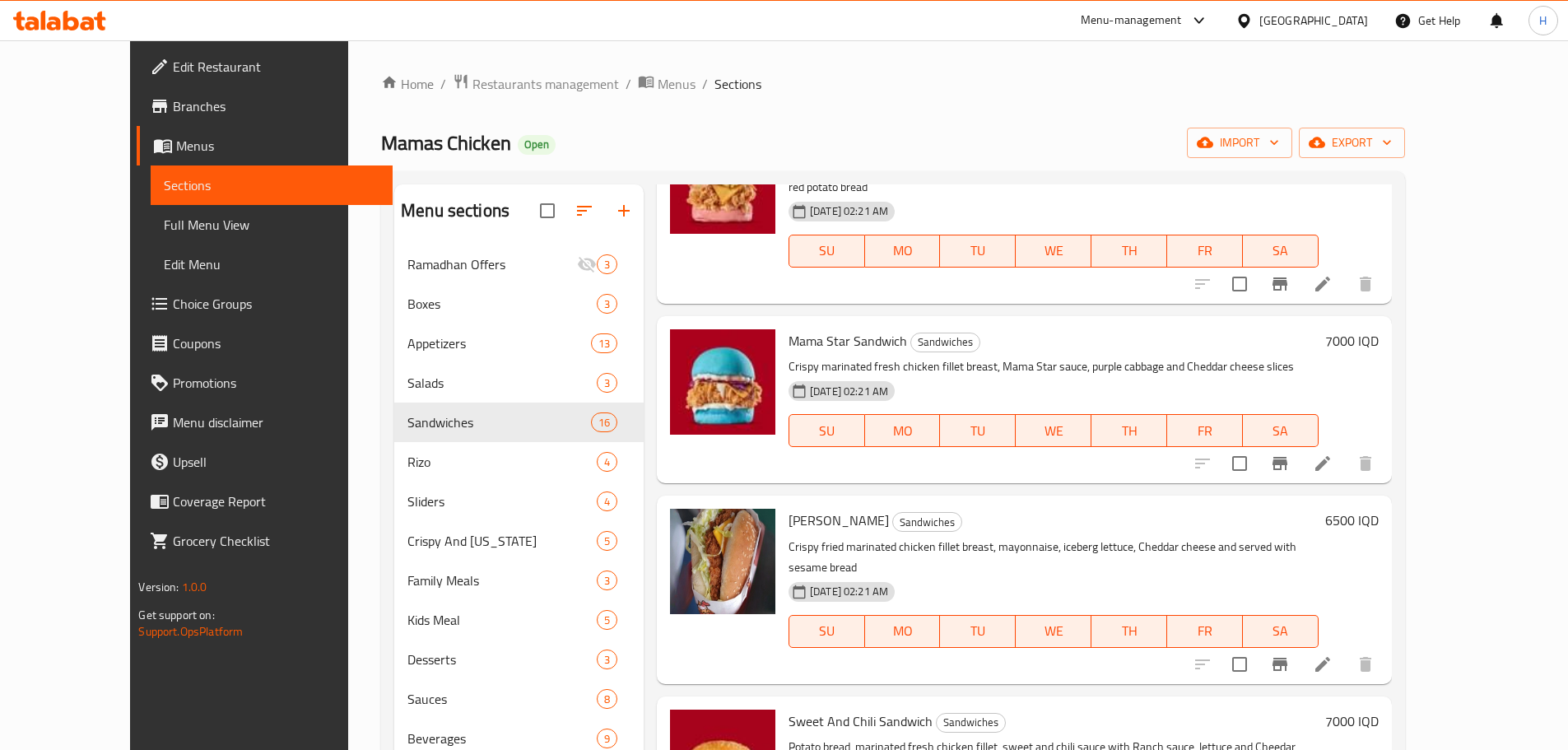
scroll to position [740, 0]
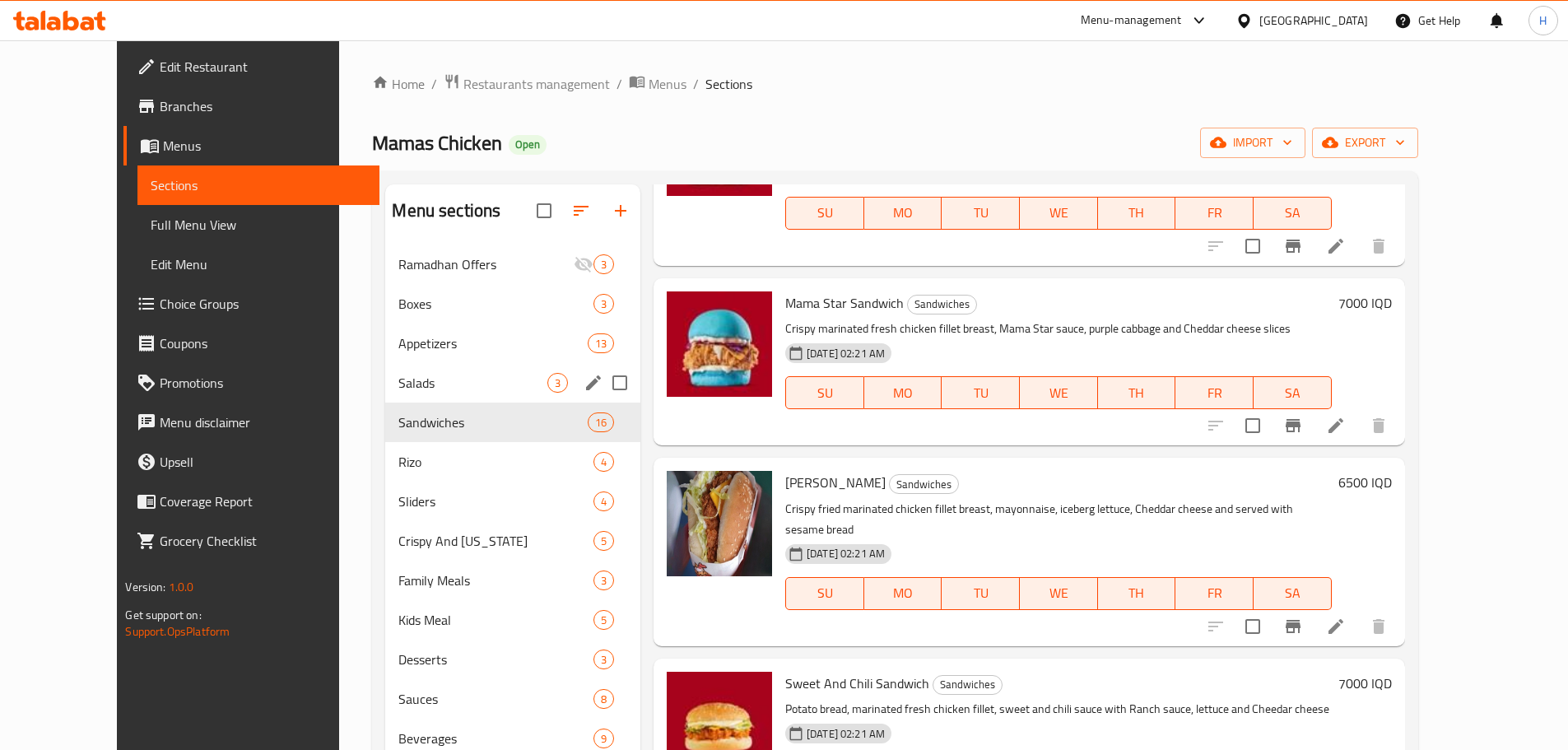
click at [386, 393] on div "Salads 3" at bounding box center [512, 382] width 255 height 40
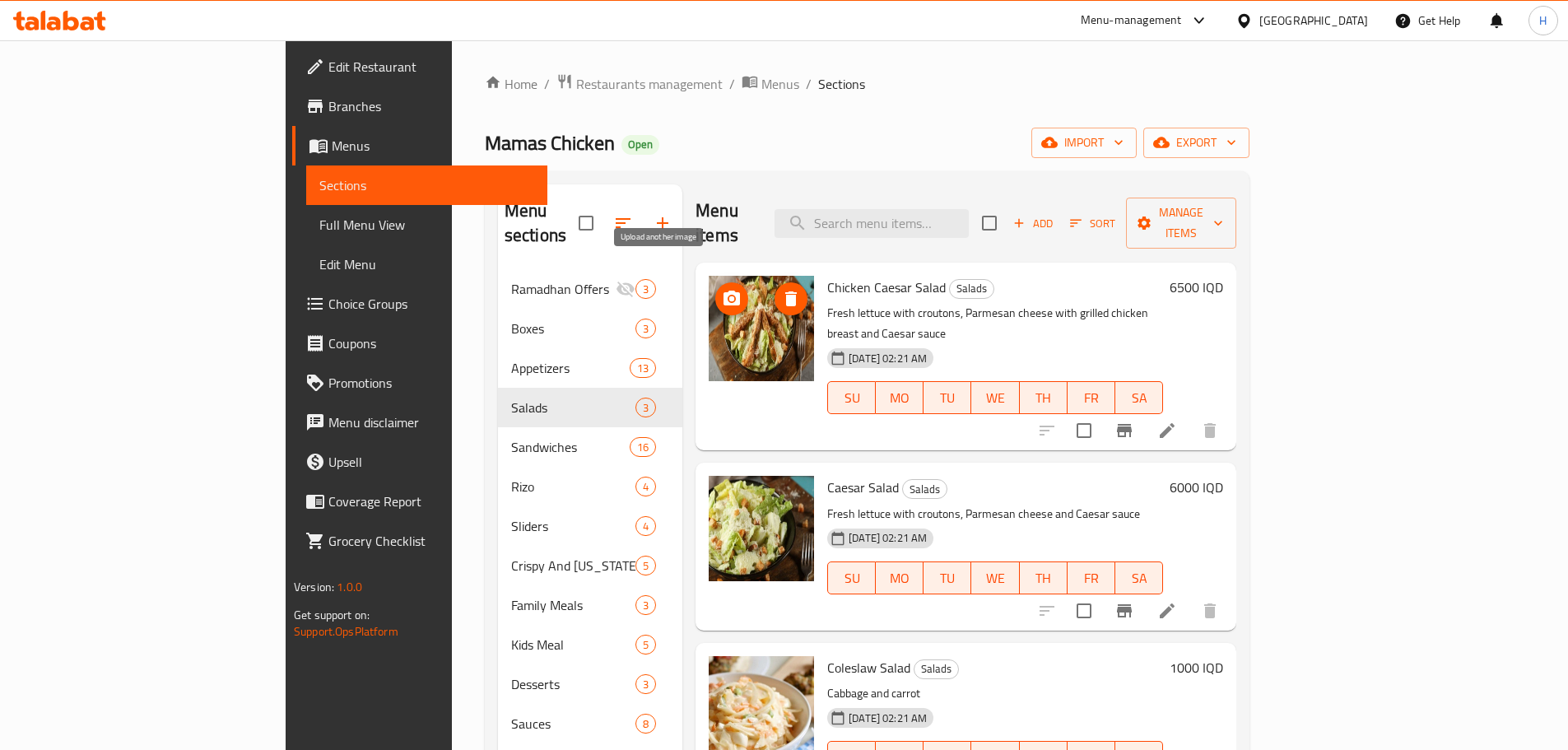
click at [722, 288] on icon "upload picture" at bounding box center [731, 298] width 20 height 20
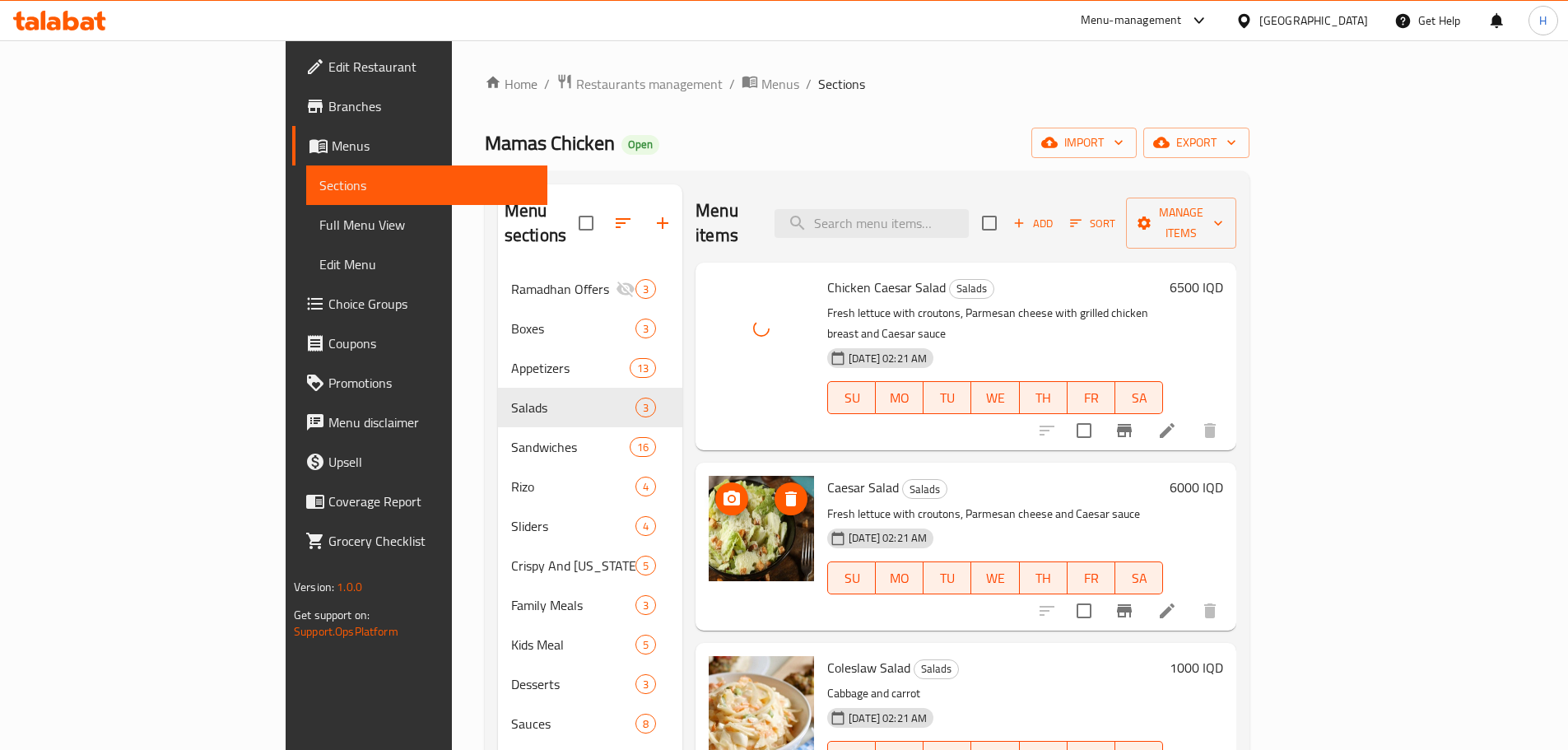
click at [724, 490] on icon "upload picture" at bounding box center [731, 497] width 17 height 15
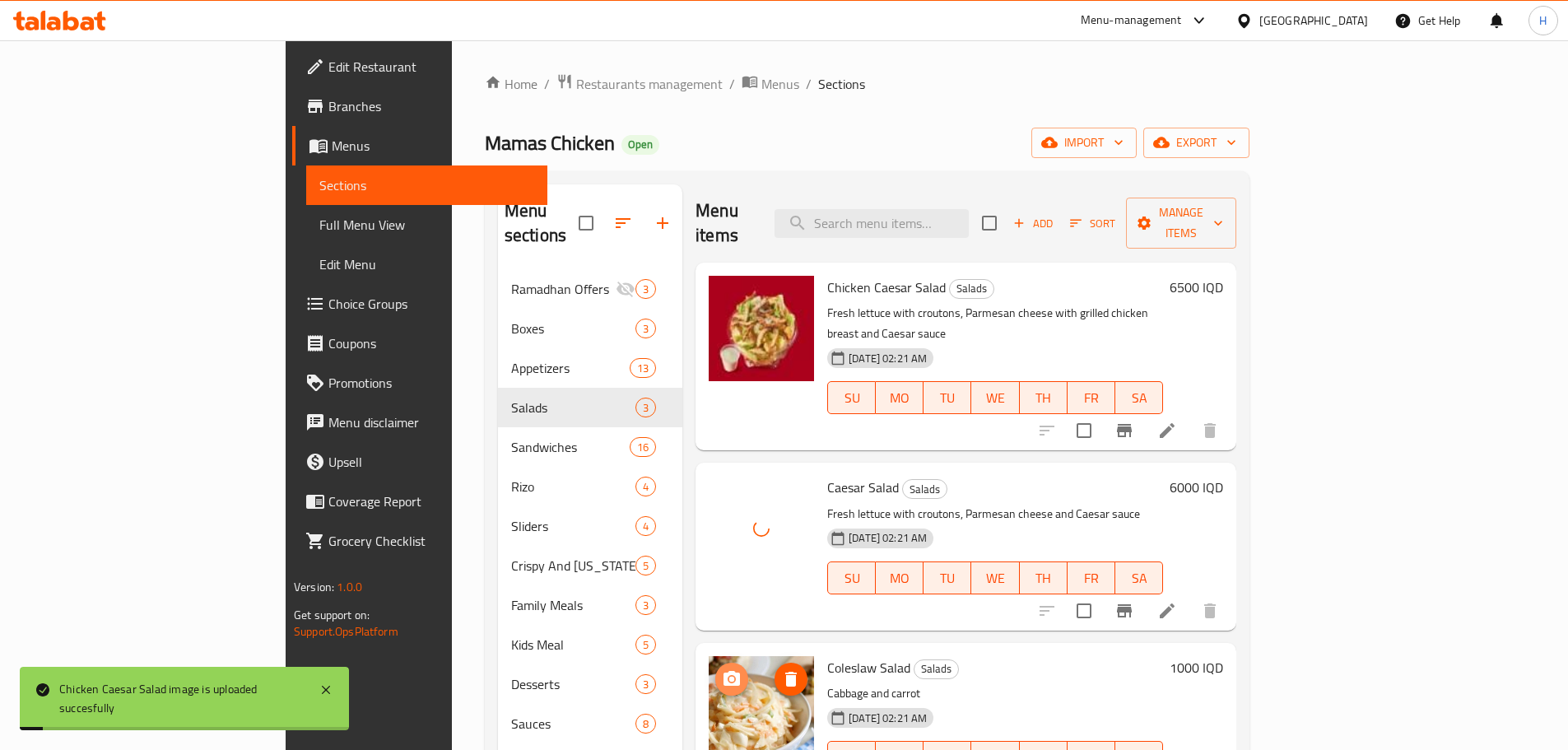
click at [716, 663] on button "upload picture" at bounding box center [731, 679] width 33 height 33
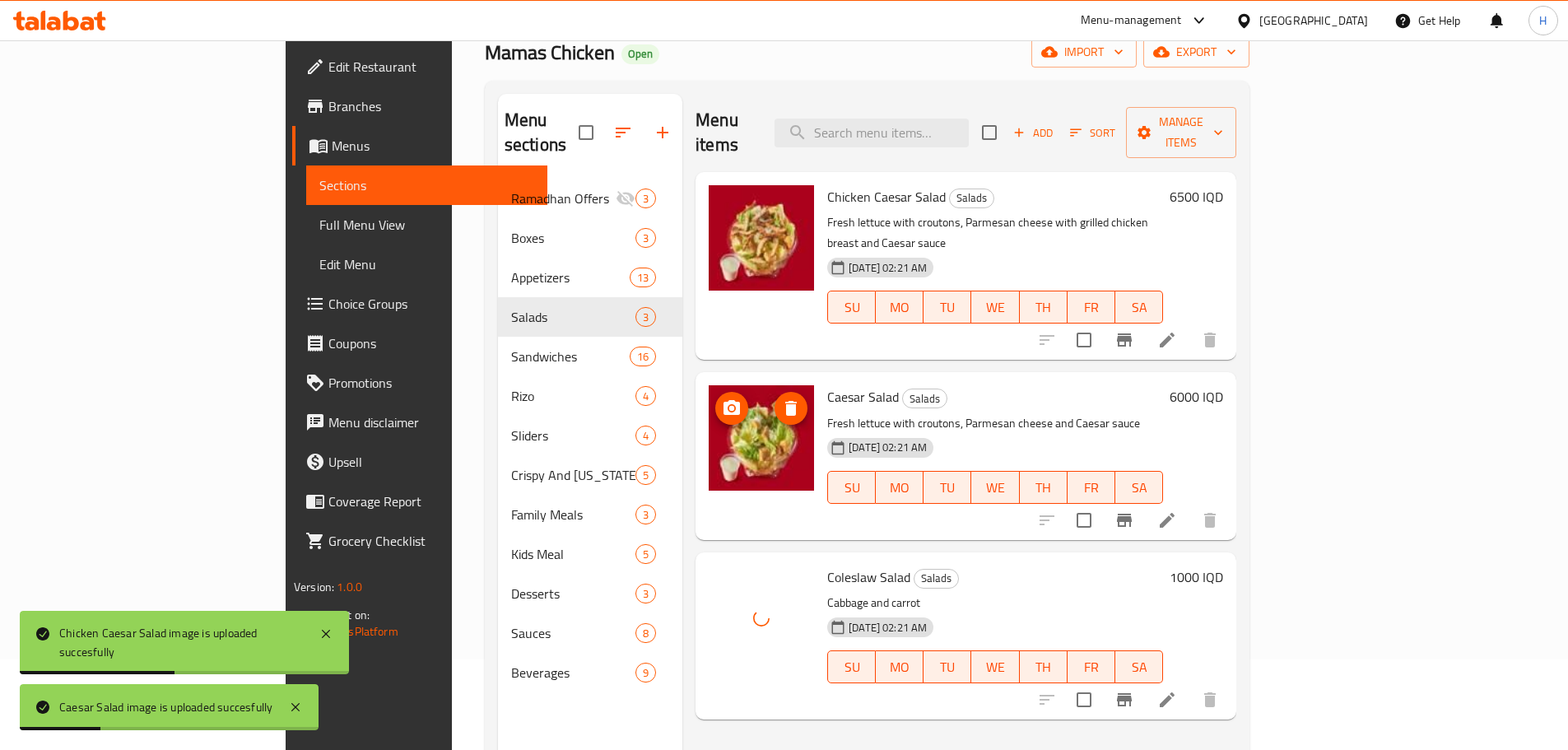
scroll to position [231, 0]
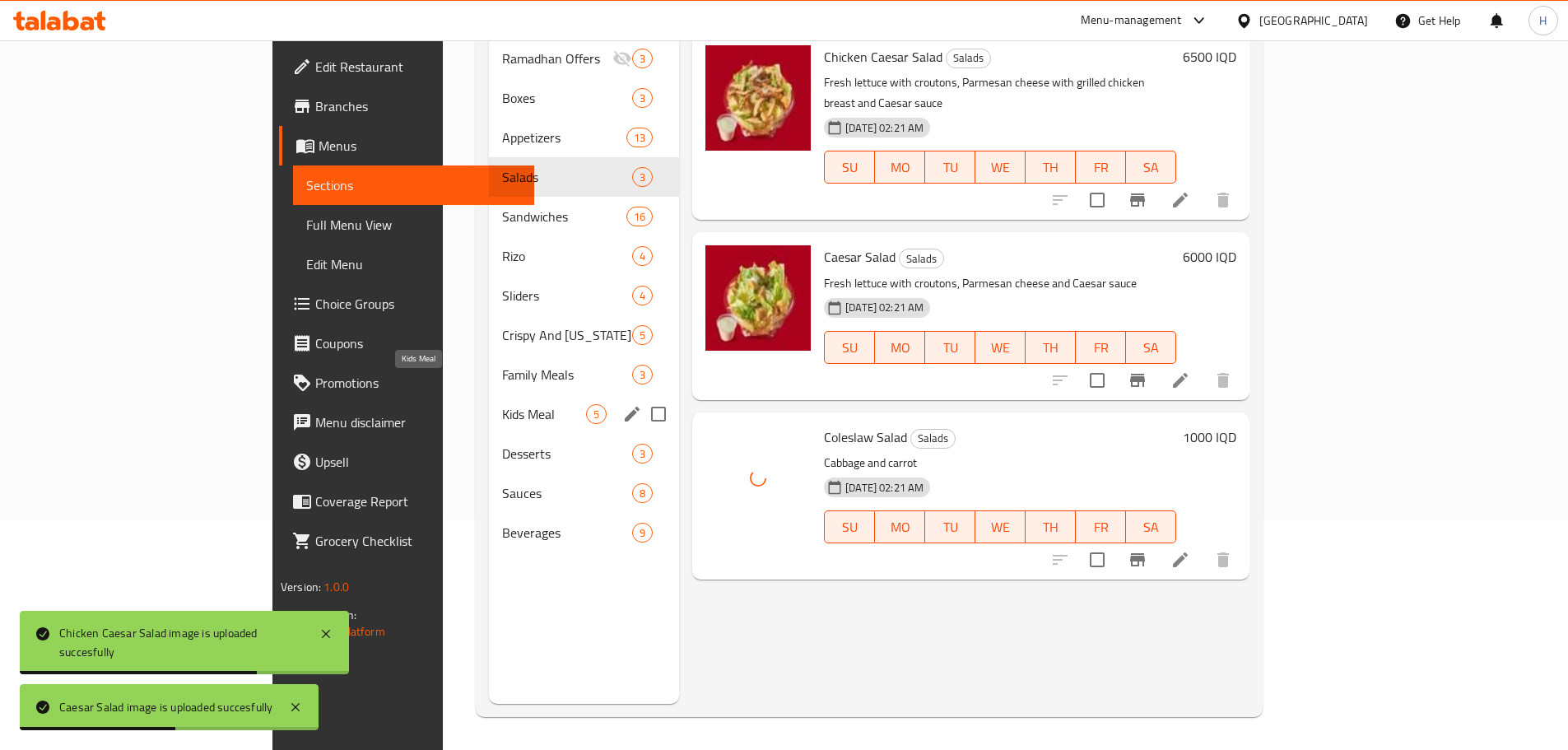
click at [503, 404] on span "Kids Meal" at bounding box center [544, 414] width 84 height 20
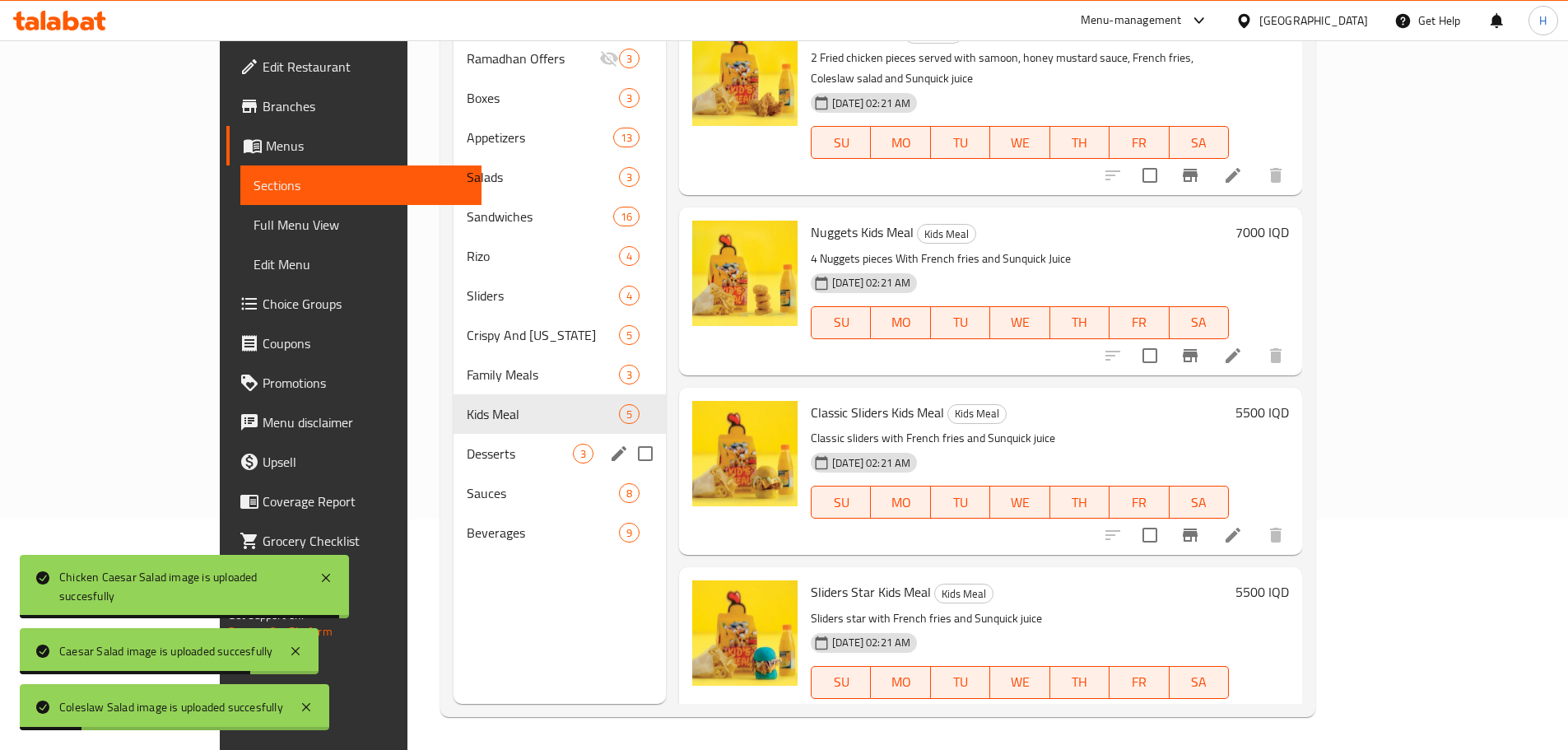
click at [454, 434] on div "Desserts 3" at bounding box center [560, 454] width 212 height 40
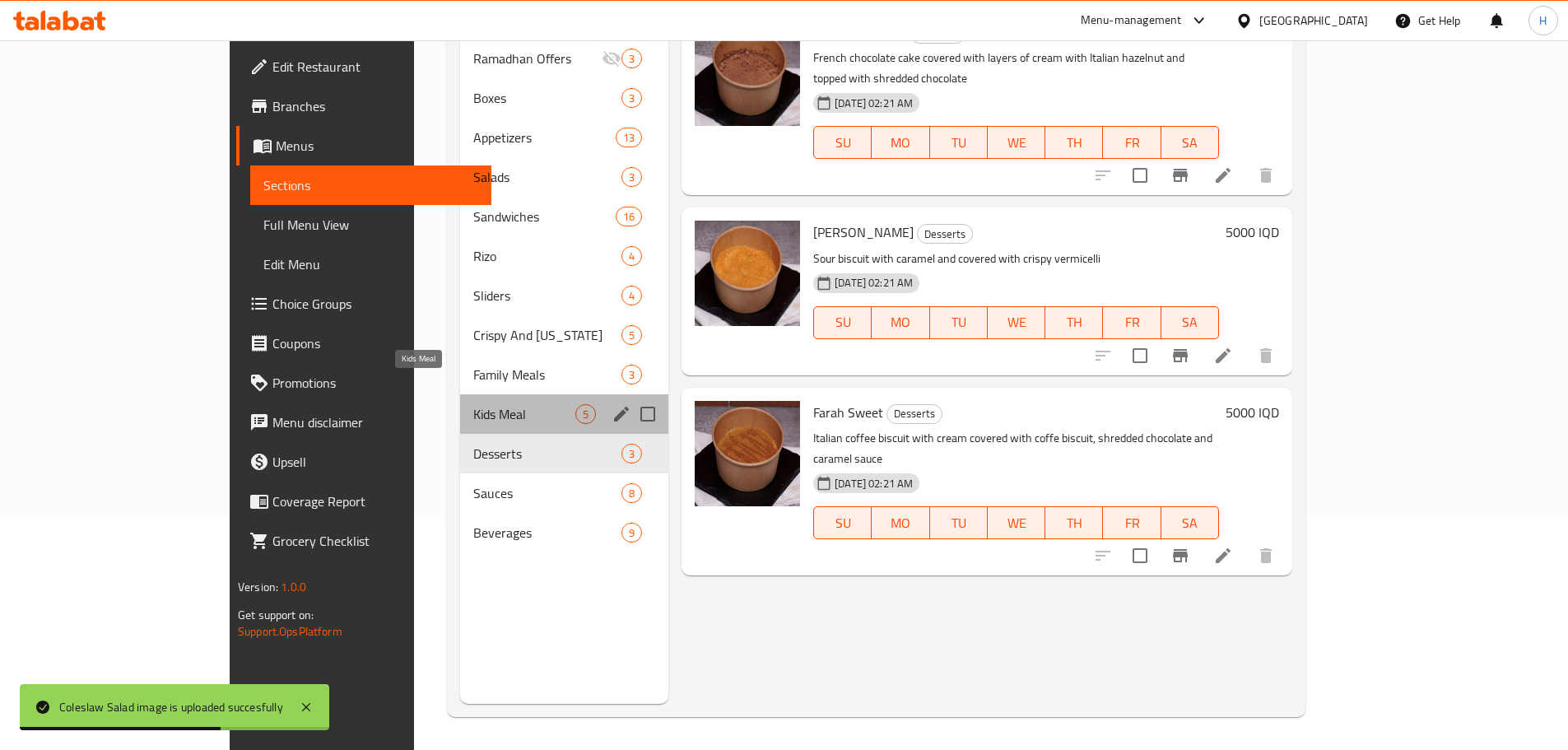
click at [474, 404] on span "Kids Meal" at bounding box center [524, 414] width 102 height 20
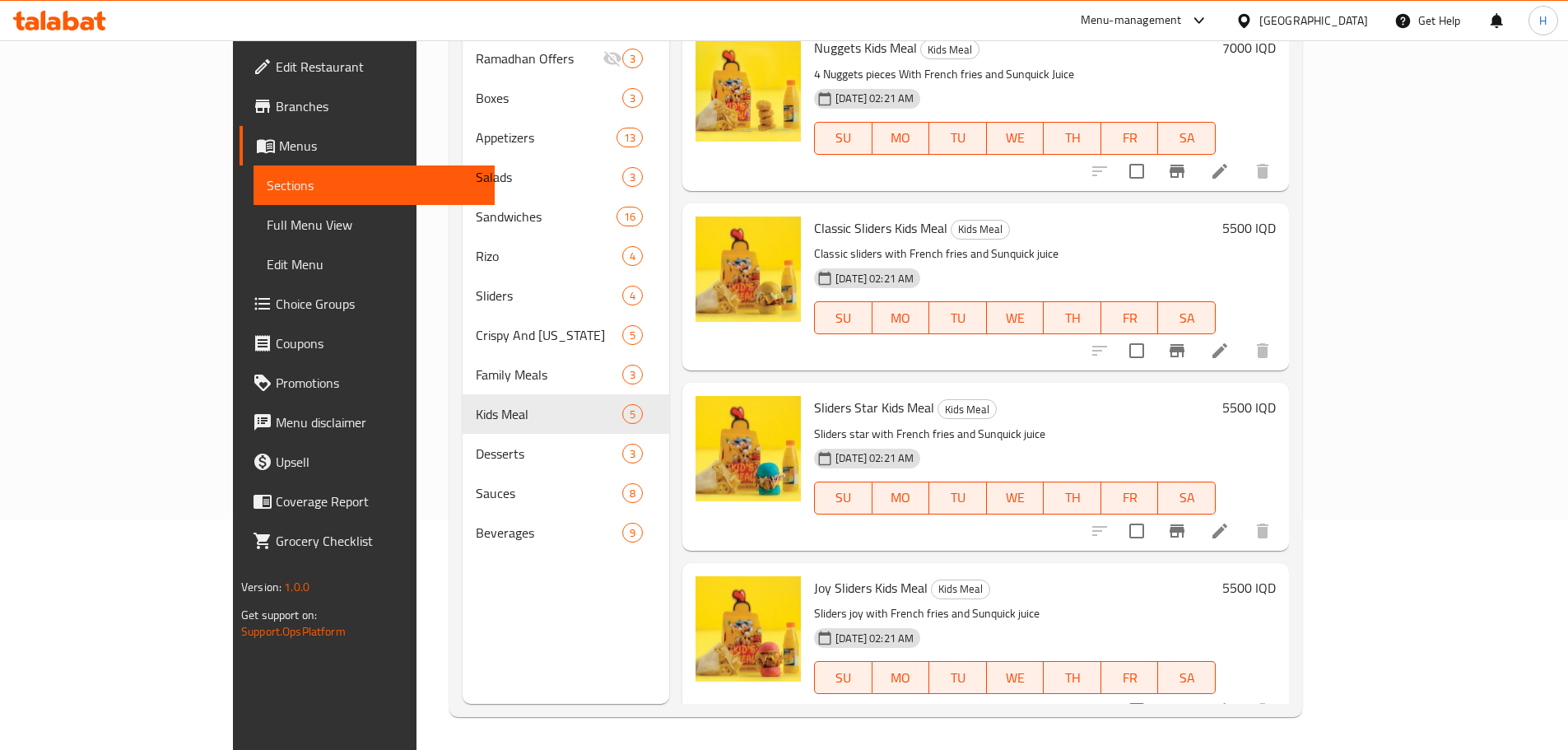
scroll to position [190, 0]
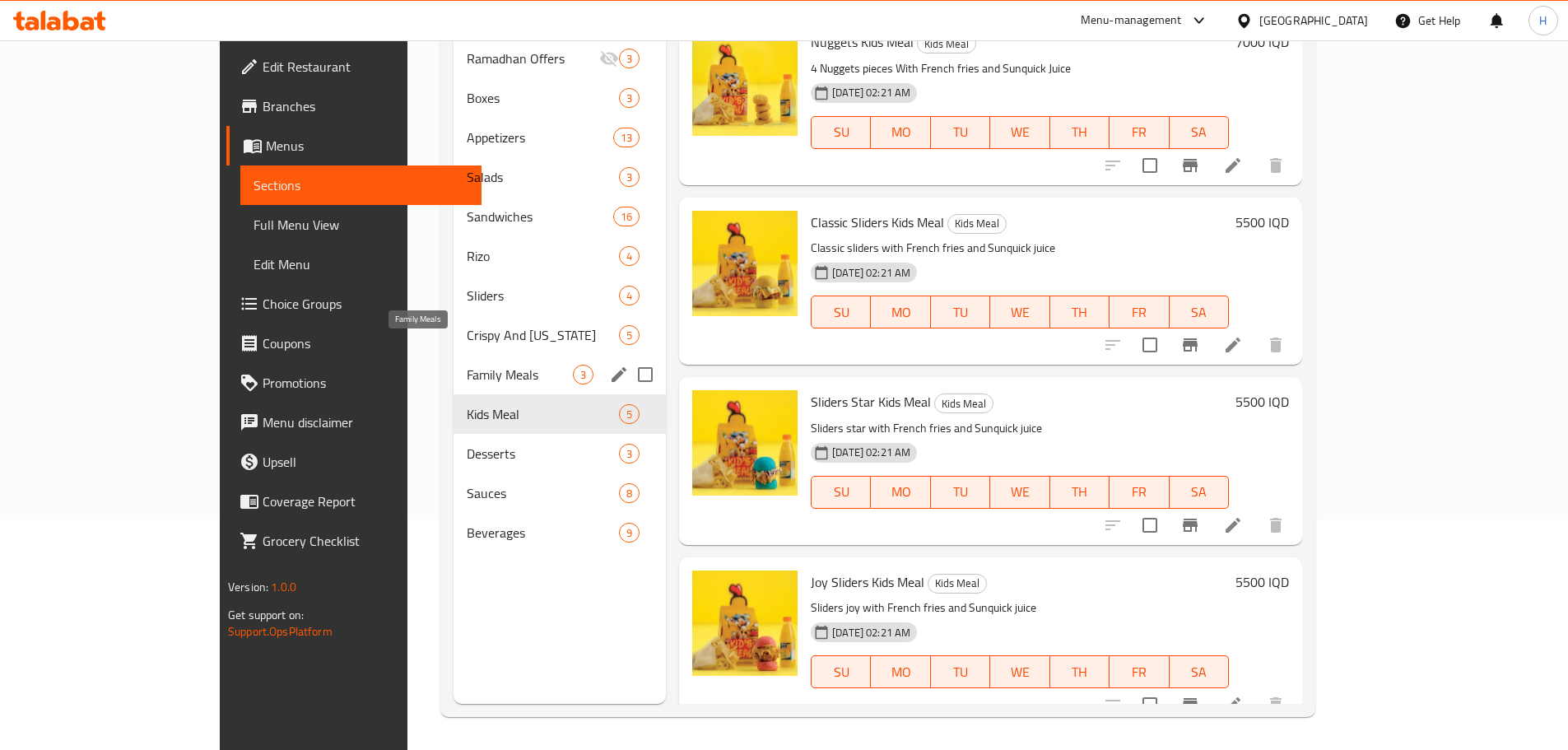
click at [467, 365] on span "Family Meals" at bounding box center [519, 375] width 106 height 20
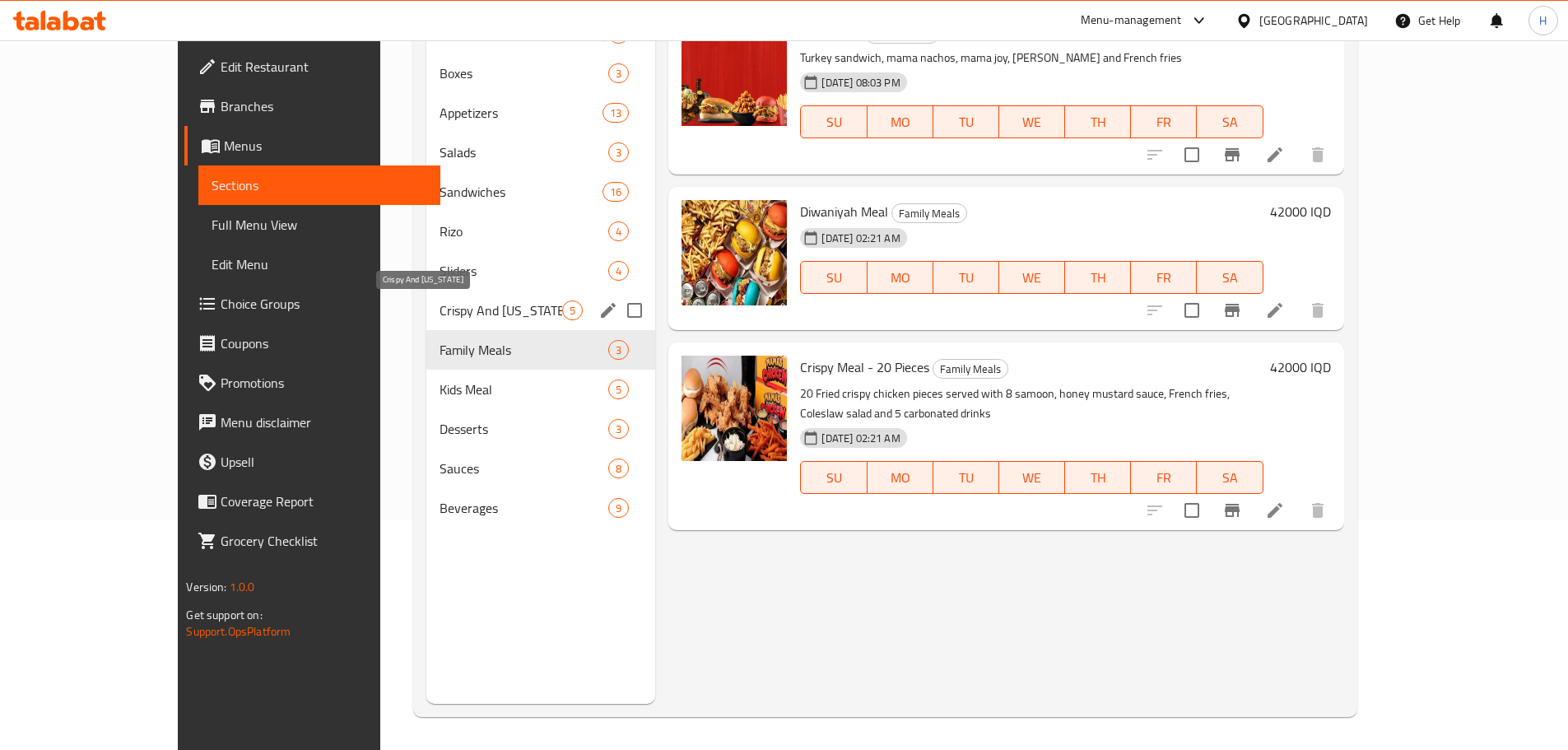
click at [439, 313] on span "Crispy And [US_STATE]" at bounding box center [501, 310] width 124 height 20
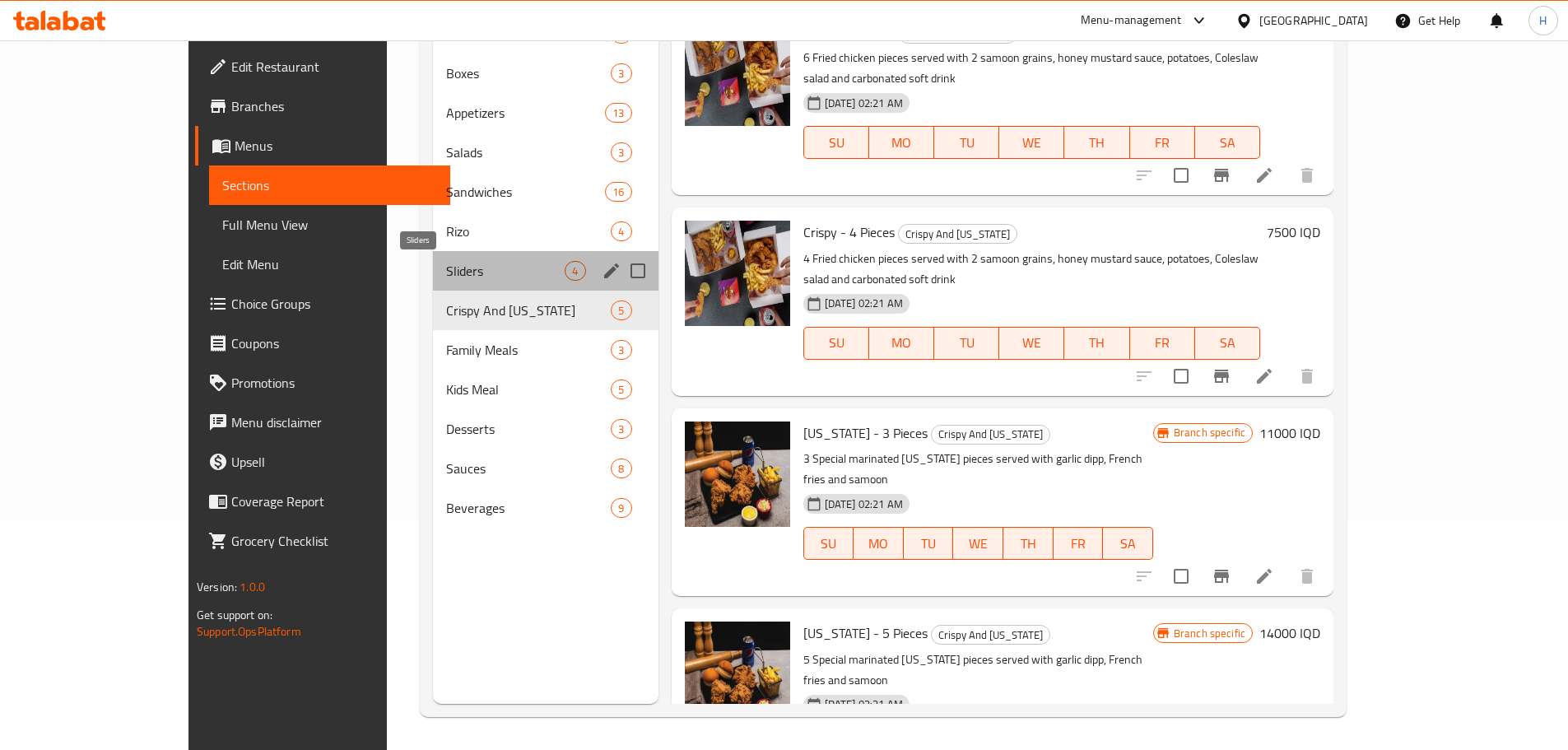
click at [446, 271] on span "Sliders" at bounding box center [505, 270] width 119 height 20
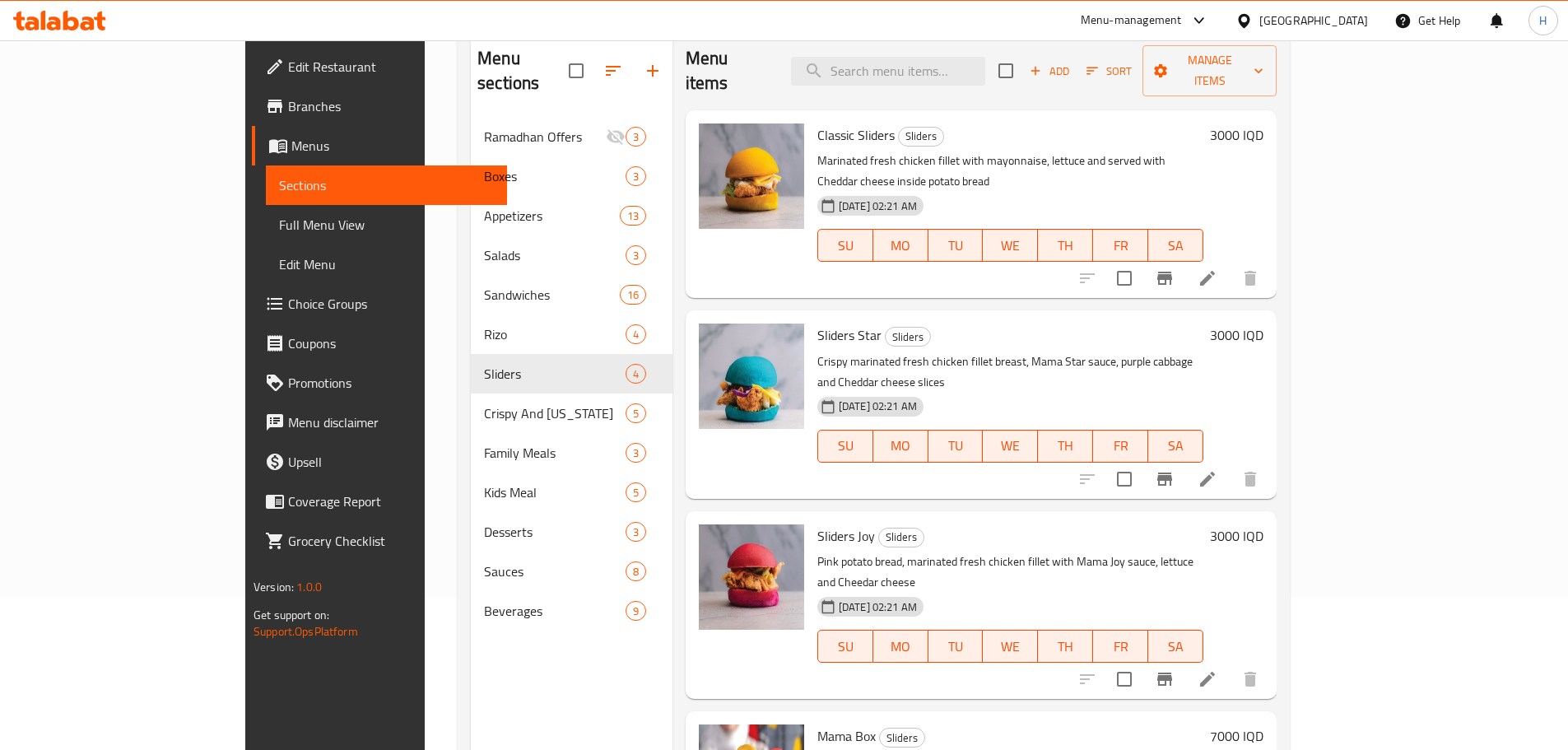
scroll to position [148, 0]
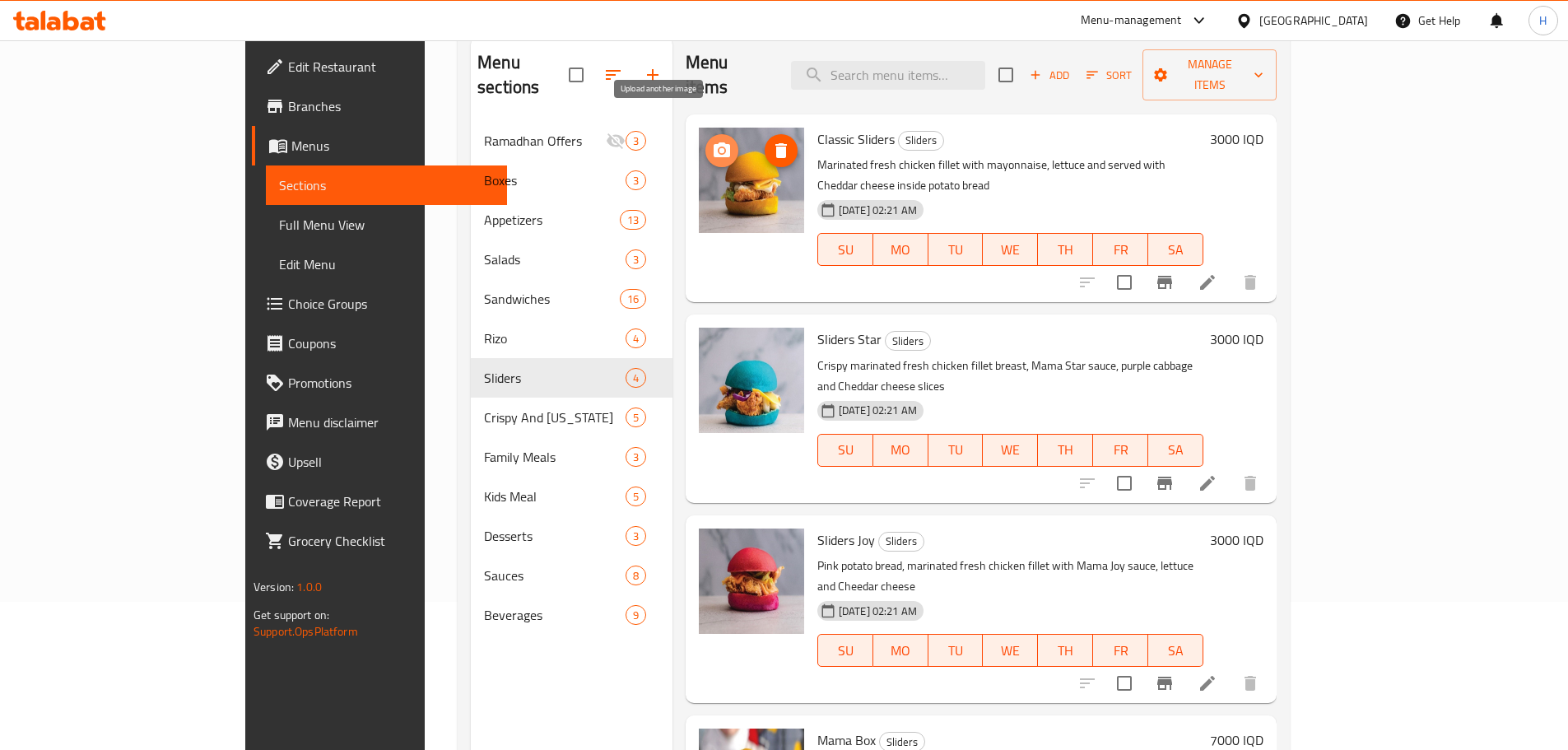
click at [712, 141] on icon "upload picture" at bounding box center [722, 151] width 20 height 20
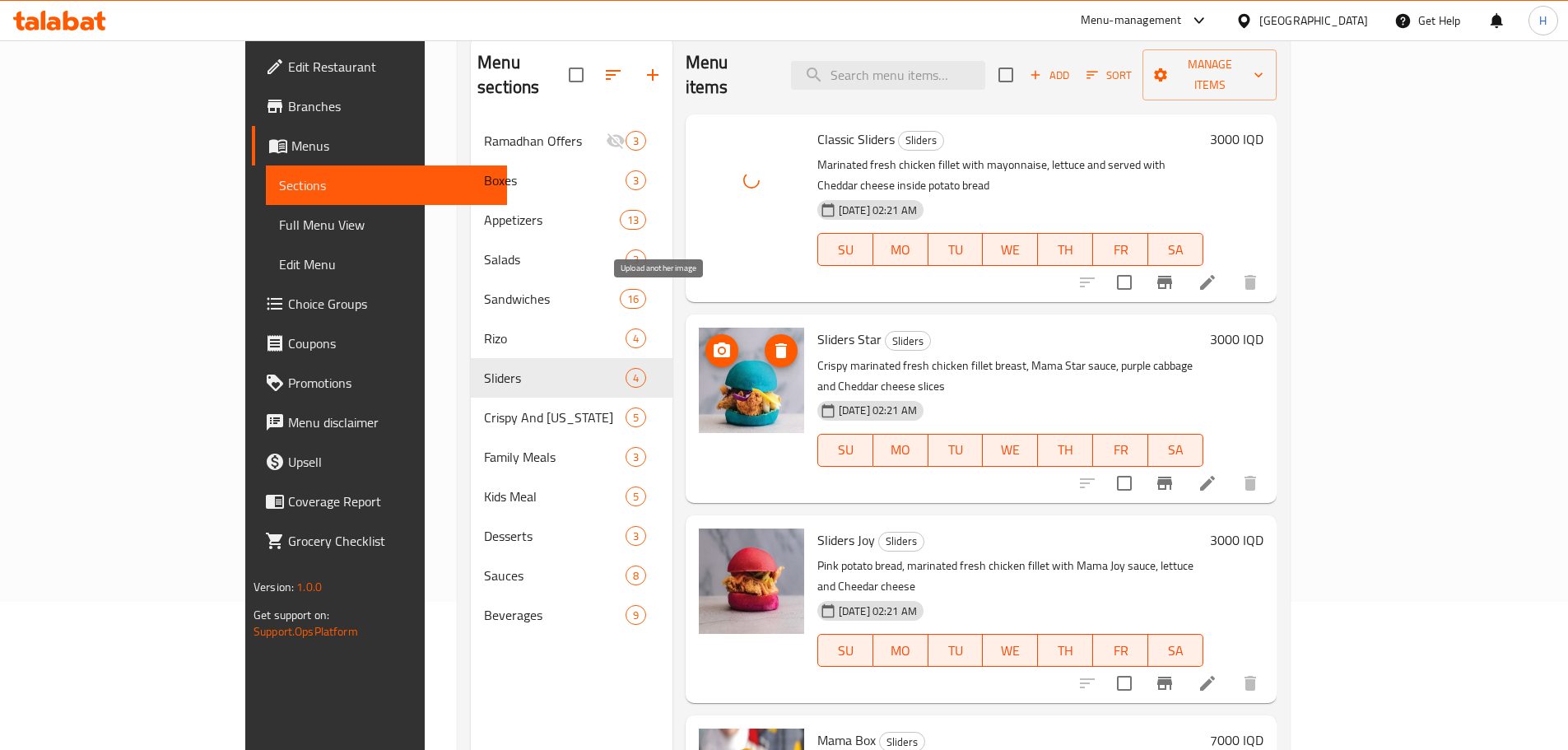
click at [712, 341] on icon "upload picture" at bounding box center [722, 351] width 20 height 20
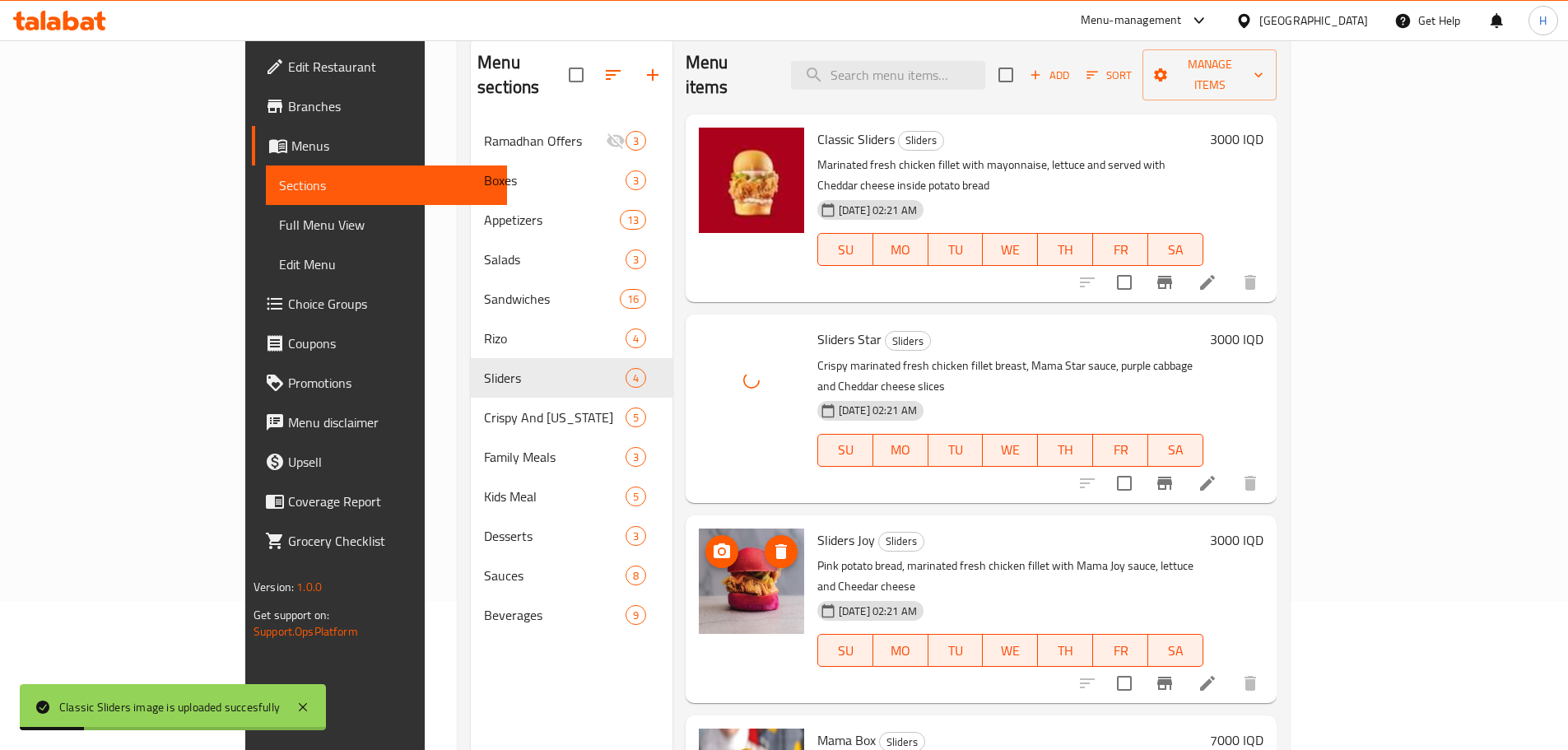
click at [712, 541] on icon "upload picture" at bounding box center [722, 551] width 20 height 20
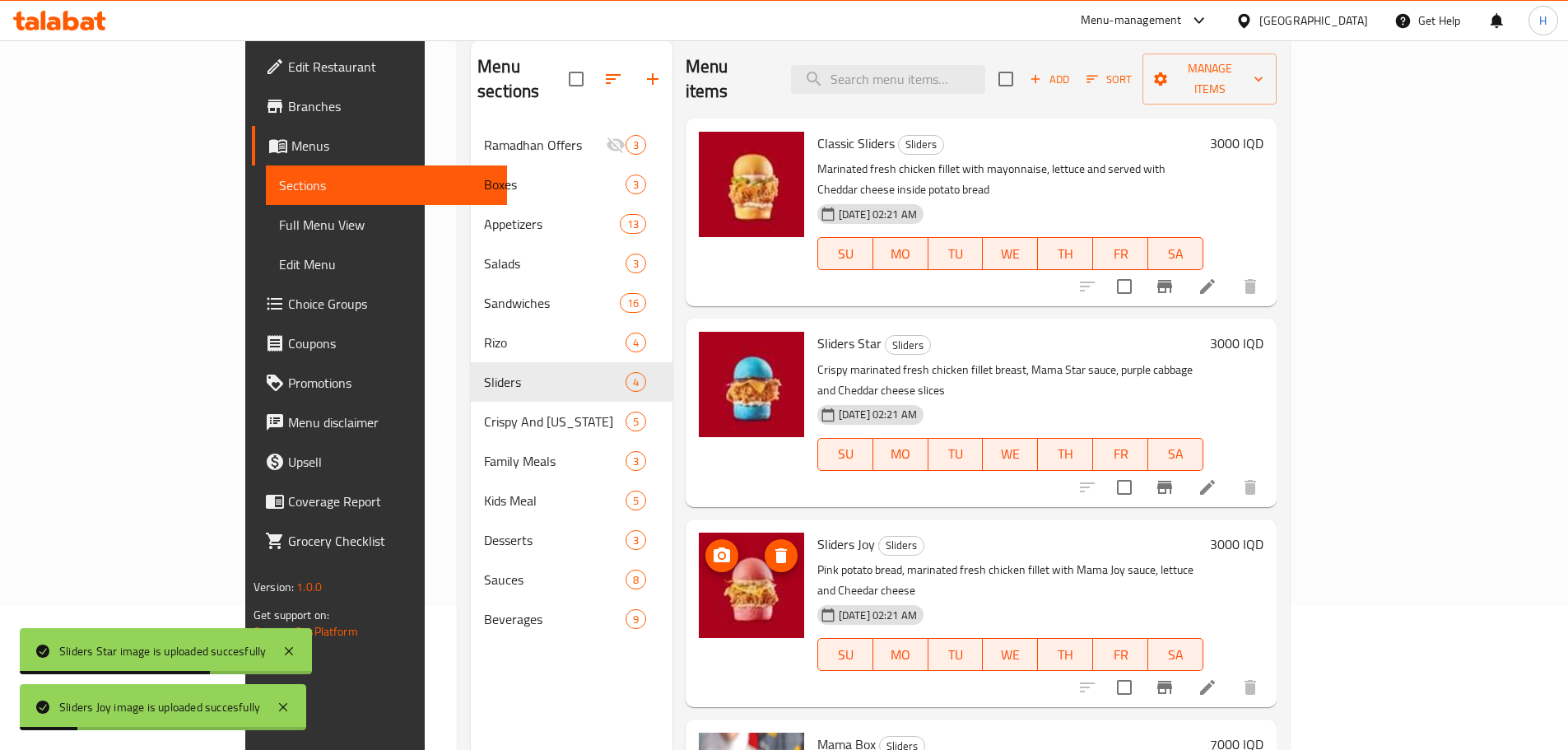
scroll to position [0, 0]
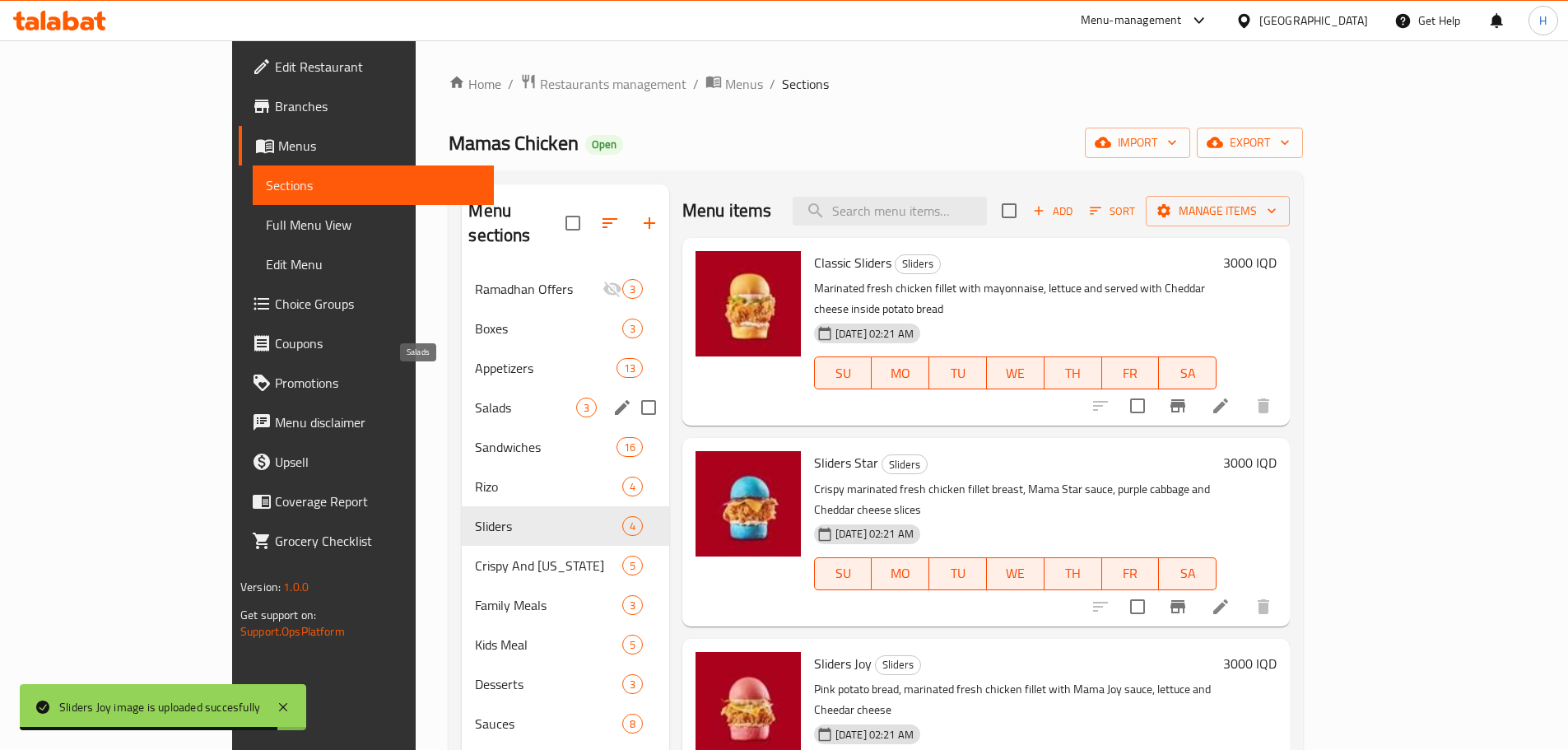
click at [475, 397] on span "Salads" at bounding box center [524, 407] width 100 height 20
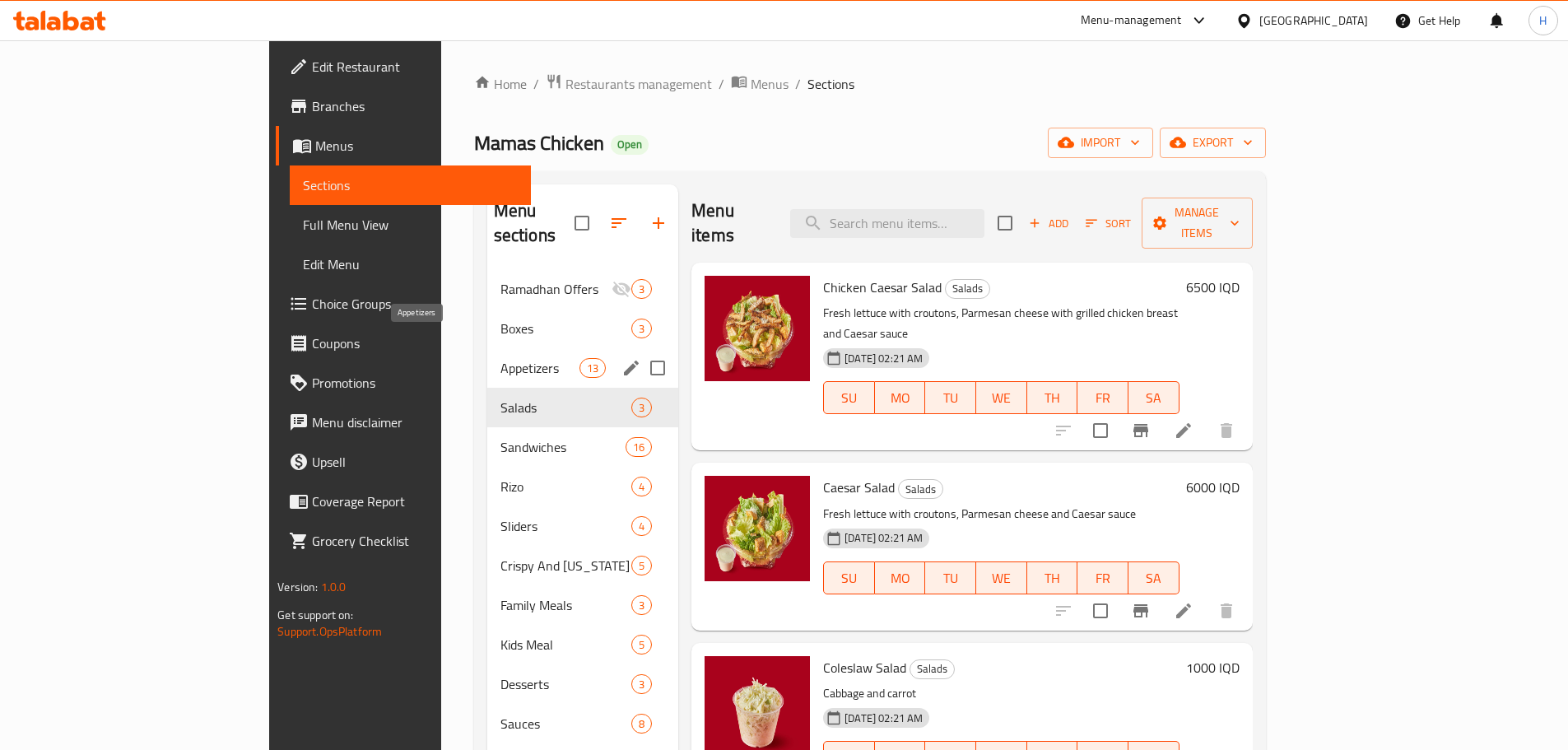
click at [501, 358] on span "Appetizers" at bounding box center [540, 368] width 79 height 20
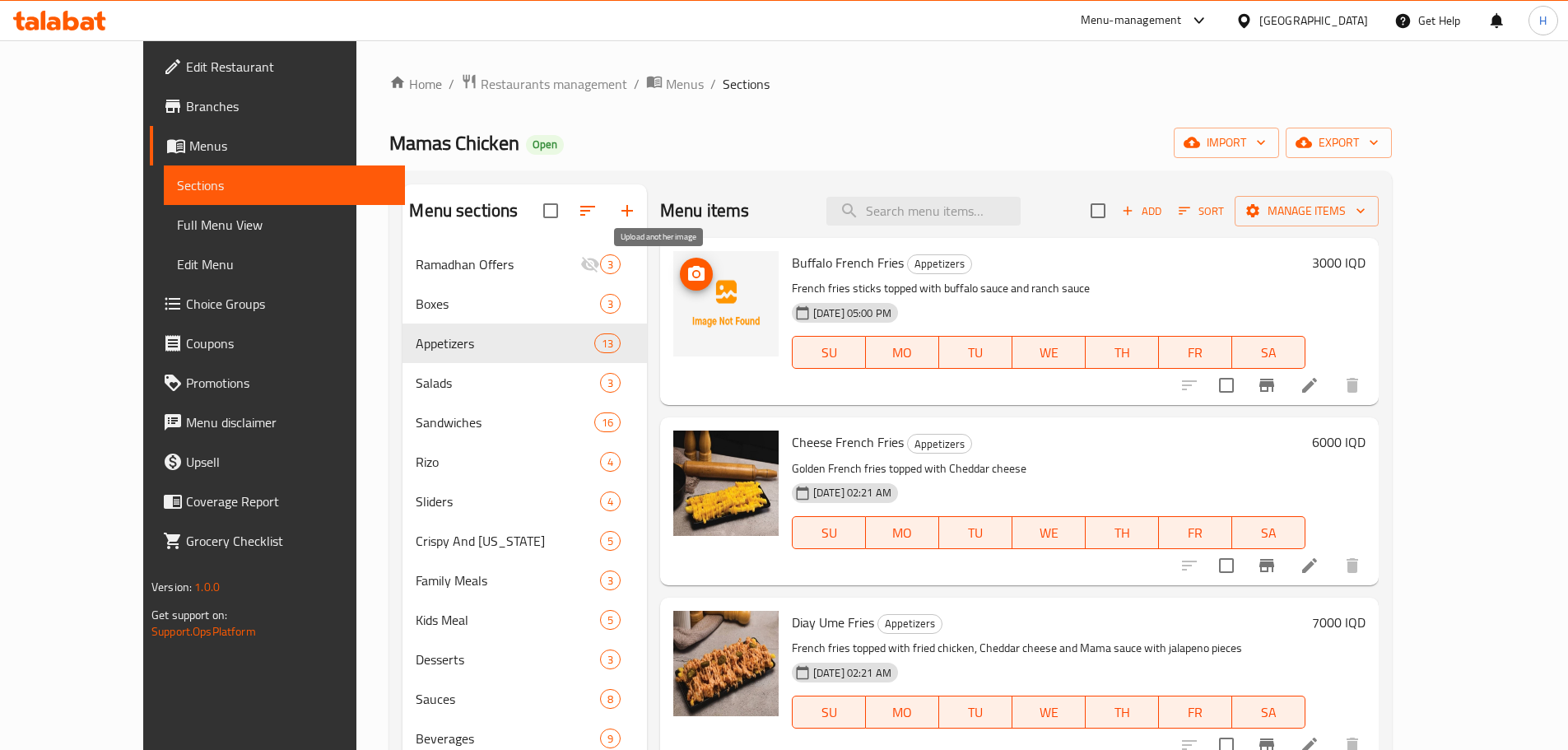
click at [688, 278] on icon "upload picture" at bounding box center [696, 272] width 17 height 15
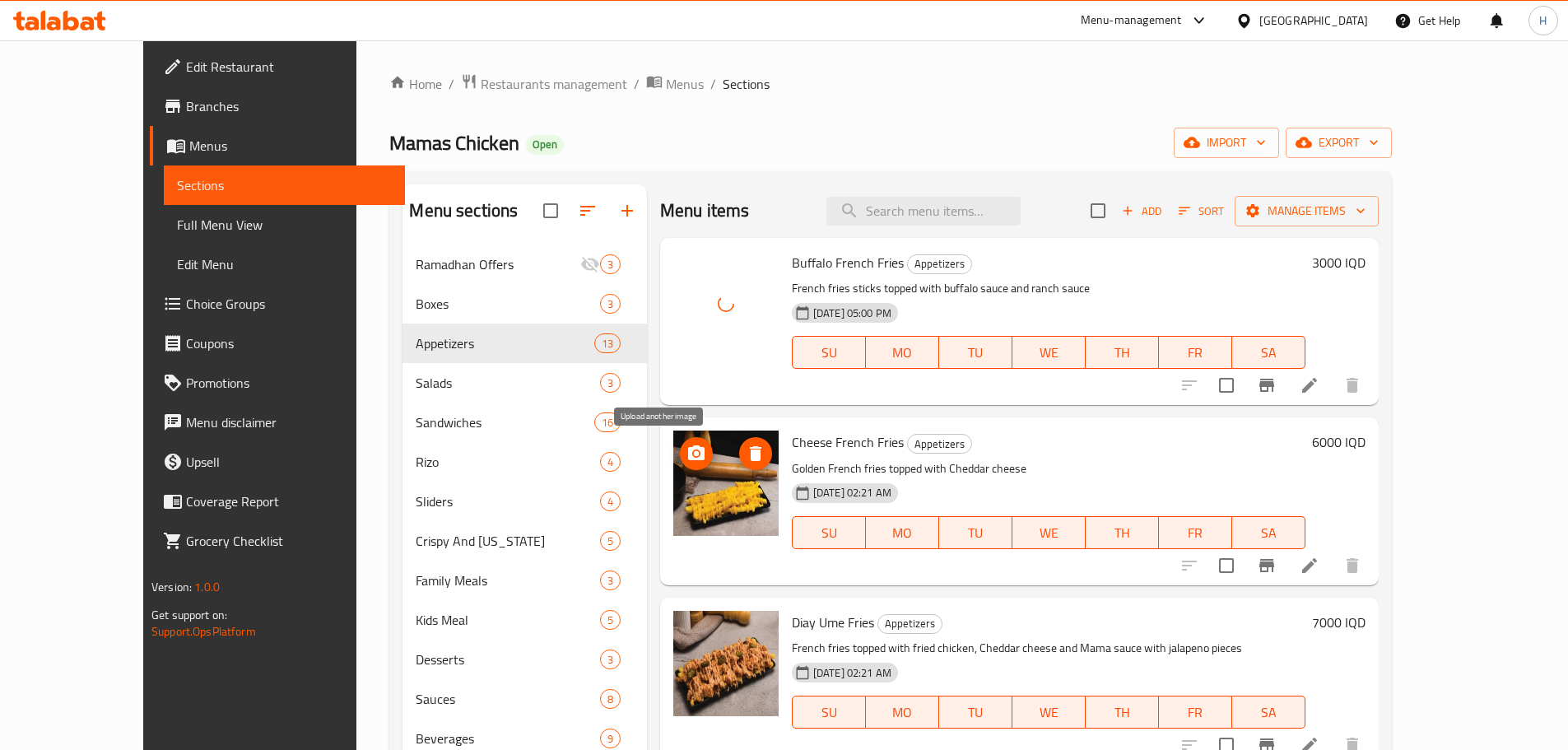
click at [687, 453] on icon "upload picture" at bounding box center [697, 454] width 20 height 20
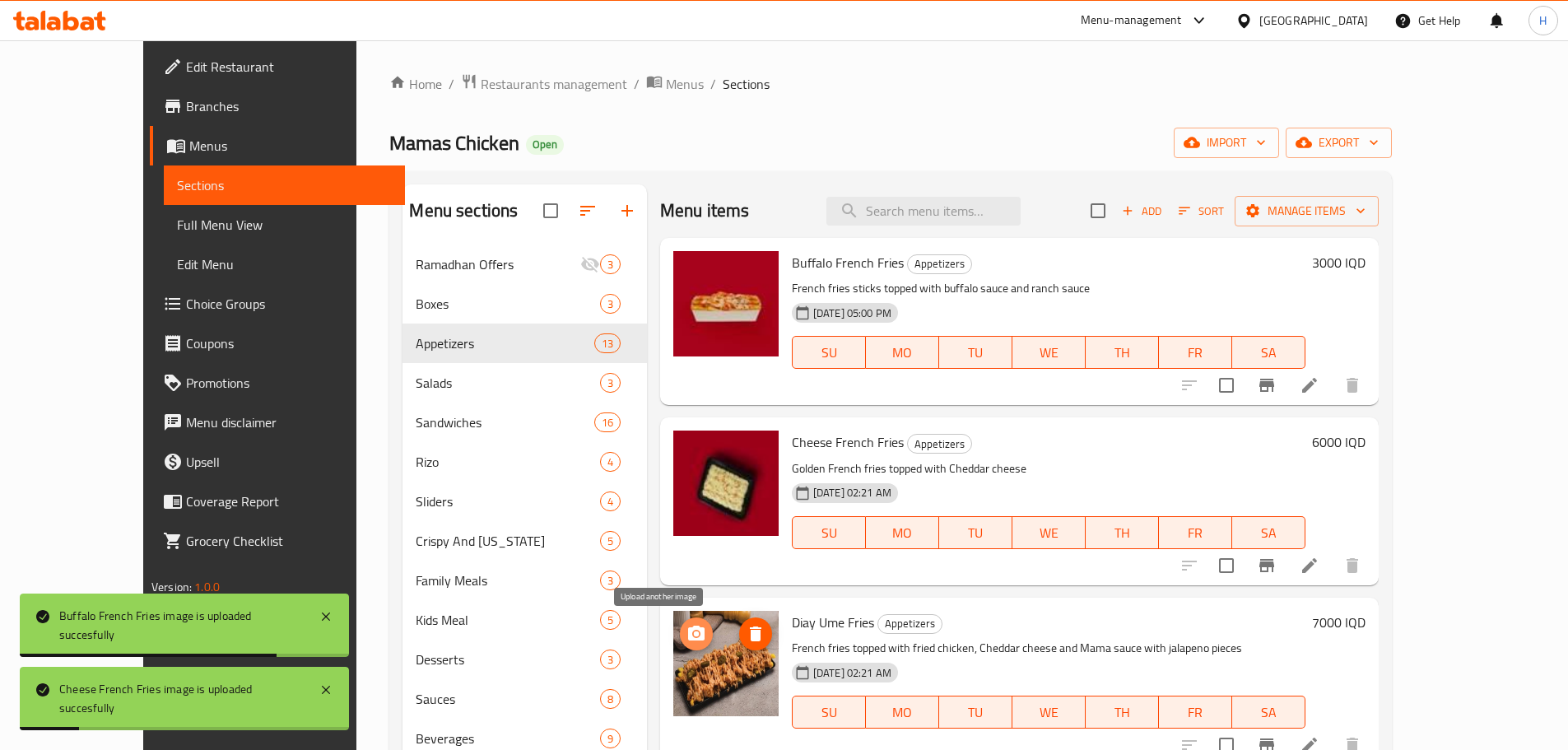
click at [680, 618] on button "upload picture" at bounding box center [696, 633] width 33 height 33
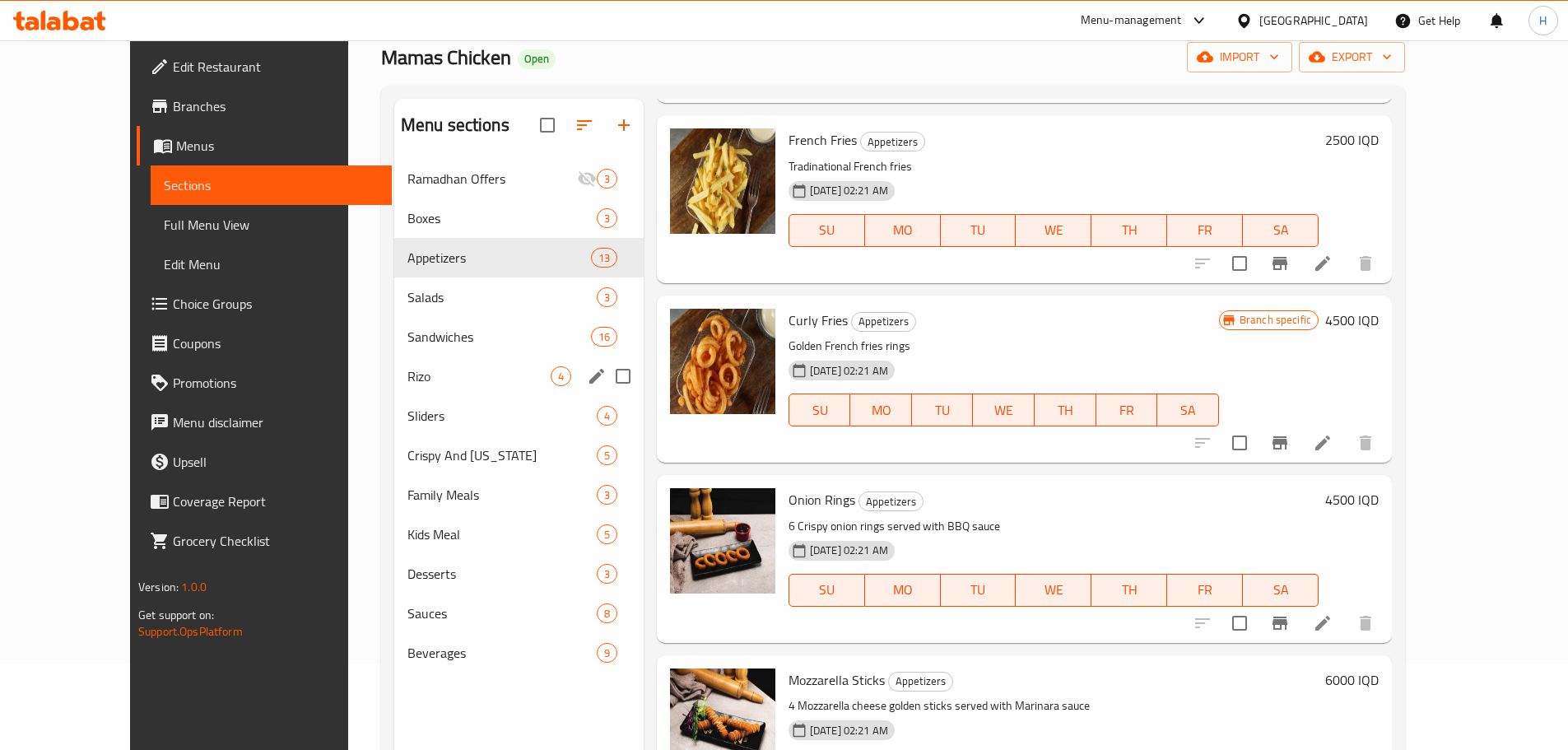
scroll to position [231, 0]
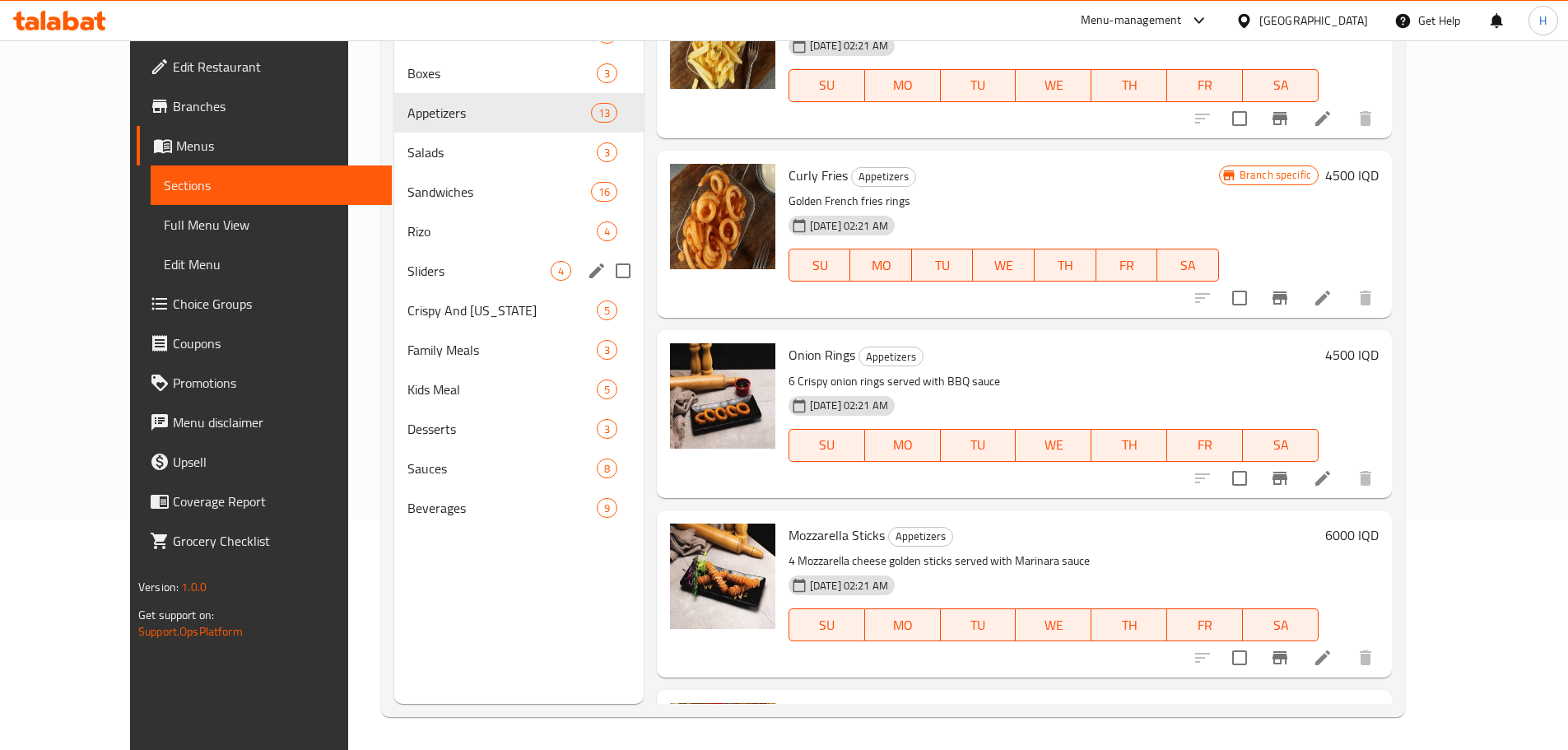
click at [407, 272] on span "Sliders" at bounding box center [479, 270] width 143 height 20
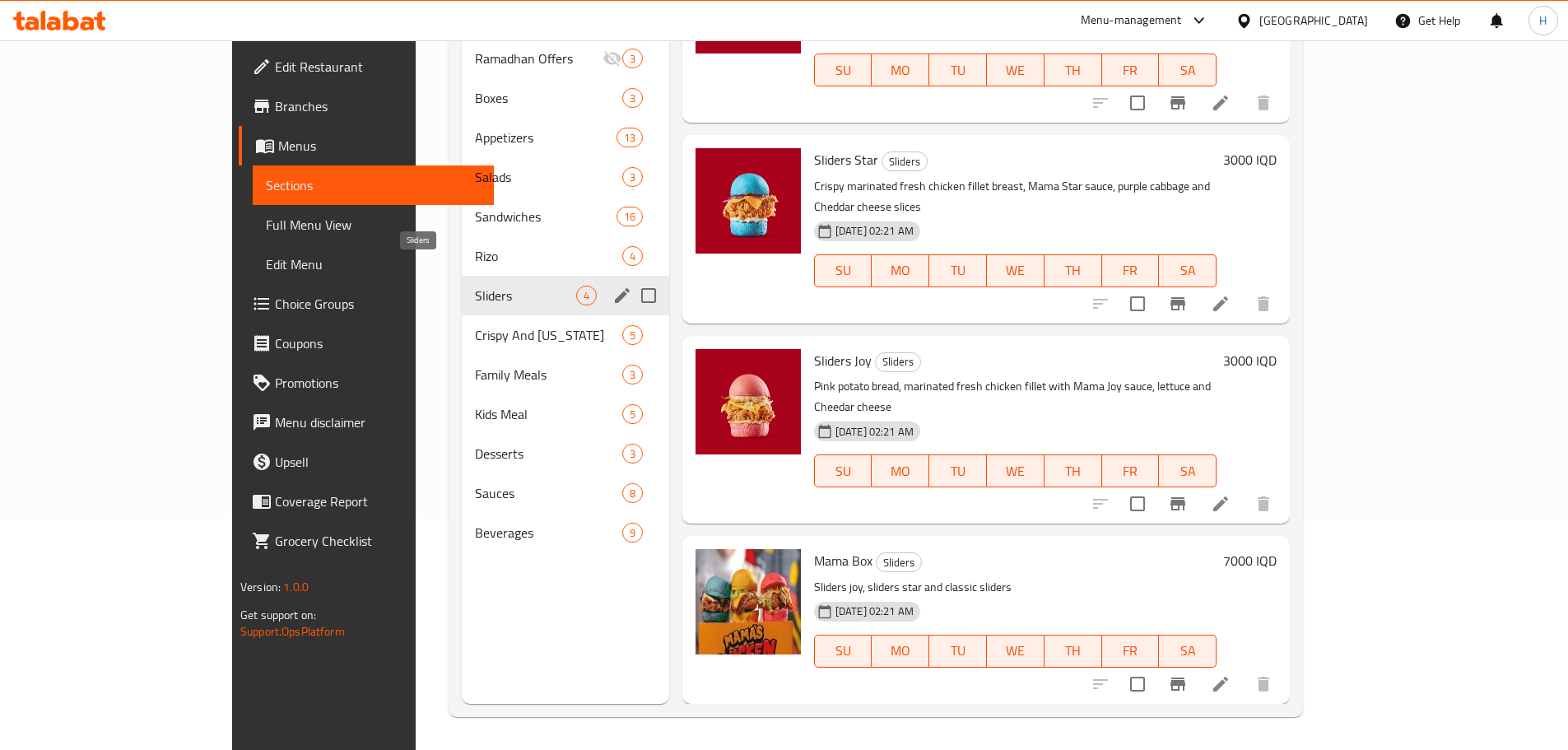
scroll to position [11, 0]
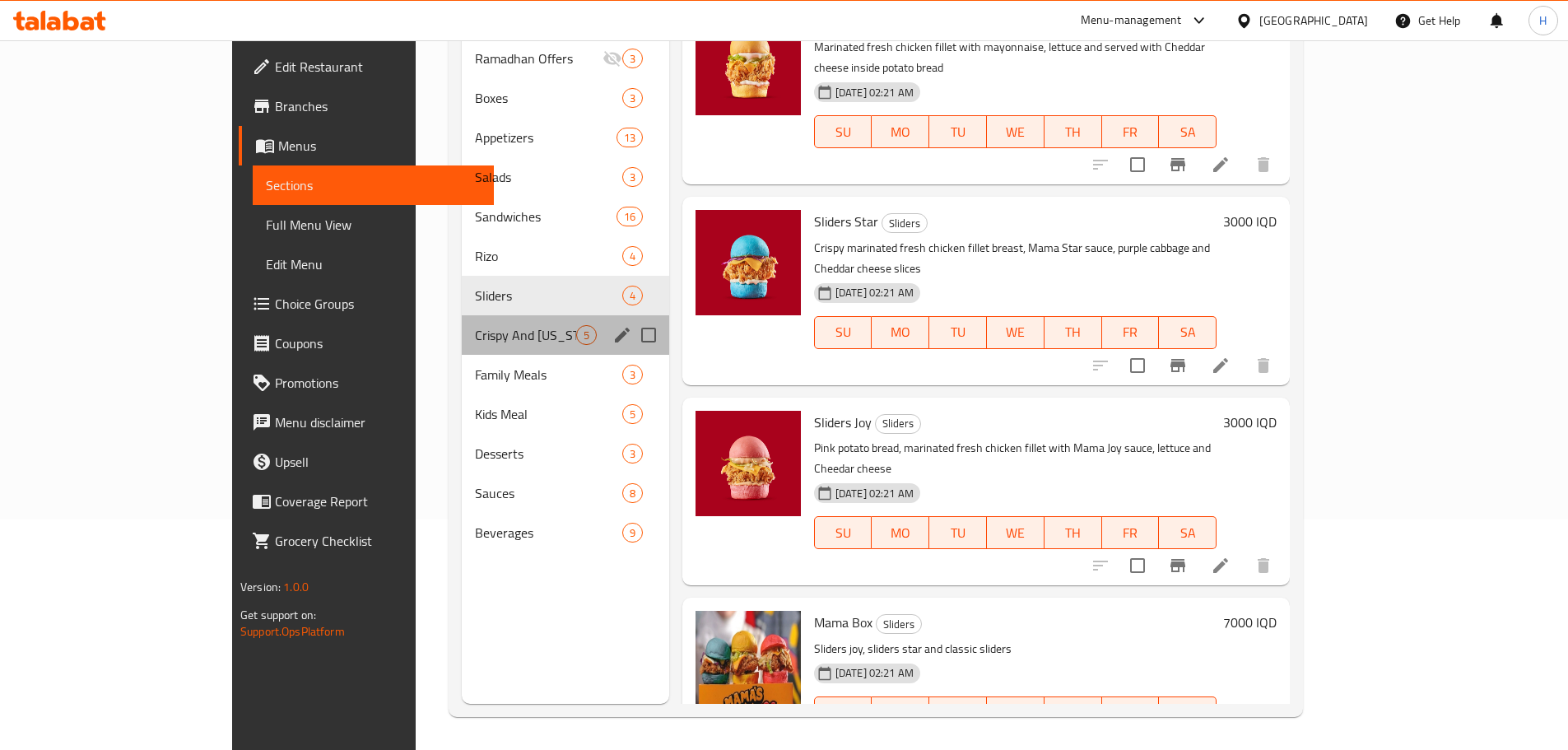
click at [462, 321] on div "Crispy And [US_STATE] 5" at bounding box center [565, 335] width 206 height 40
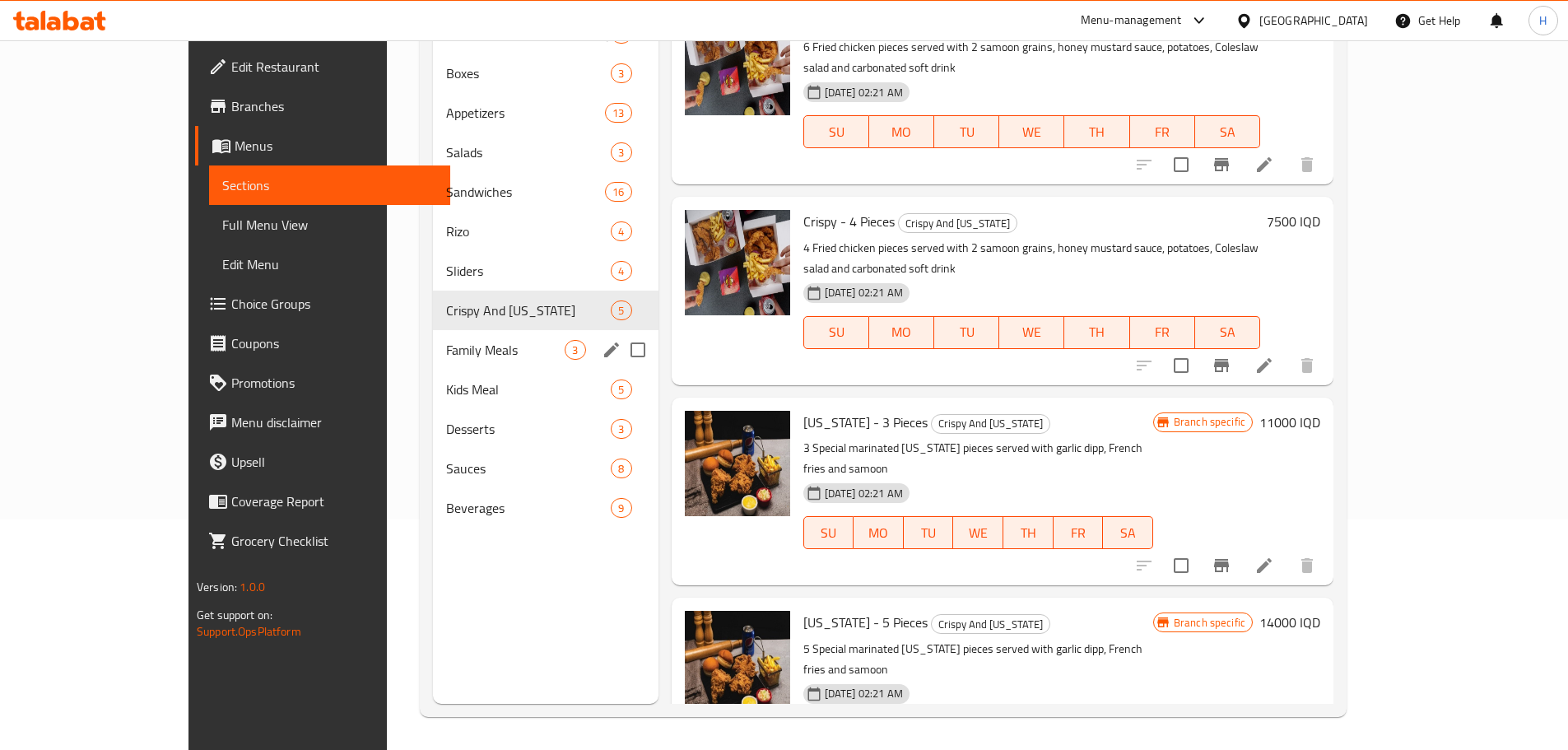
click at [433, 366] on div "Family Meals 3" at bounding box center [545, 350] width 225 height 40
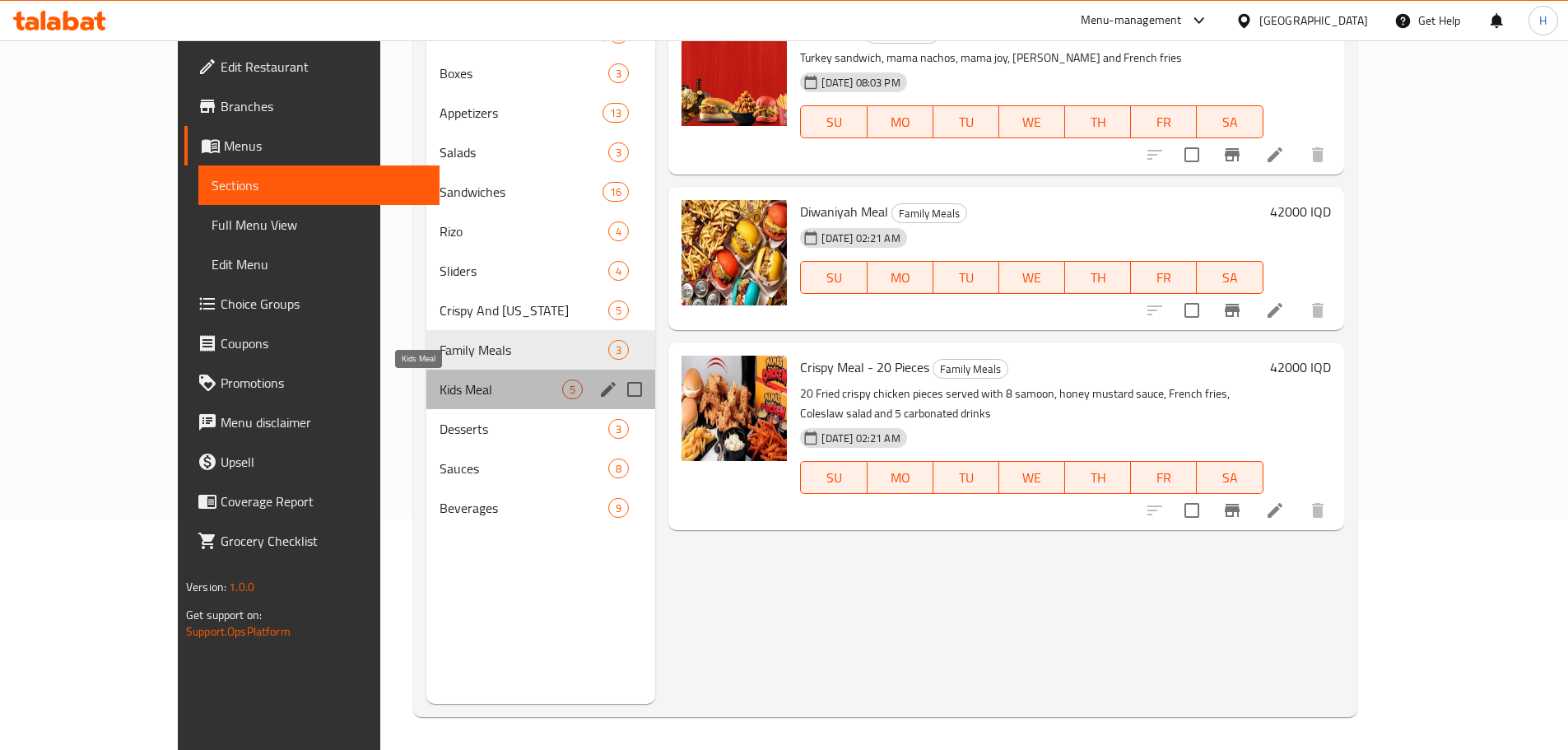
click at [439, 393] on span "Kids Meal" at bounding box center [501, 389] width 124 height 20
